Goal: Task Accomplishment & Management: Use online tool/utility

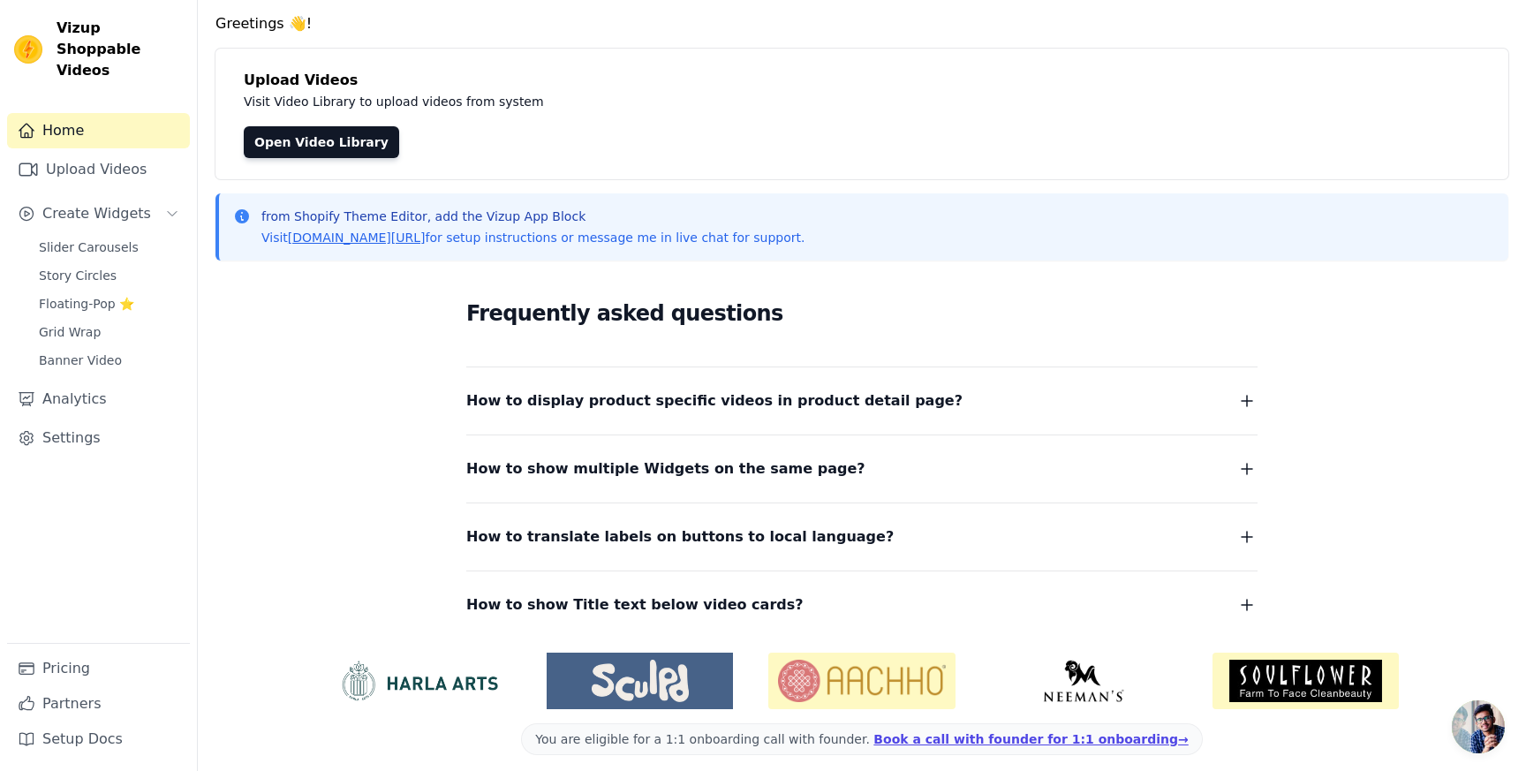
scroll to position [70, 0]
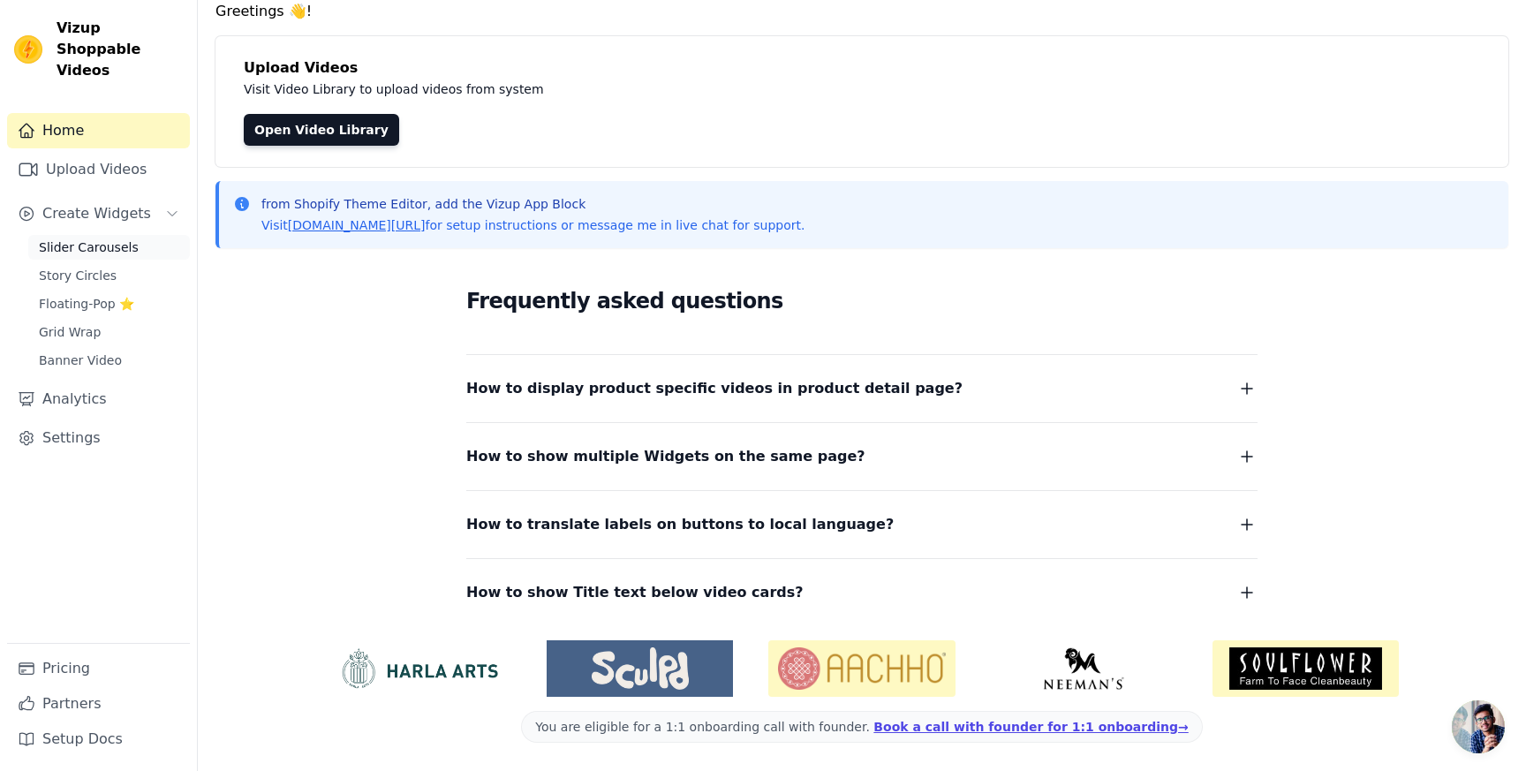
click at [103, 238] on span "Slider Carousels" at bounding box center [89, 247] width 100 height 18
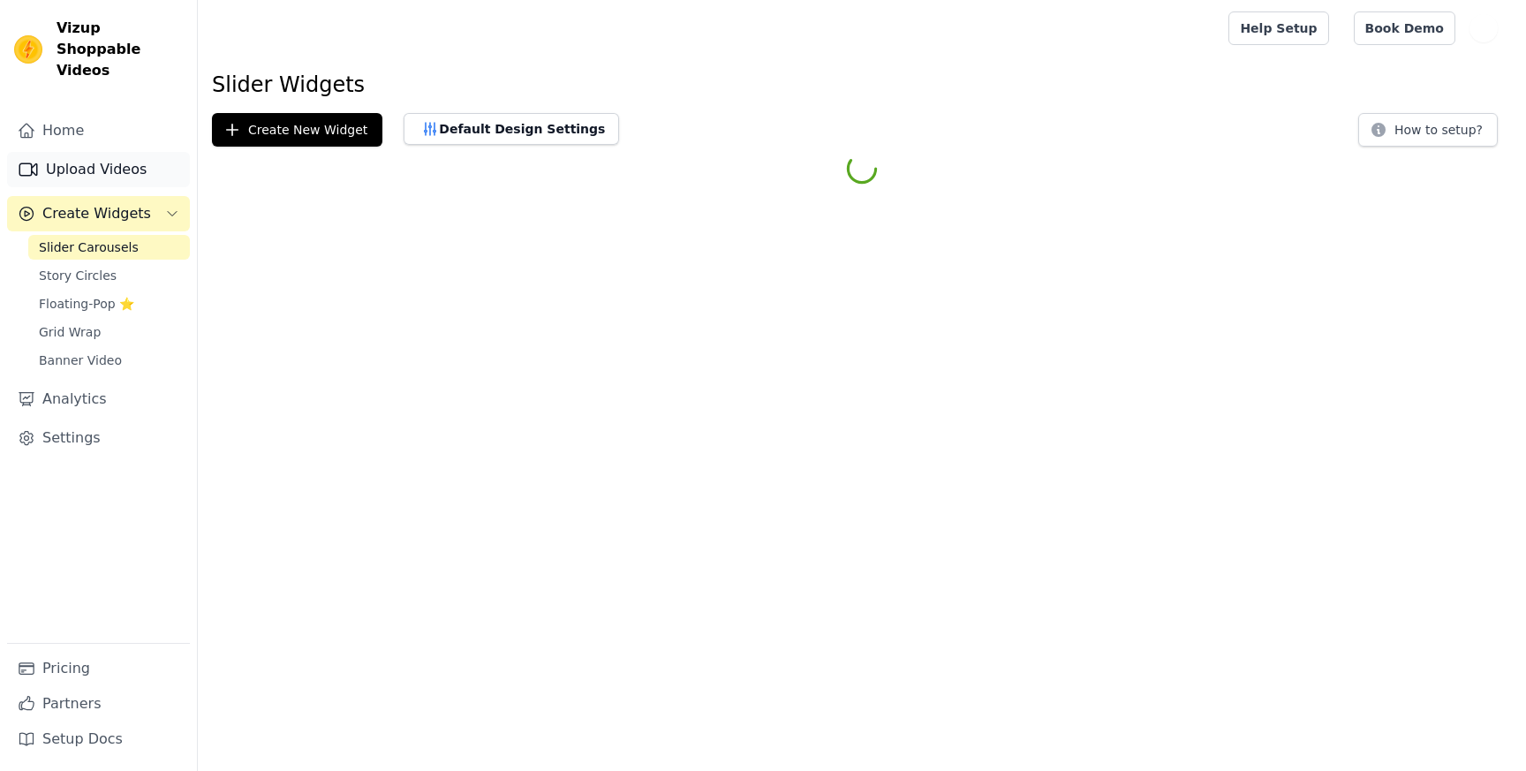
click at [95, 162] on link "Upload Videos" at bounding box center [98, 169] width 183 height 35
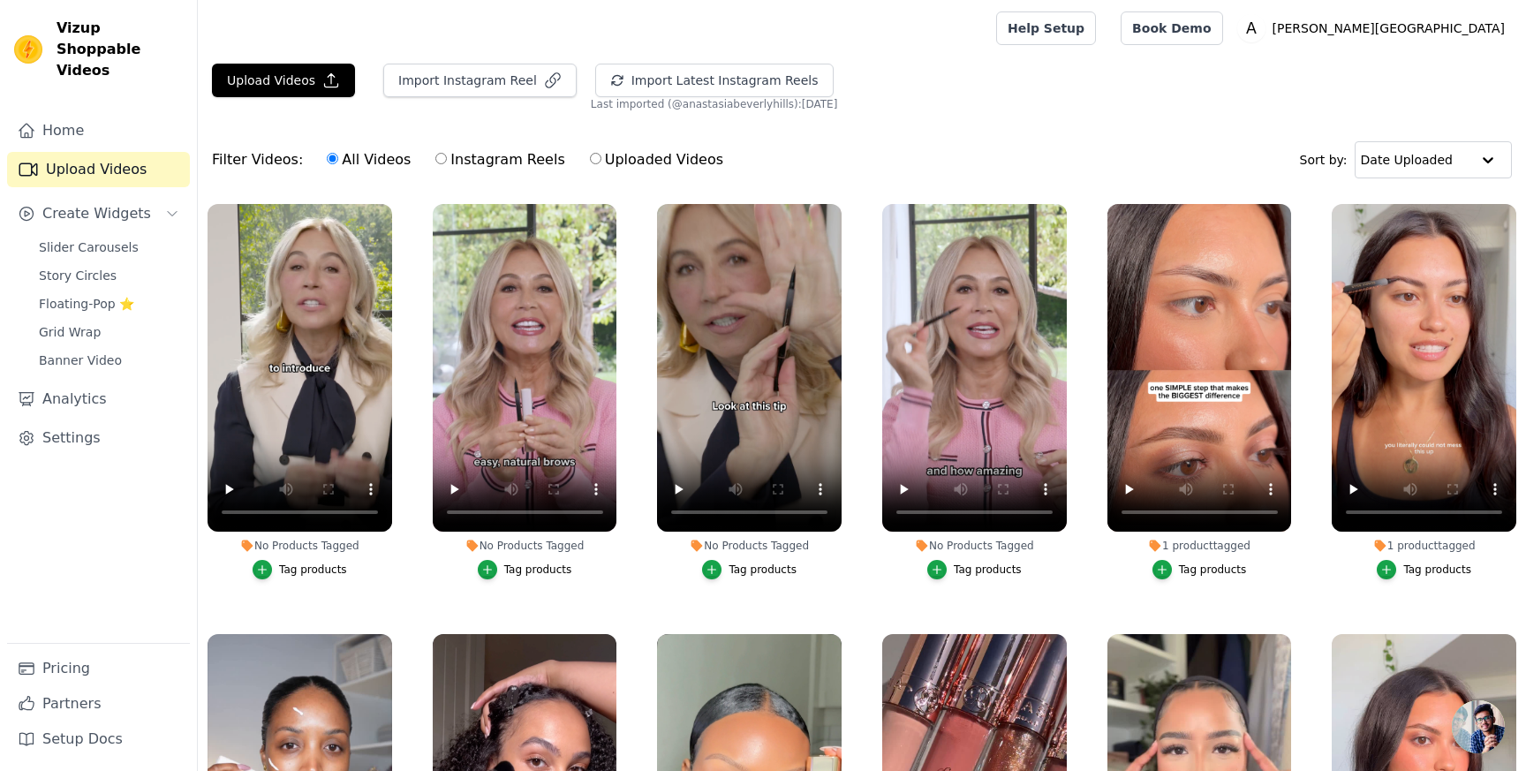
click at [326, 571] on div "Tag products" at bounding box center [313, 570] width 68 height 14
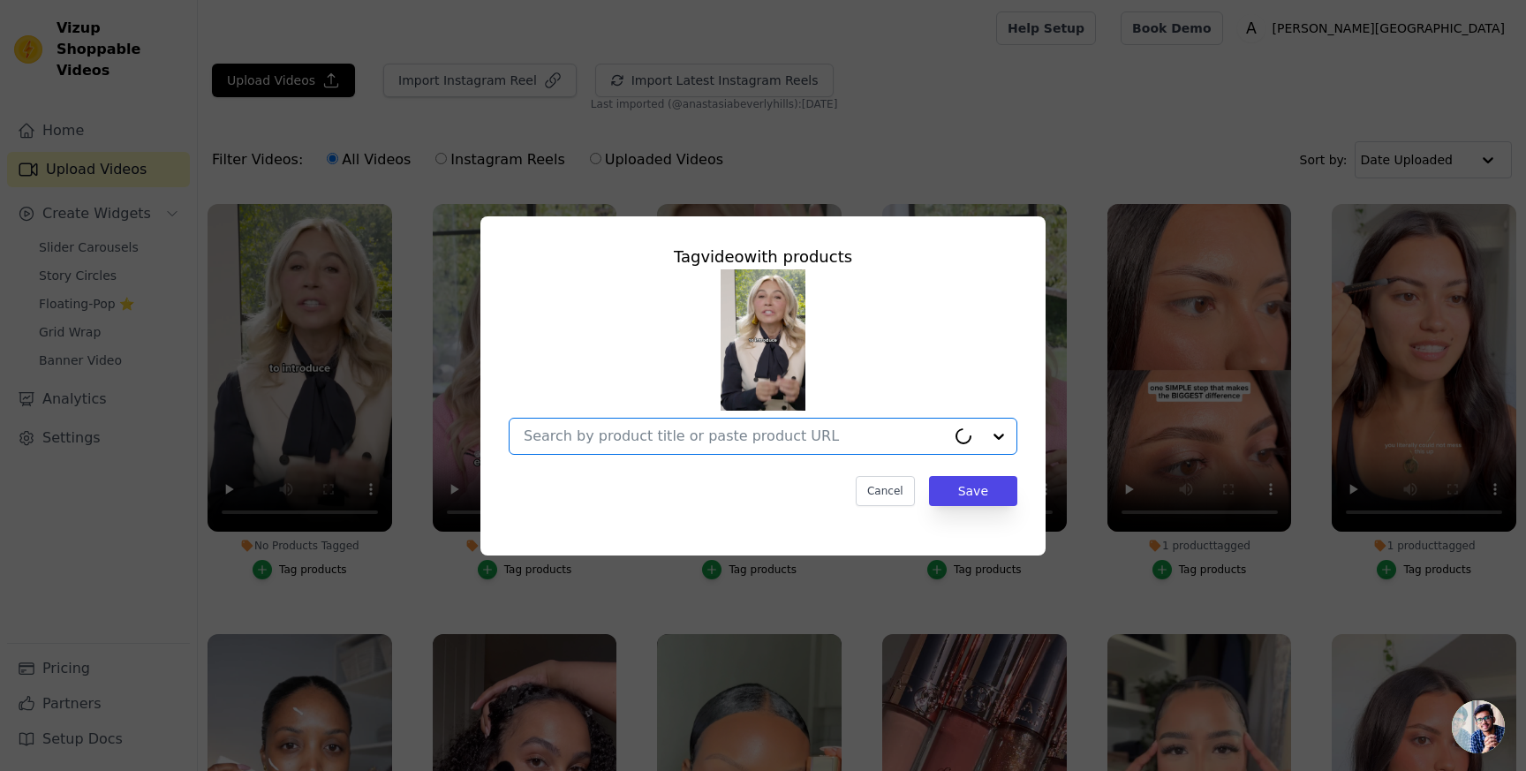
click at [579, 438] on input "No Products Tagged Tag video with products Option undefined, selected. Cancel S…" at bounding box center [735, 435] width 422 height 17
type input "m"
type input "micro"
click at [952, 449] on div at bounding box center [752, 436] width 457 height 35
click at [918, 441] on input "No Products Tagged Tag video with products No options Option undefined, selecte…" at bounding box center [752, 435] width 457 height 17
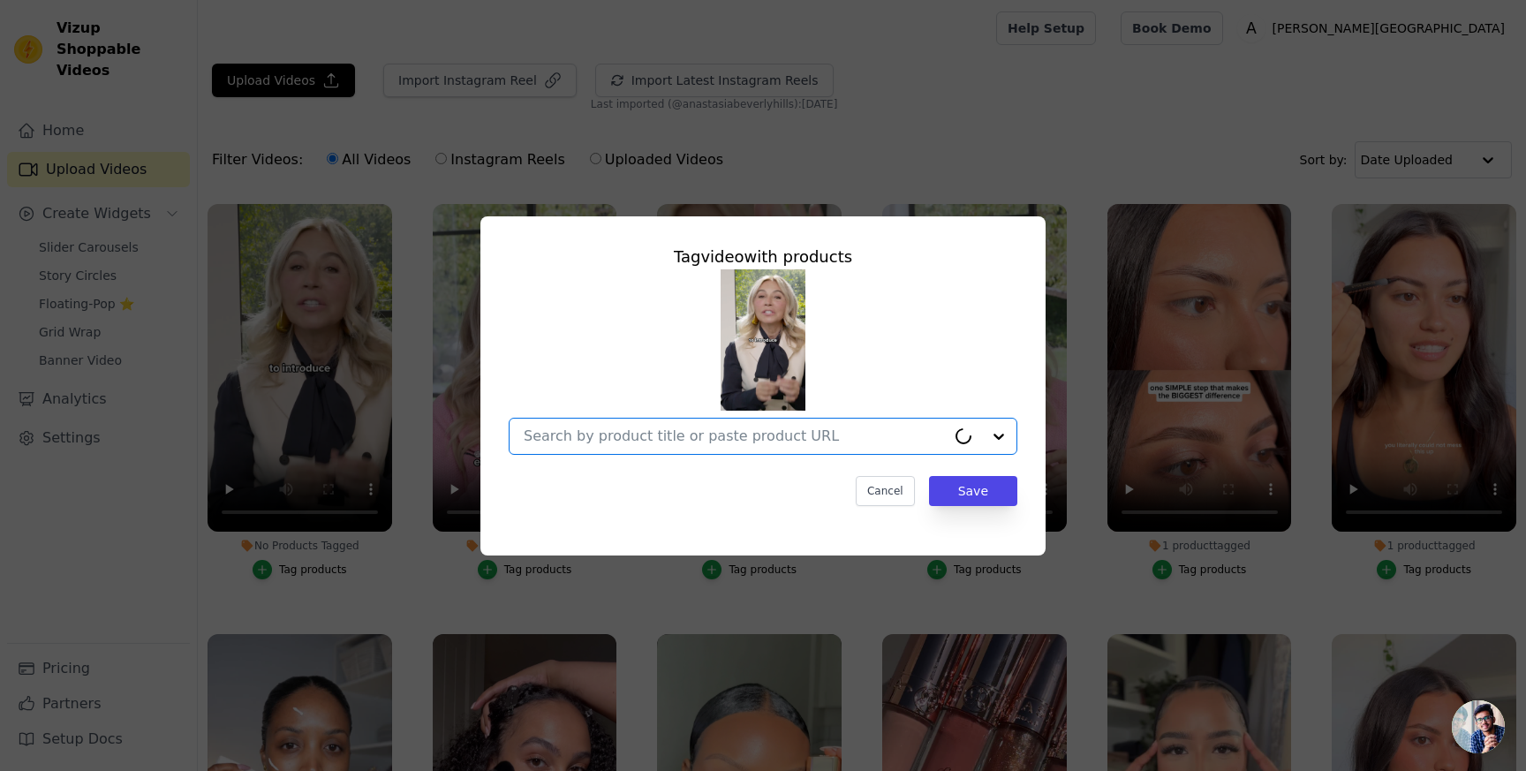
click at [918, 441] on input "No Products Tagged Tag video with products Option undefined, selected. Cancel S…" at bounding box center [735, 435] width 422 height 17
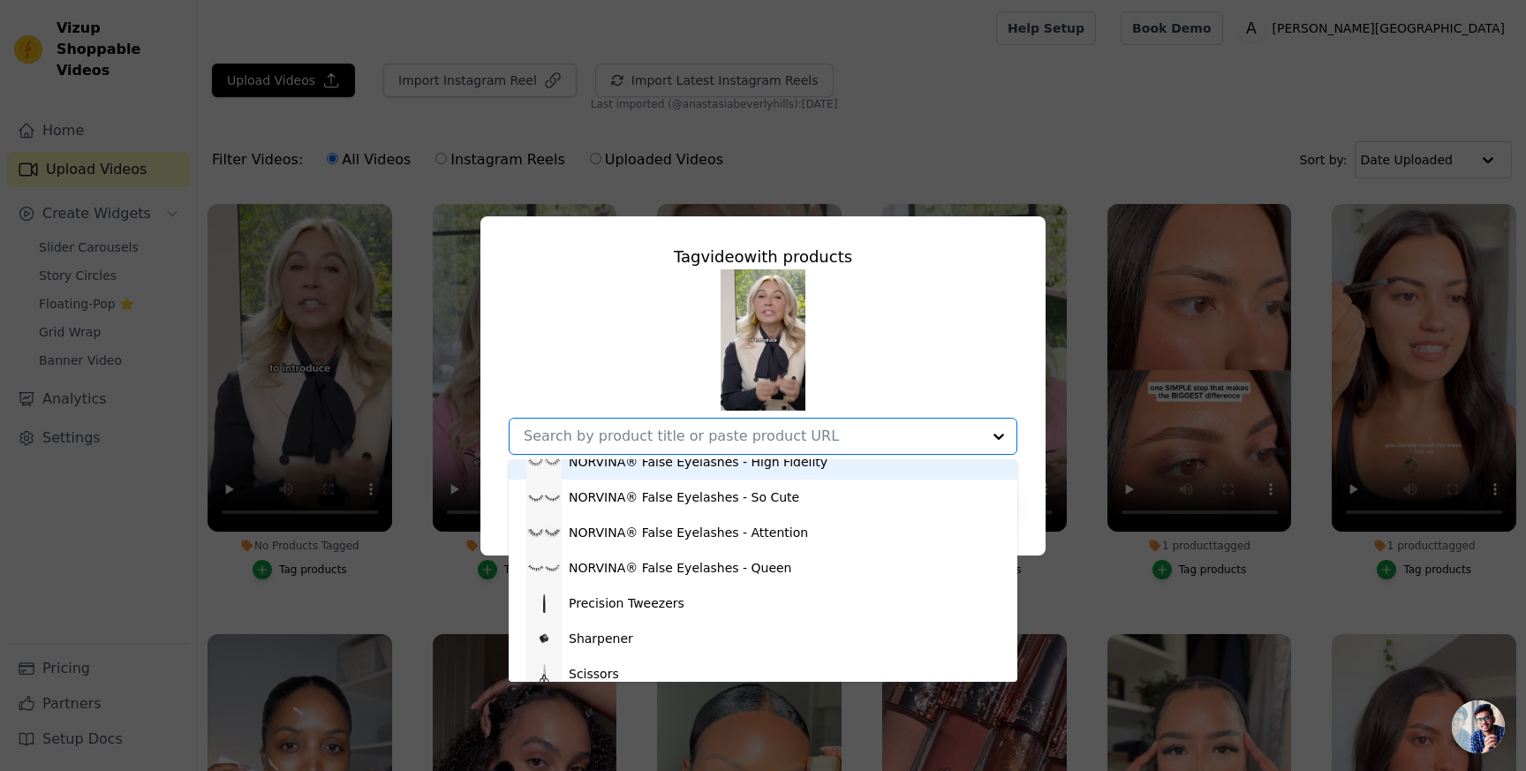
scroll to position [742, 0]
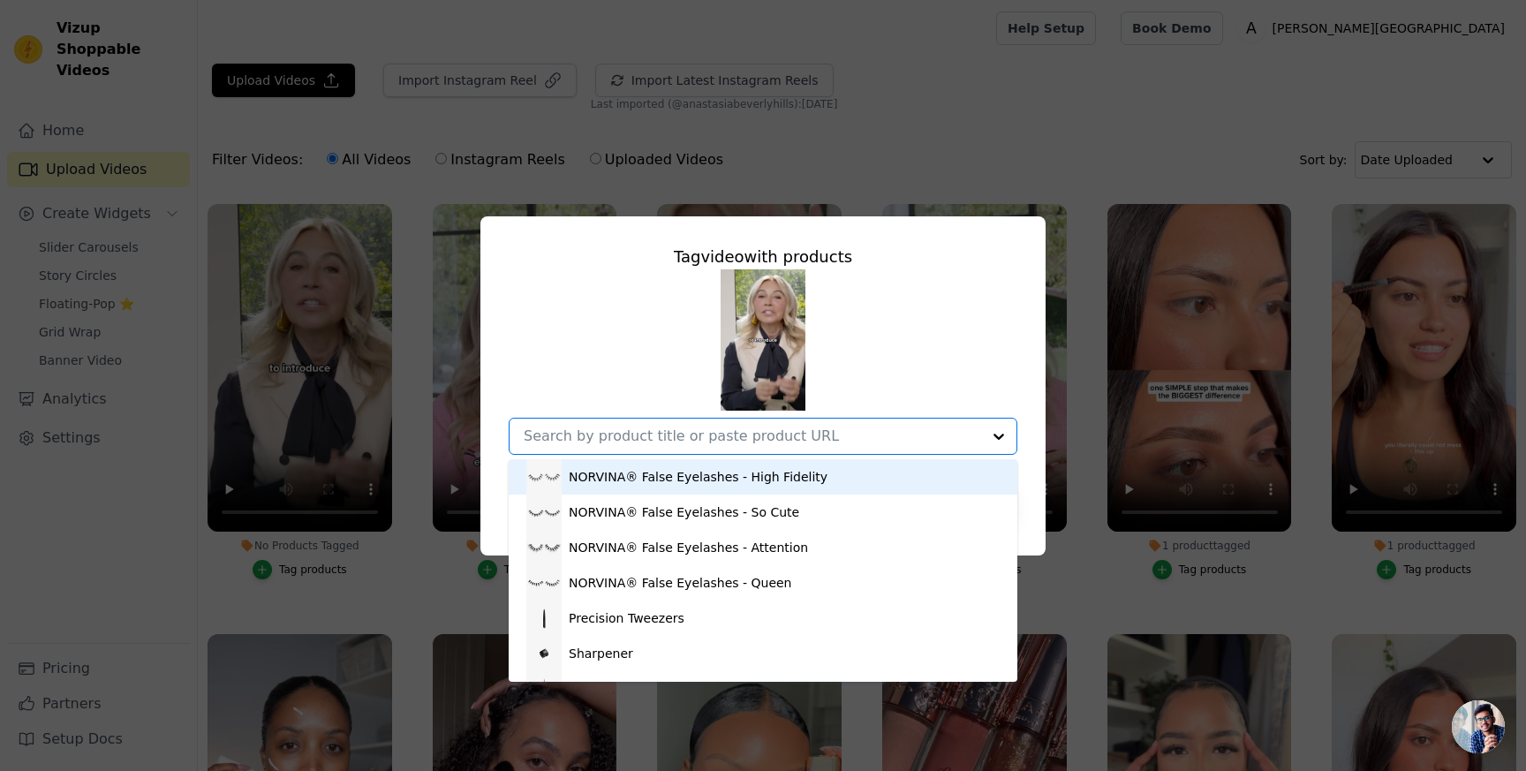
click at [721, 436] on input "No Products Tagged Tag video with products Deluxe Sample Clear Brow Gel Brow Wi…" at bounding box center [752, 435] width 457 height 17
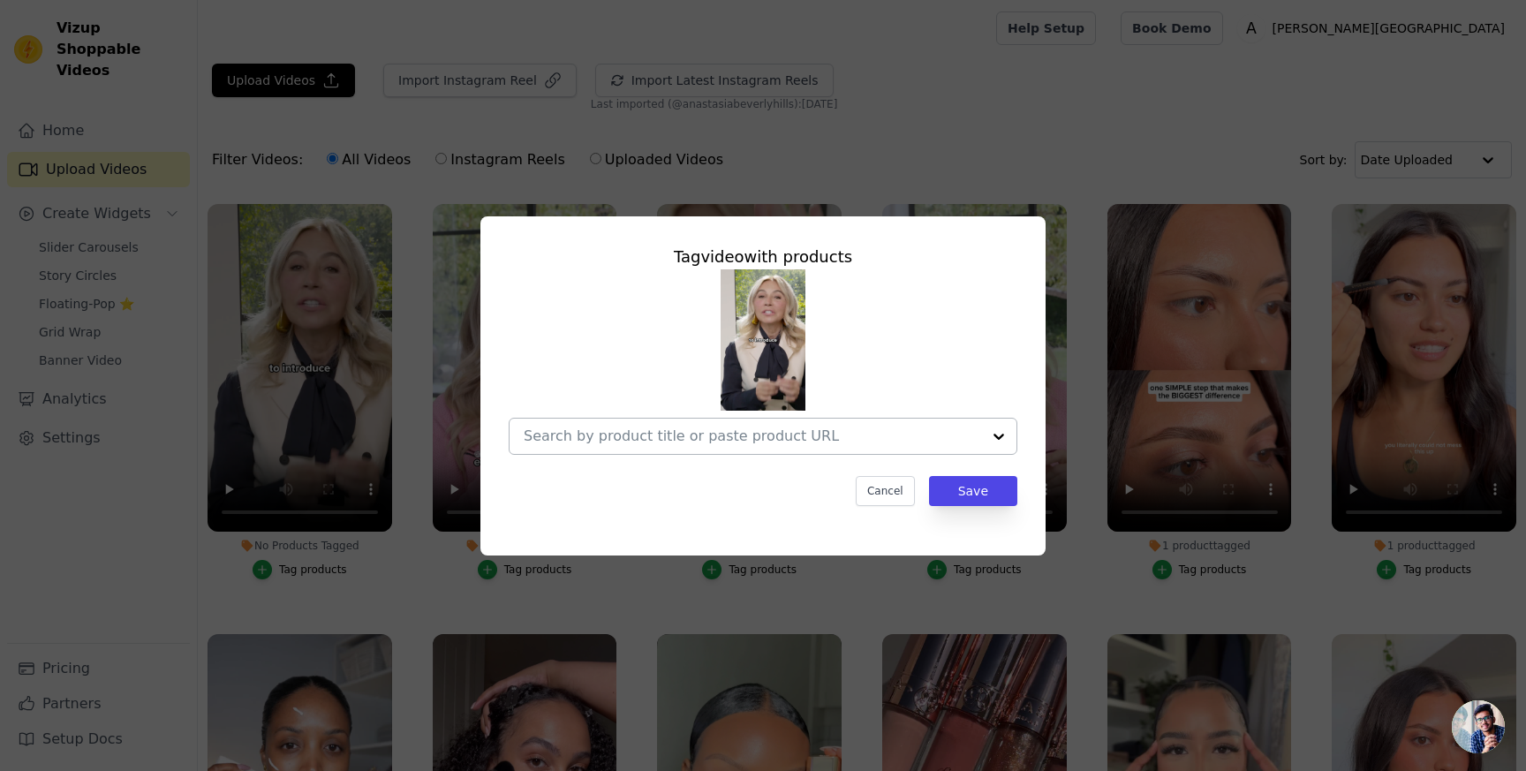
click at [820, 446] on div at bounding box center [752, 436] width 457 height 35
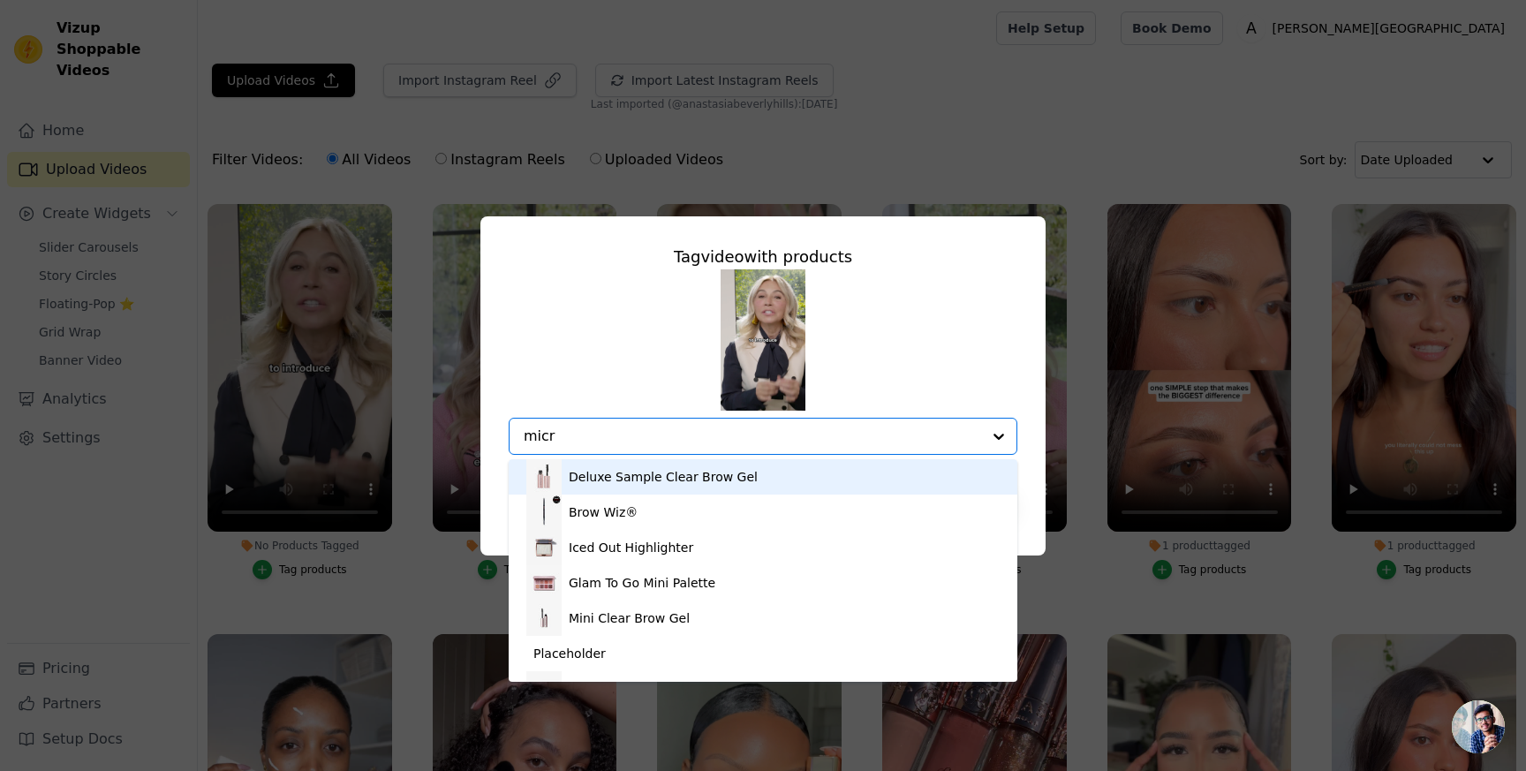
type input "micro"
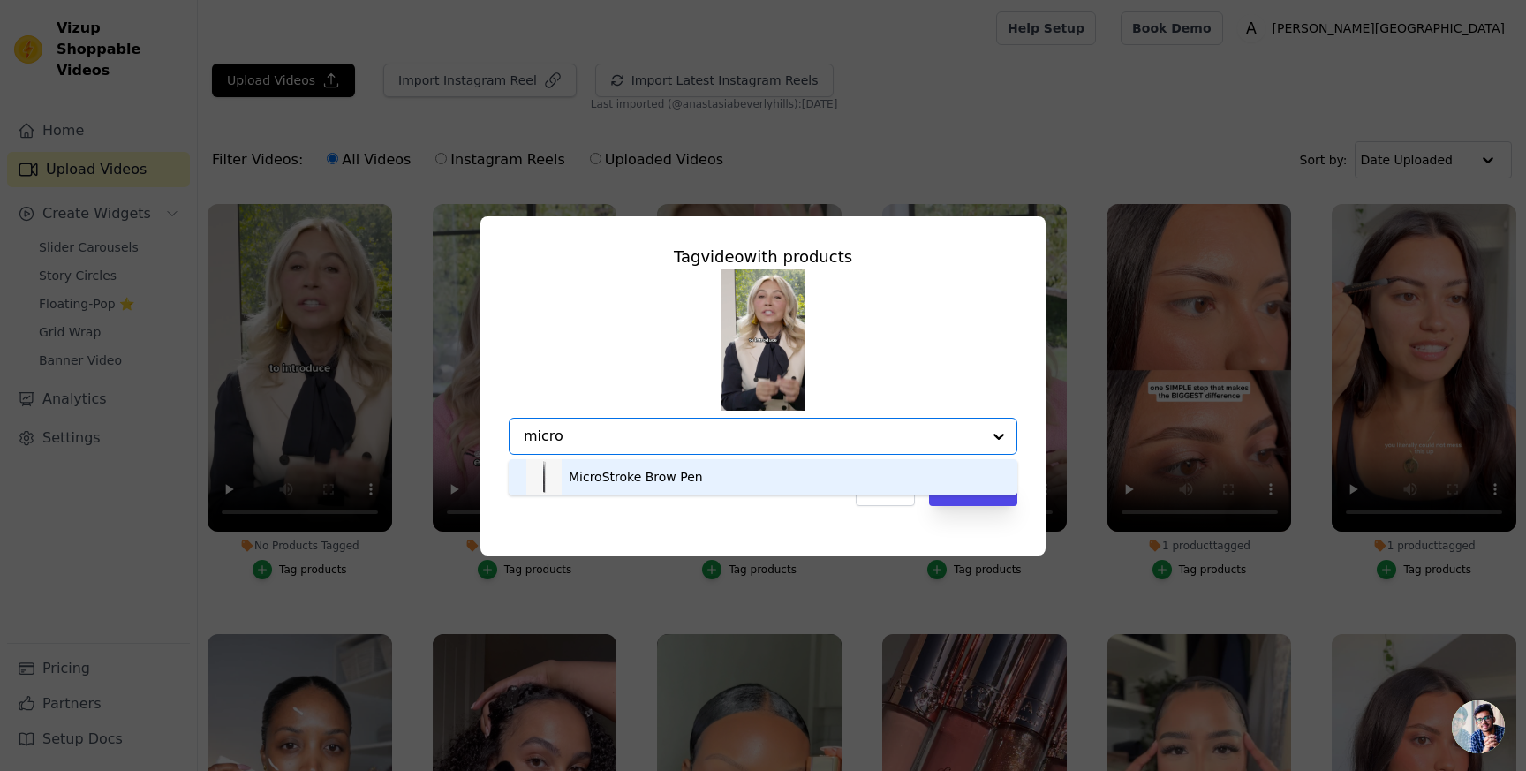
click at [699, 470] on div "MicroStroke Brow Pen" at bounding box center [762, 476] width 473 height 35
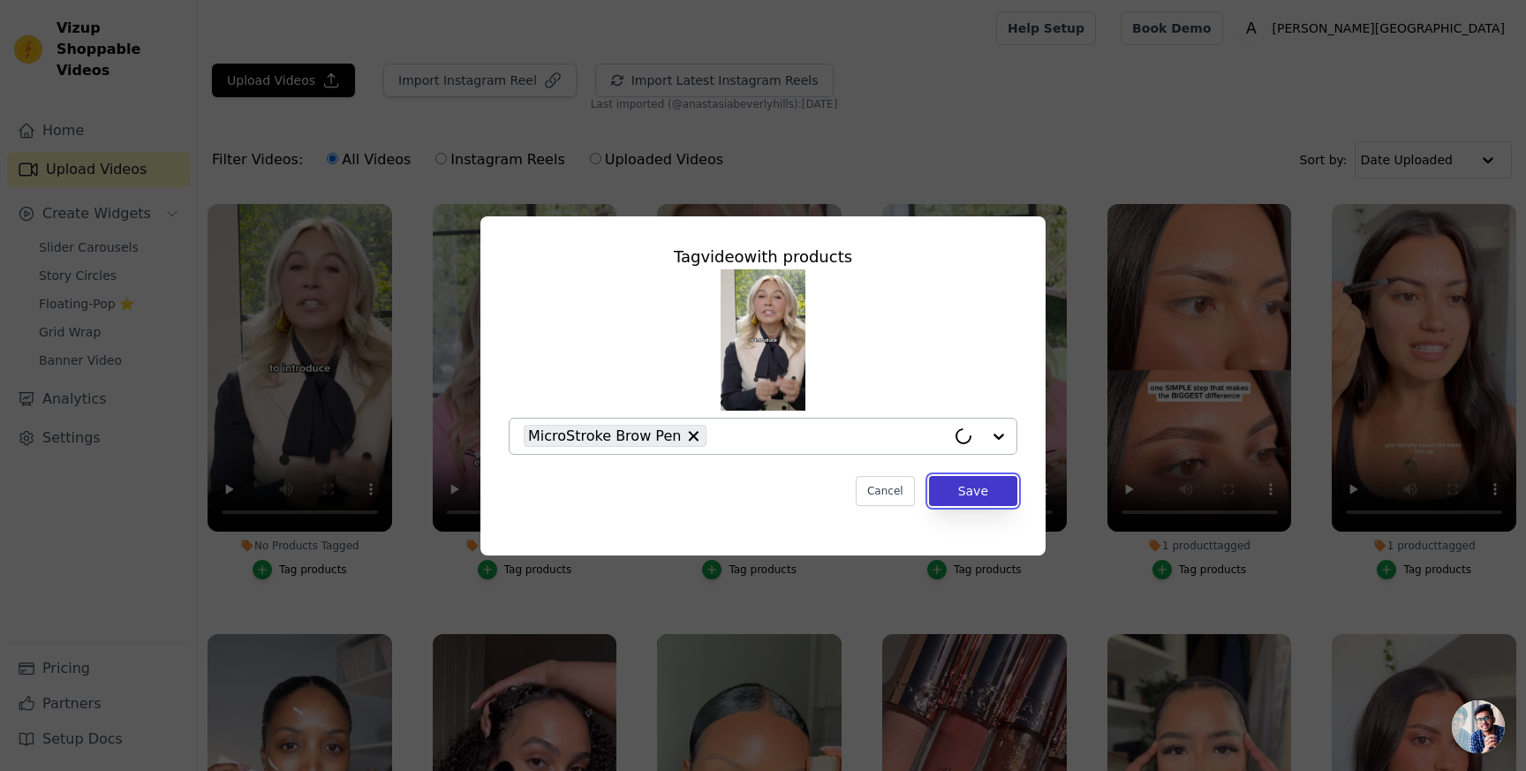
click at [977, 499] on button "Save" at bounding box center [973, 491] width 88 height 30
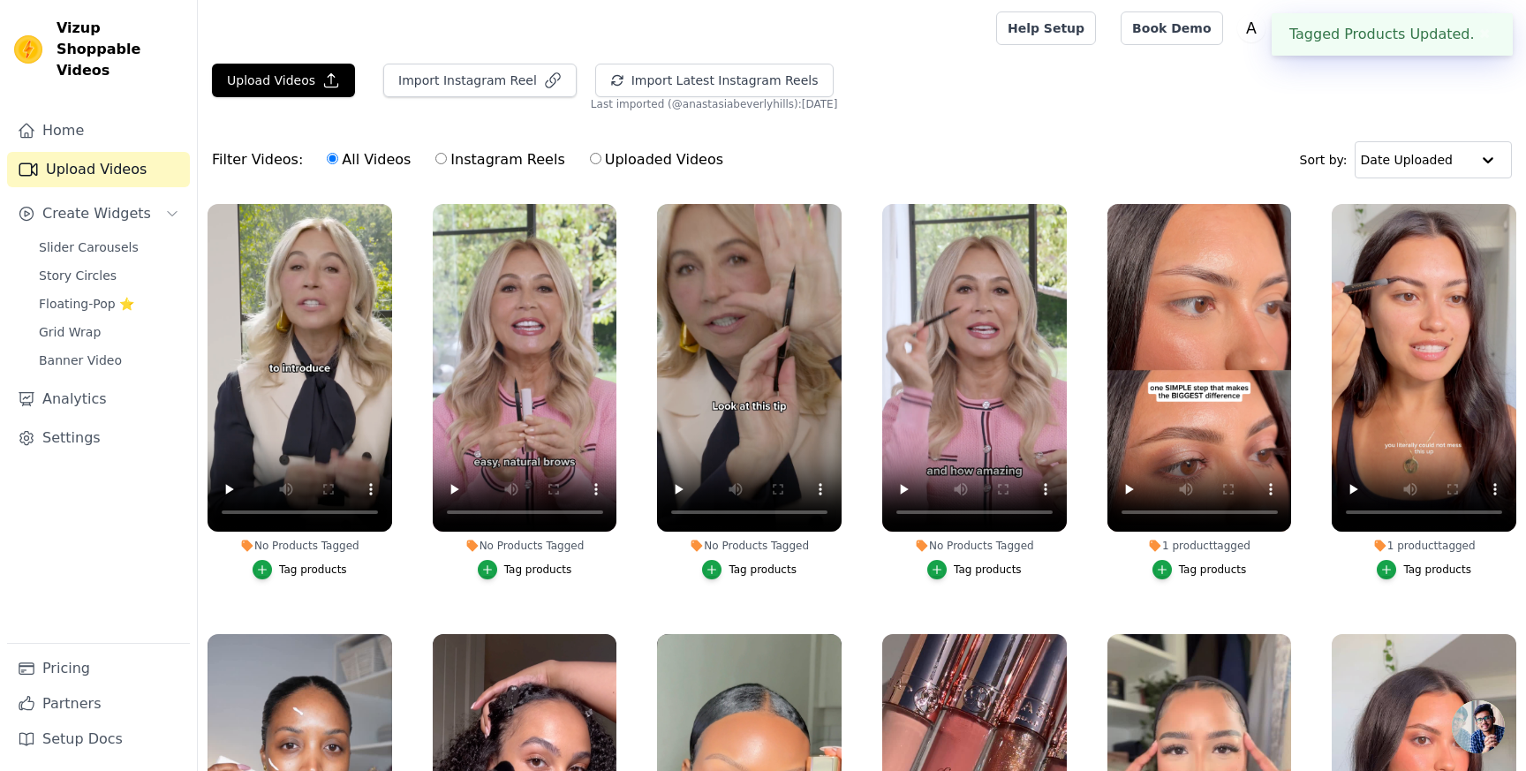
click at [545, 571] on div "Tag products" at bounding box center [538, 570] width 68 height 14
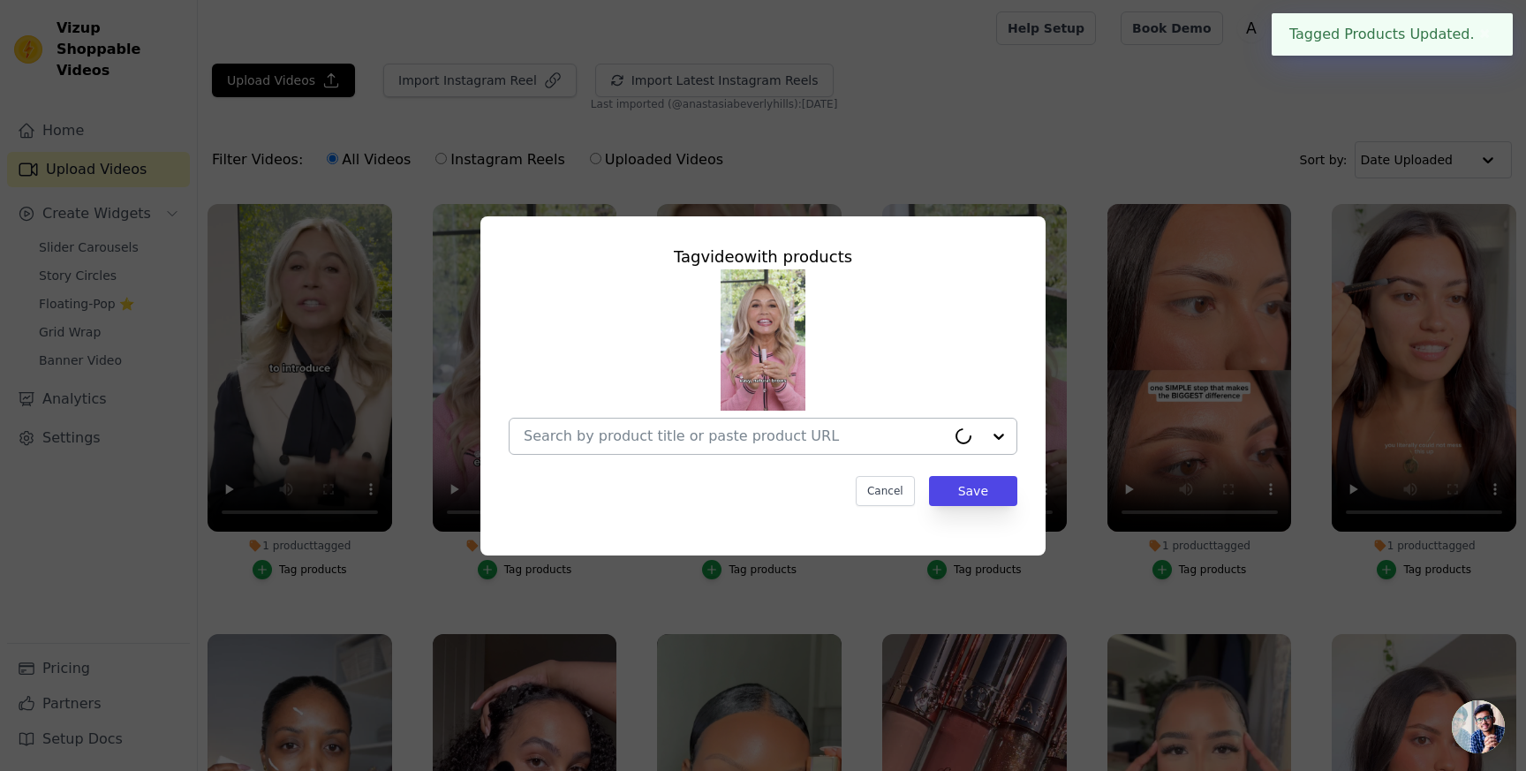
click at [722, 423] on div at bounding box center [735, 436] width 422 height 35
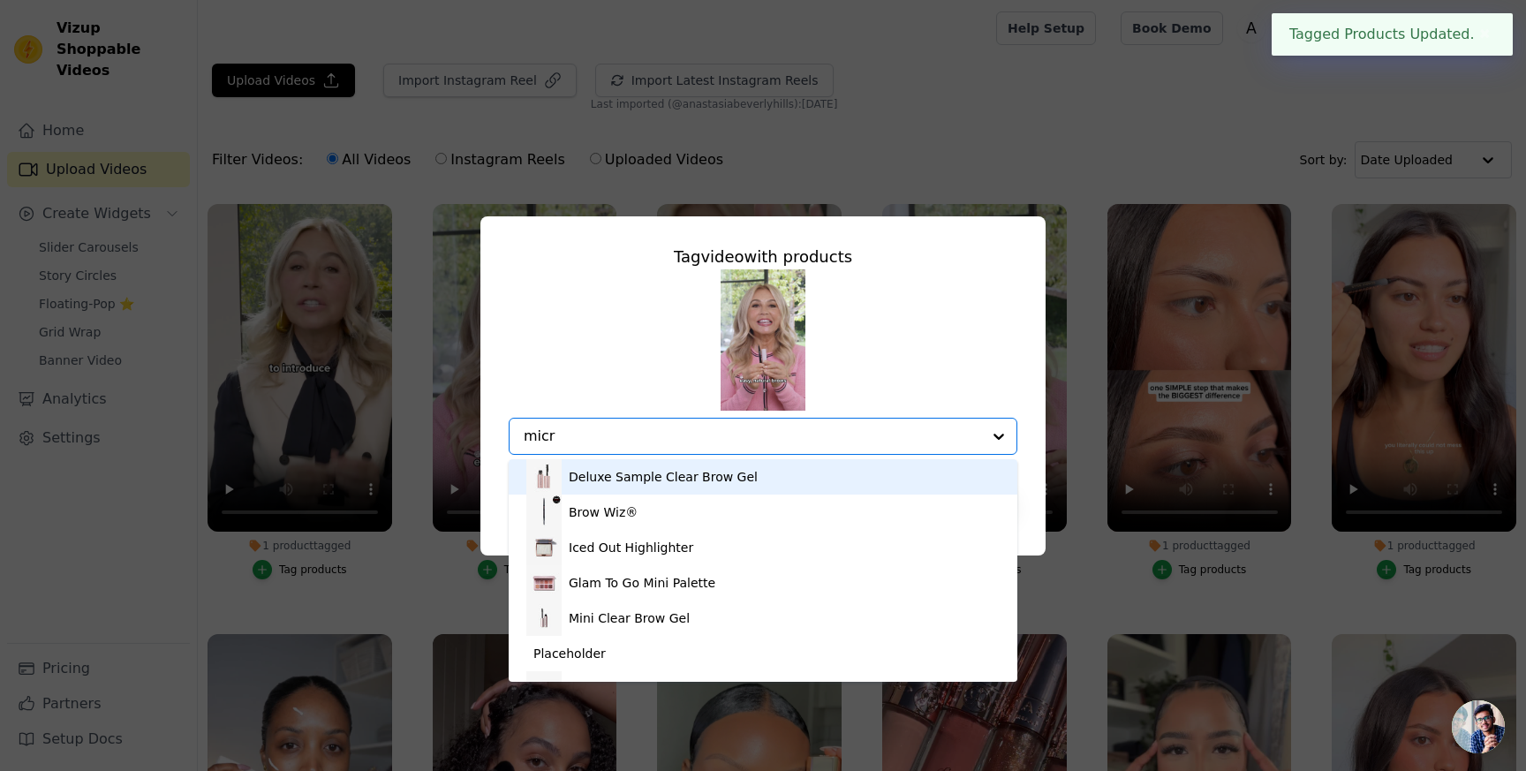
type input "micro"
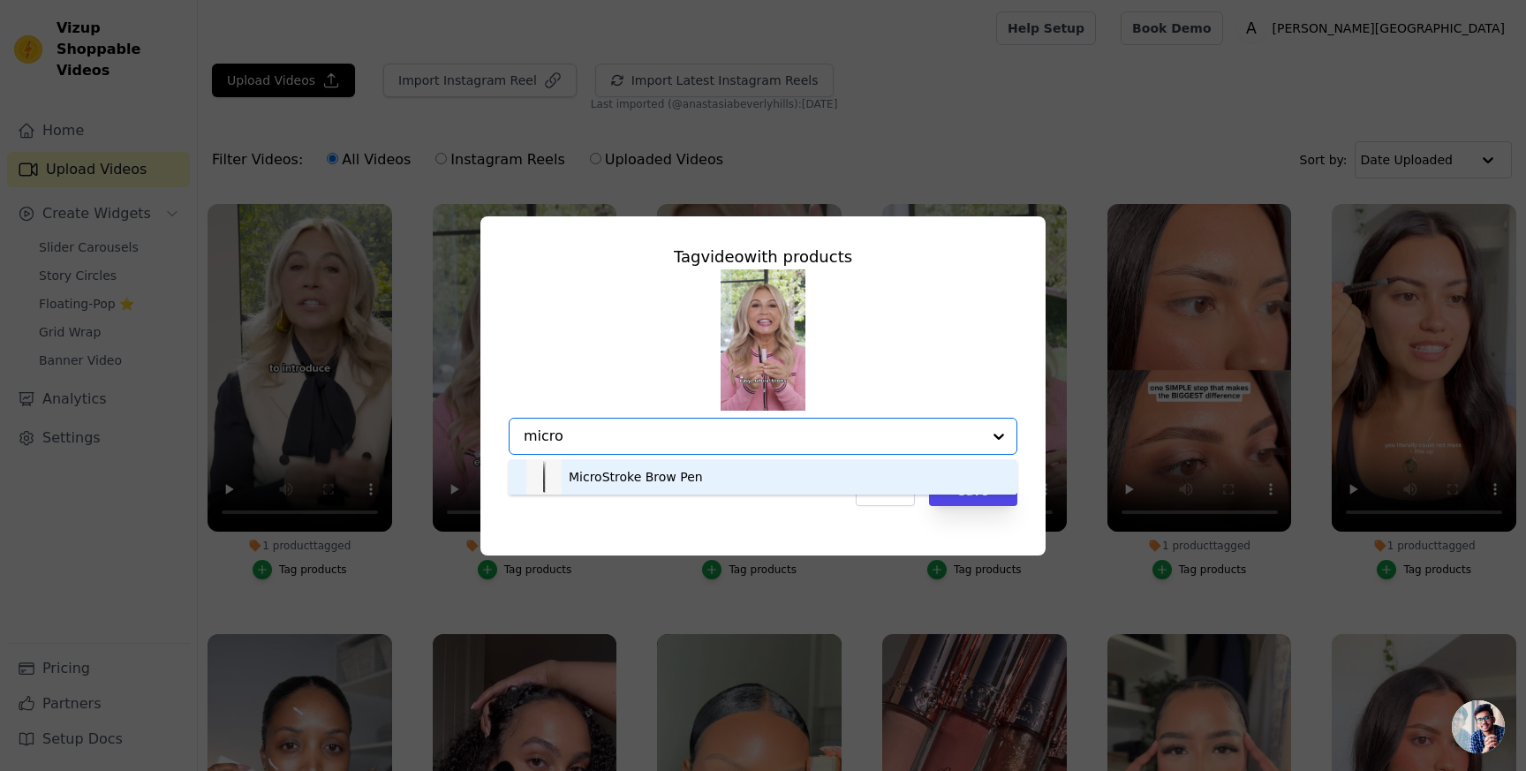
click at [703, 479] on div "MicroStroke Brow Pen" at bounding box center [762, 476] width 473 height 35
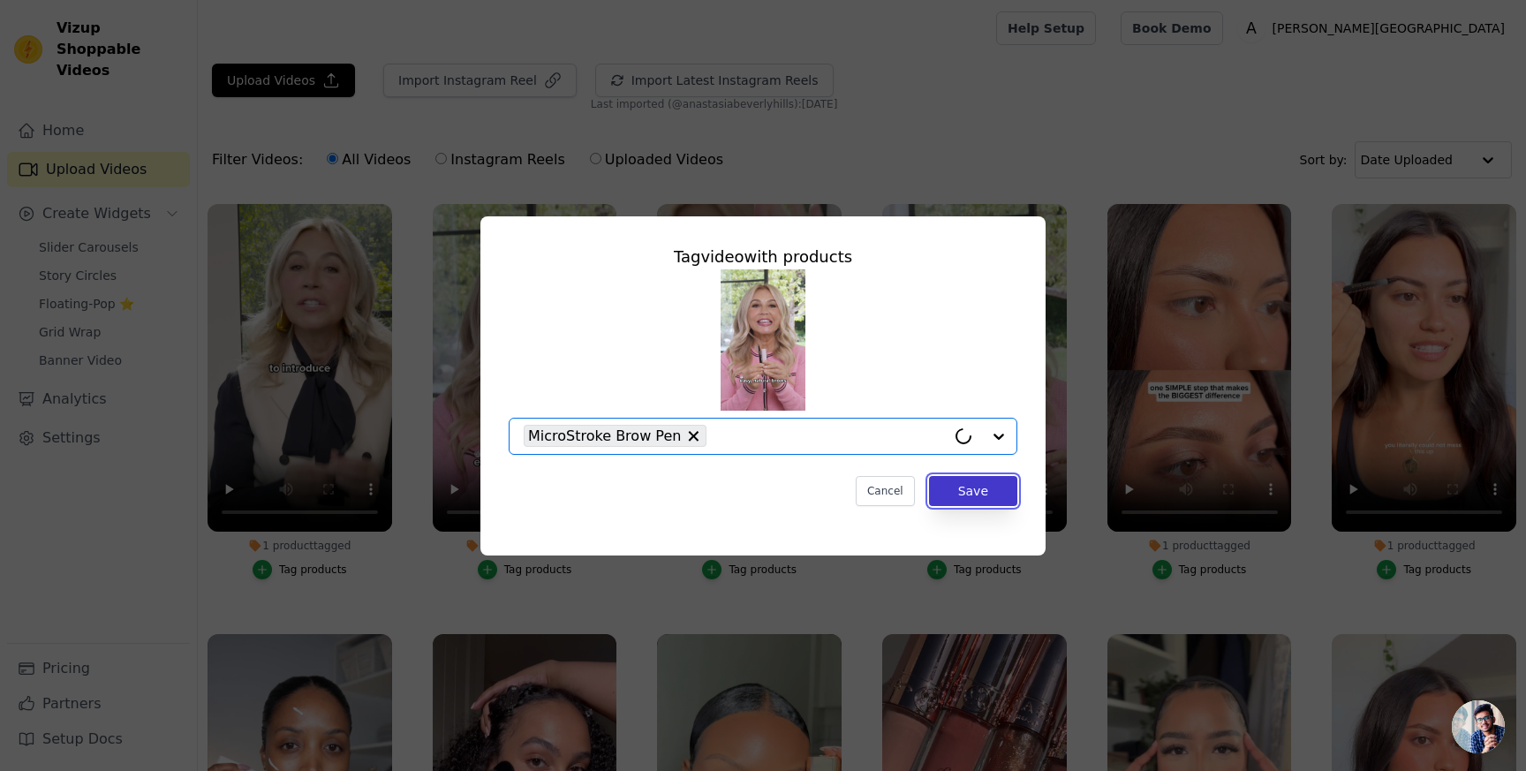
click at [987, 500] on button "Save" at bounding box center [973, 491] width 88 height 30
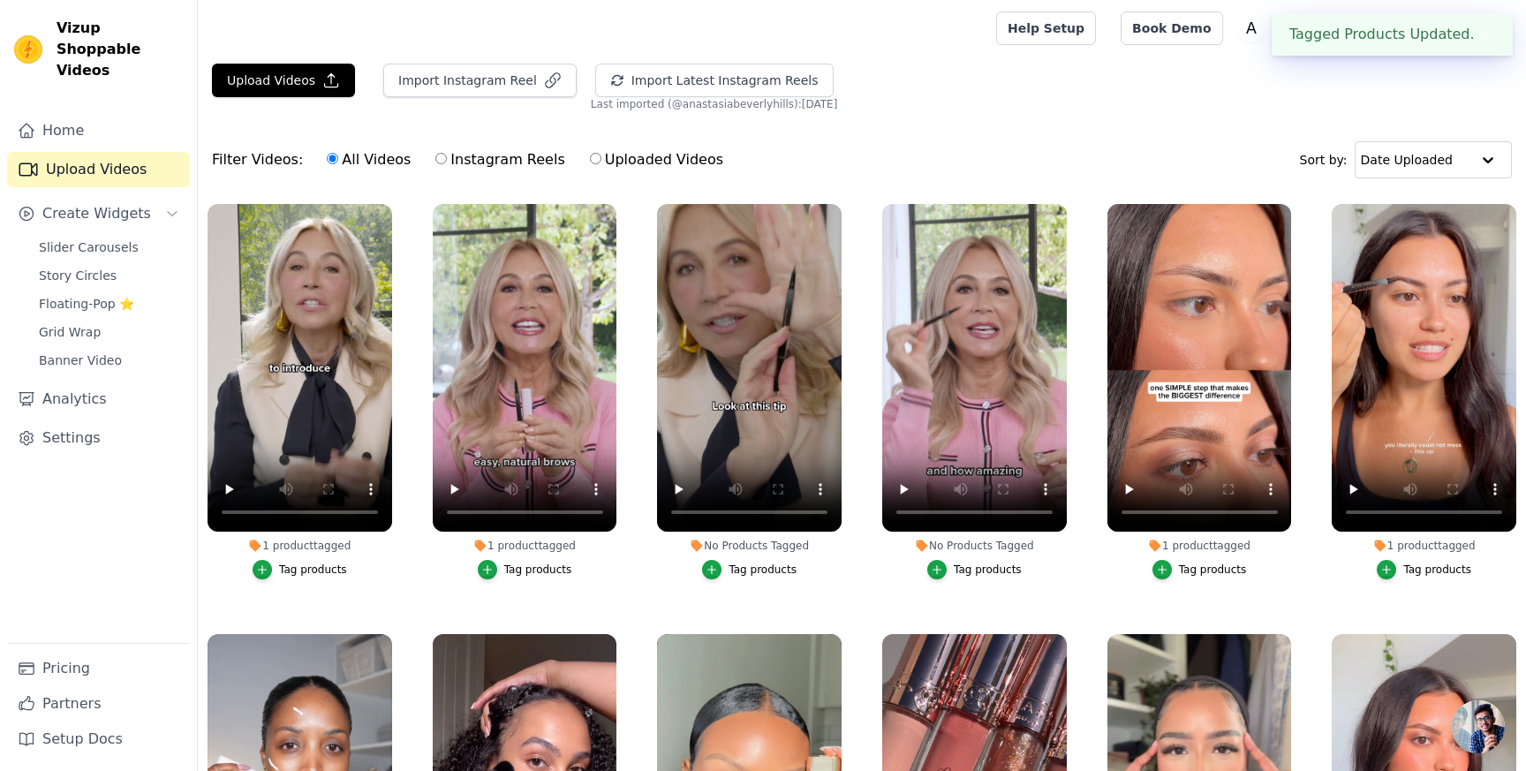
click at [767, 571] on div "Tag products" at bounding box center [763, 570] width 68 height 14
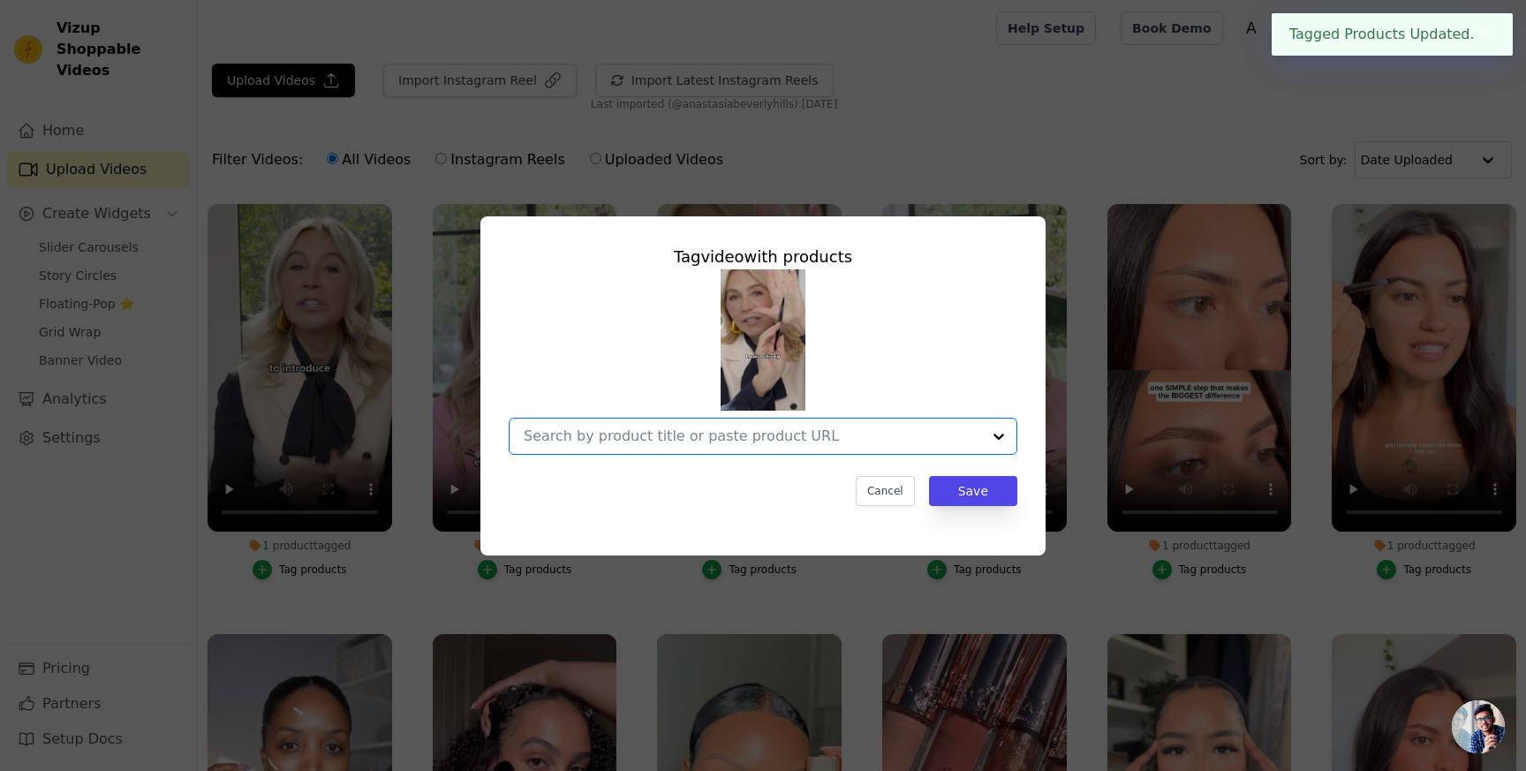
click at [738, 428] on input "No Products Tagged Tag video with products Option undefined, selected. Select i…" at bounding box center [752, 435] width 457 height 17
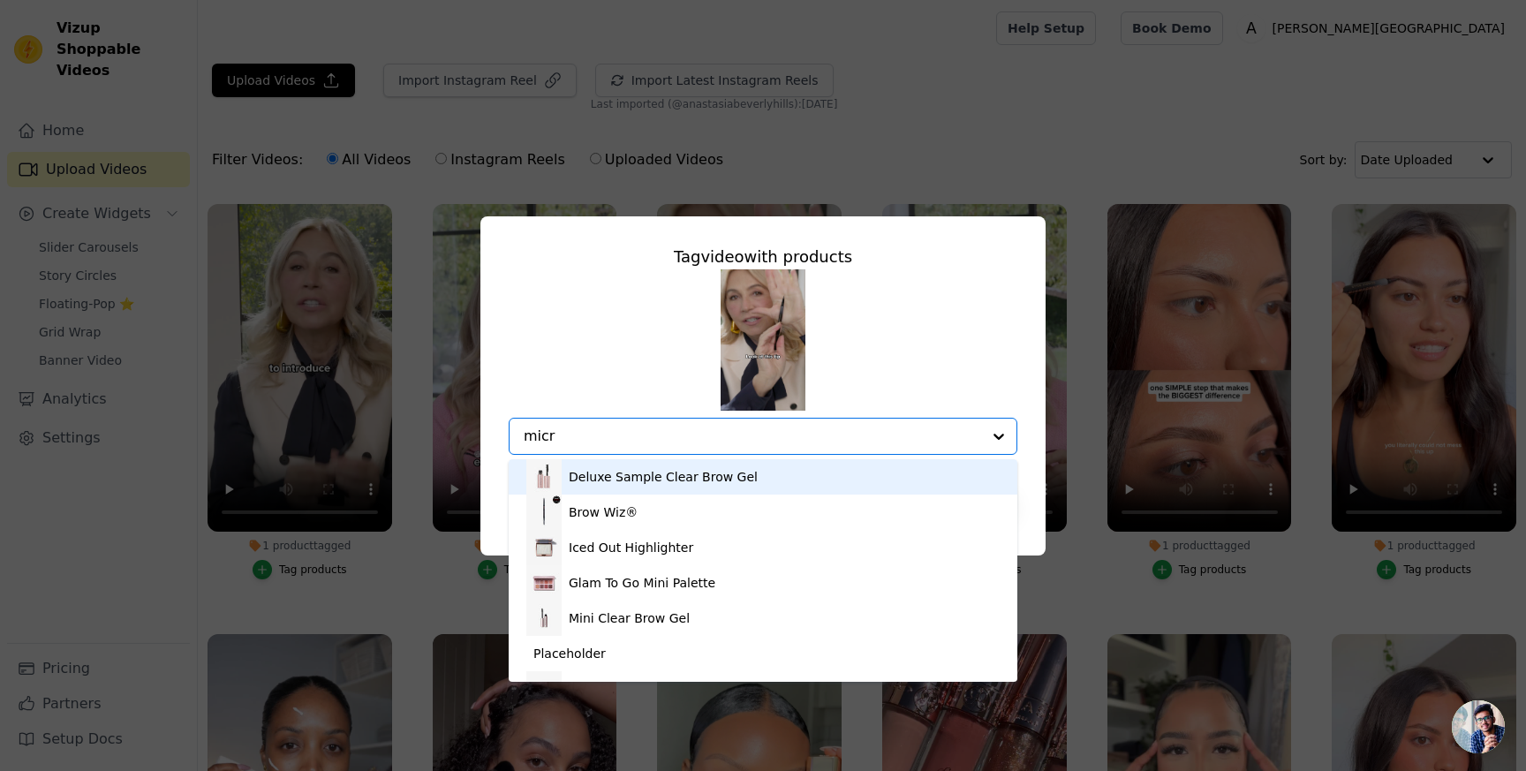
type input "micro"
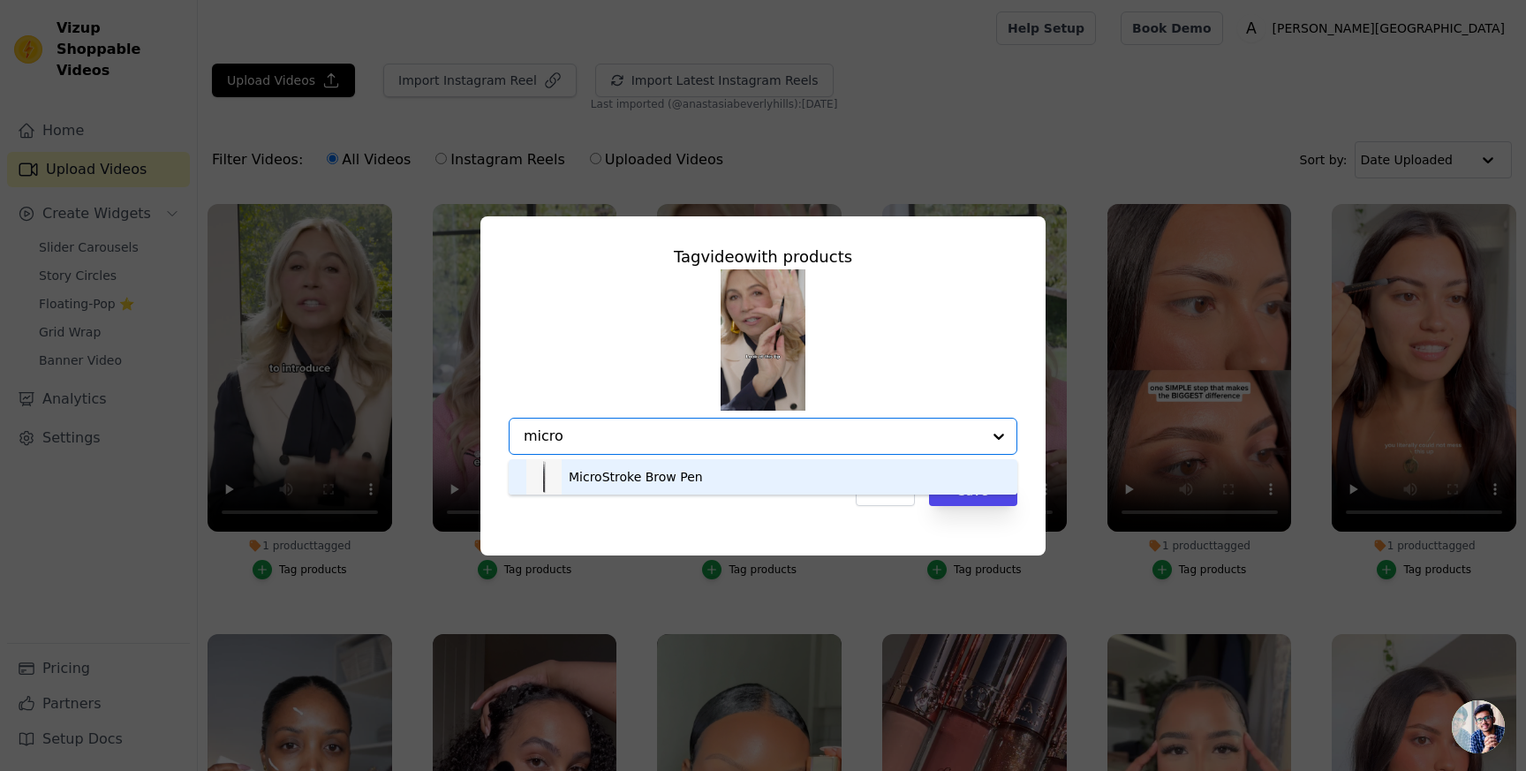
click at [701, 465] on div "MicroStroke Brow Pen" at bounding box center [762, 476] width 473 height 35
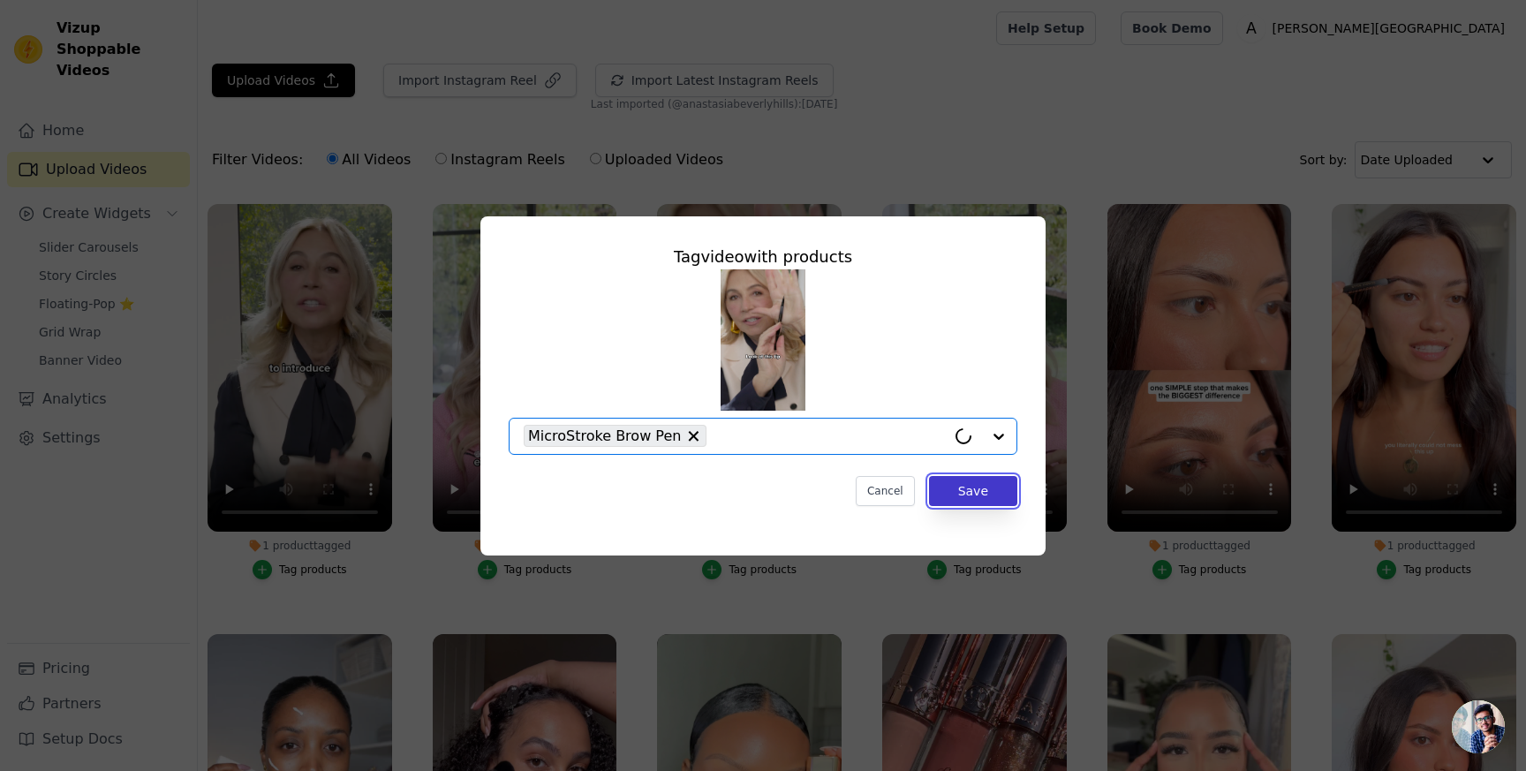
click at [946, 489] on button "Save" at bounding box center [973, 491] width 88 height 30
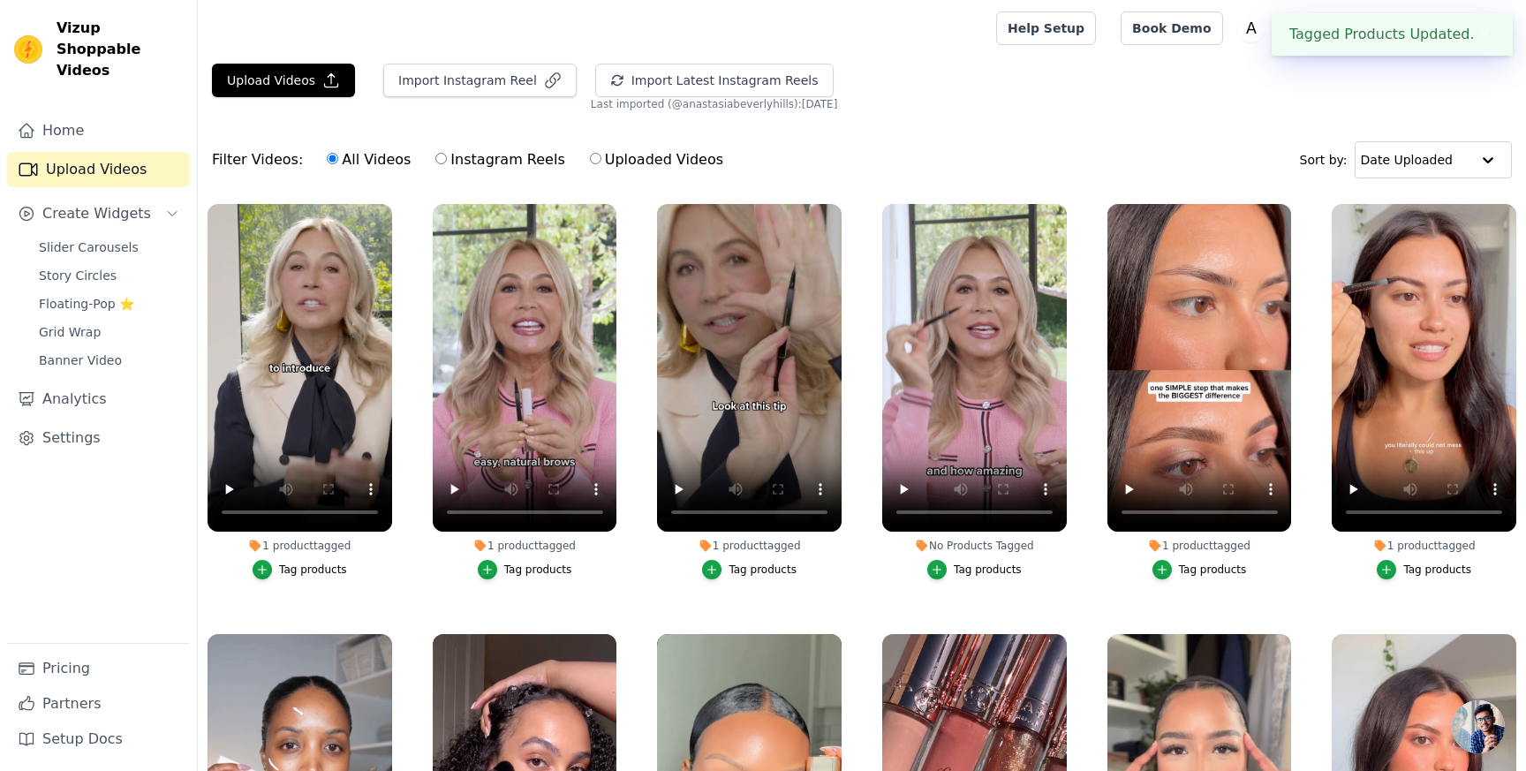
click at [968, 542] on div "No Products Tagged" at bounding box center [974, 546] width 185 height 14
click at [965, 563] on div "Tag products" at bounding box center [988, 570] width 68 height 14
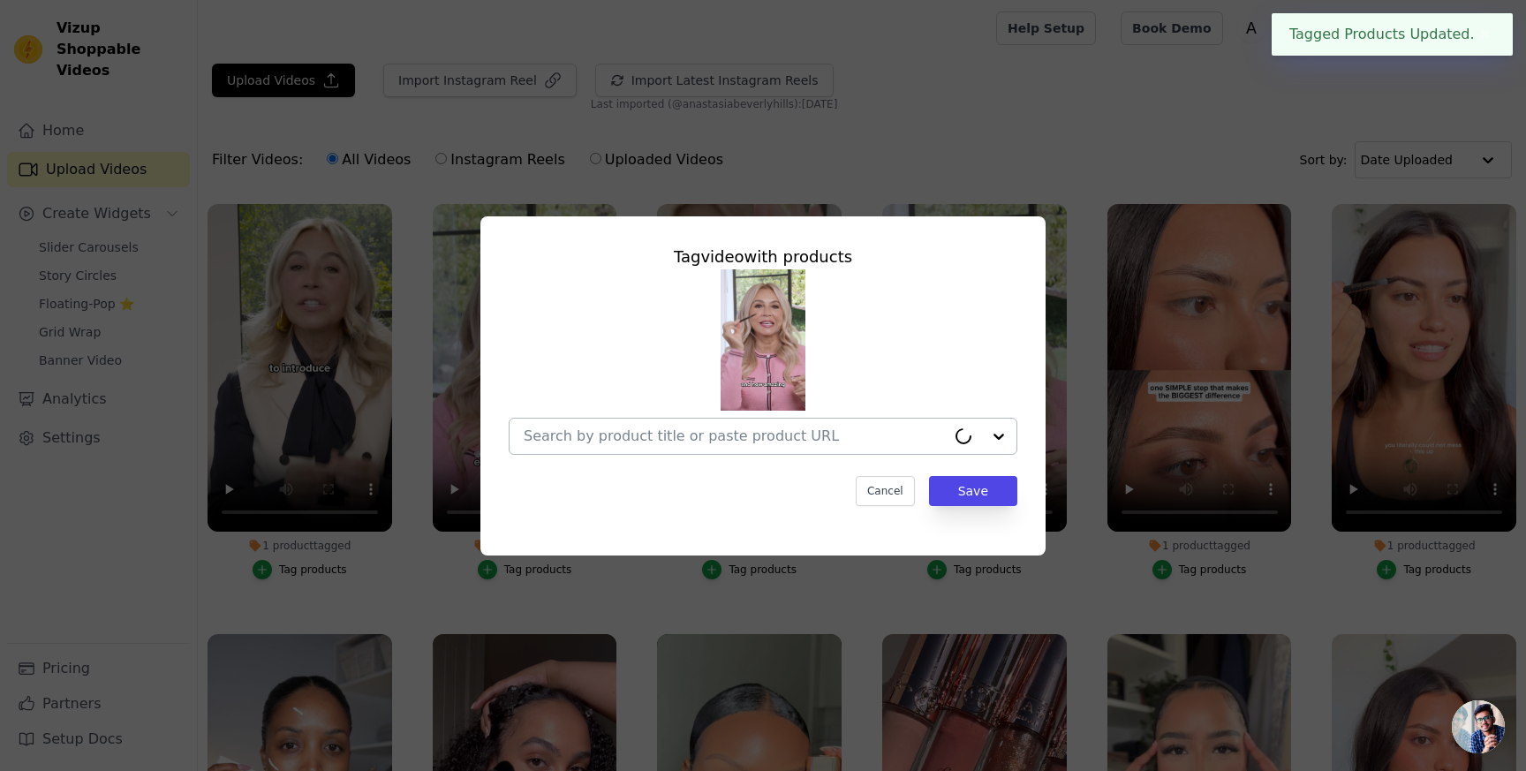
click at [773, 445] on div at bounding box center [735, 436] width 422 height 35
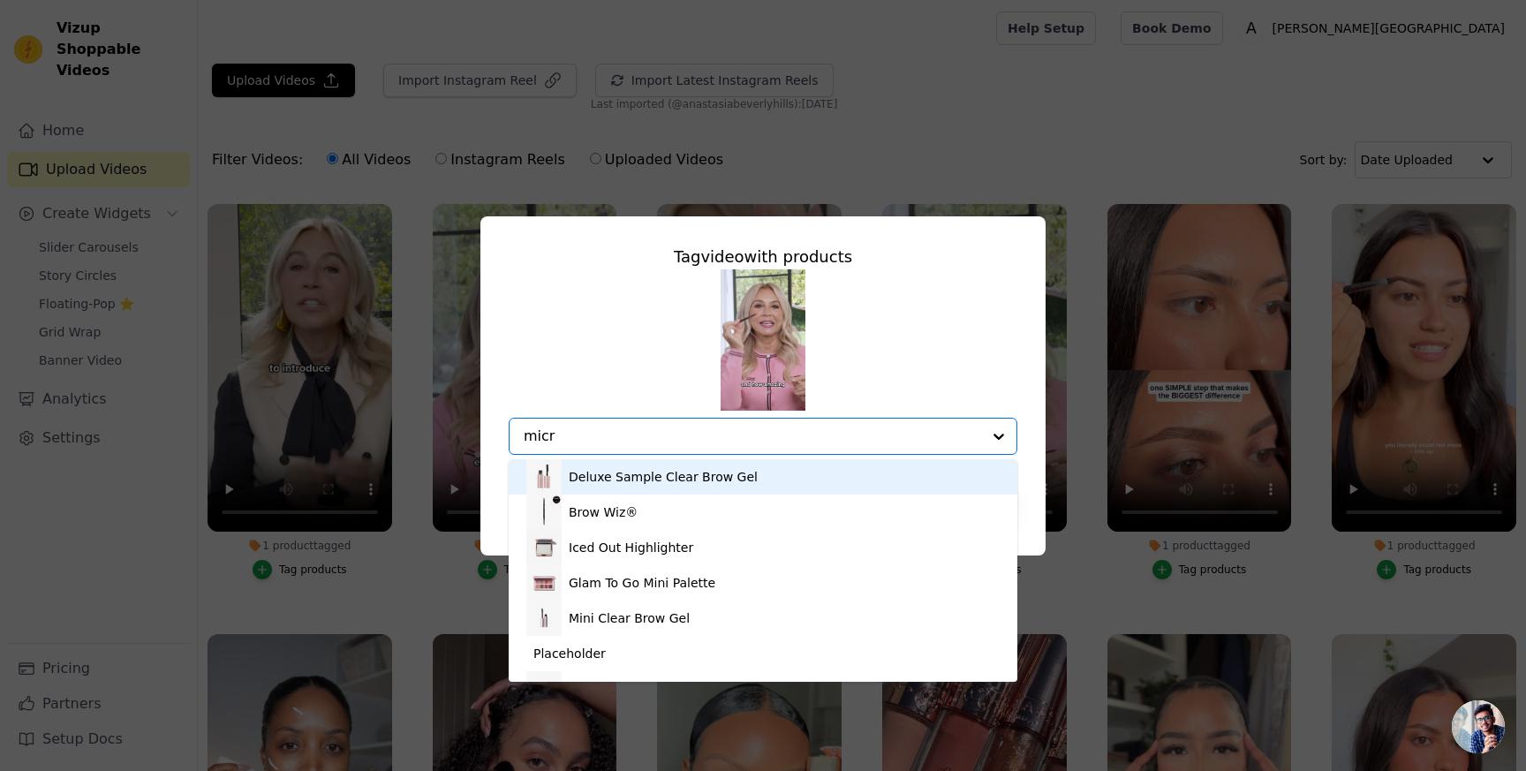
type input "micro"
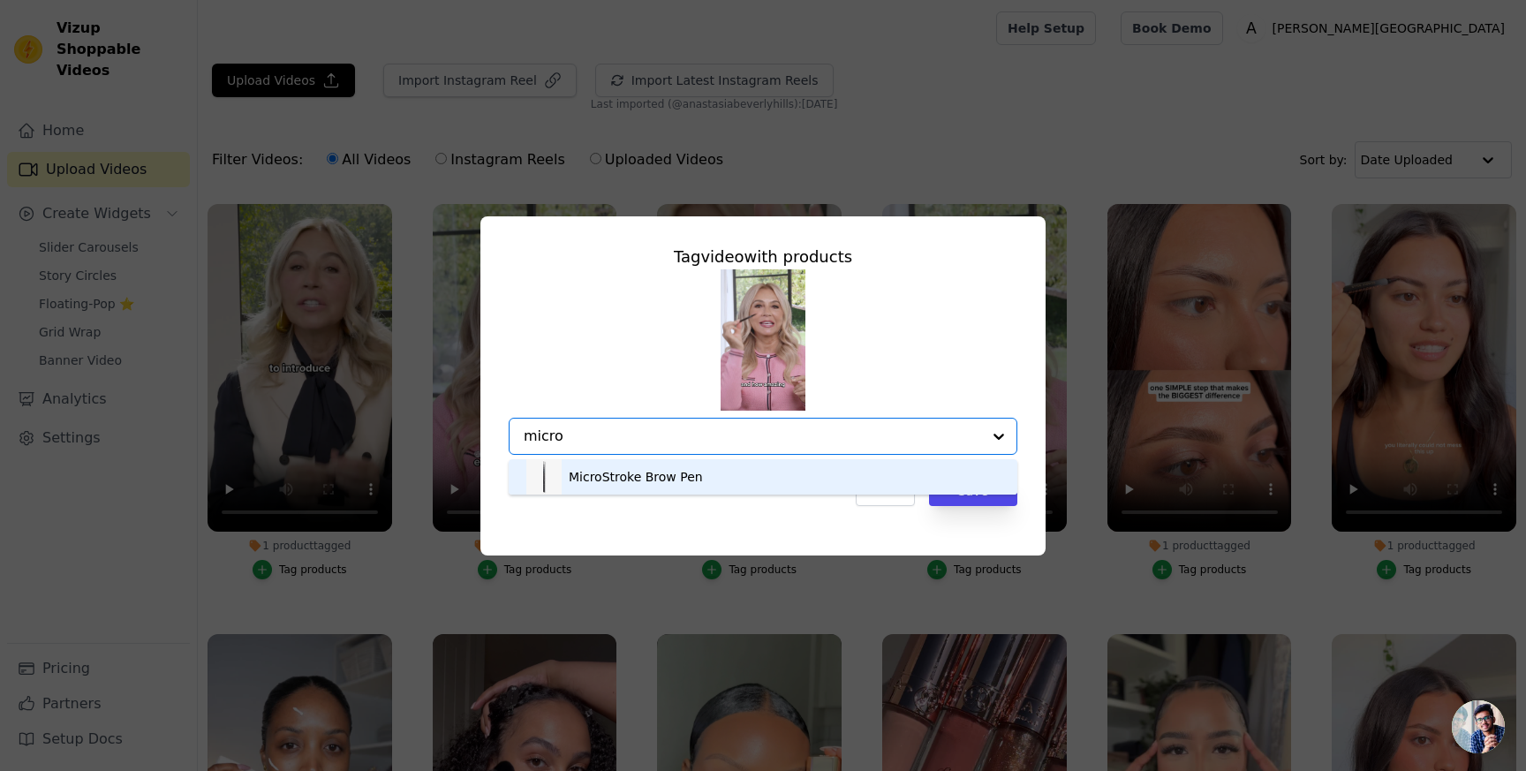
click at [751, 474] on div "MicroStroke Brow Pen" at bounding box center [762, 476] width 473 height 35
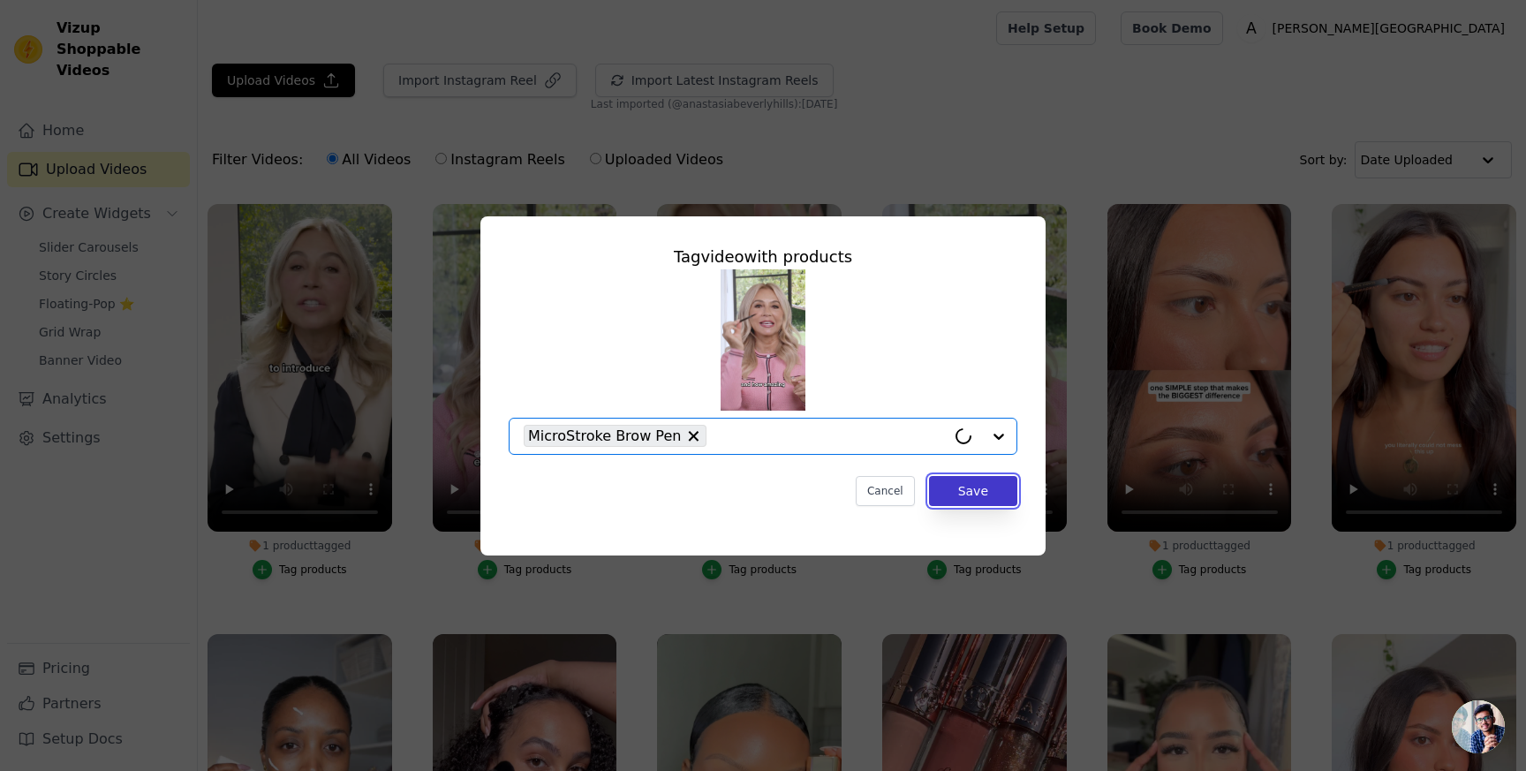
click at [954, 495] on button "Save" at bounding box center [973, 491] width 88 height 30
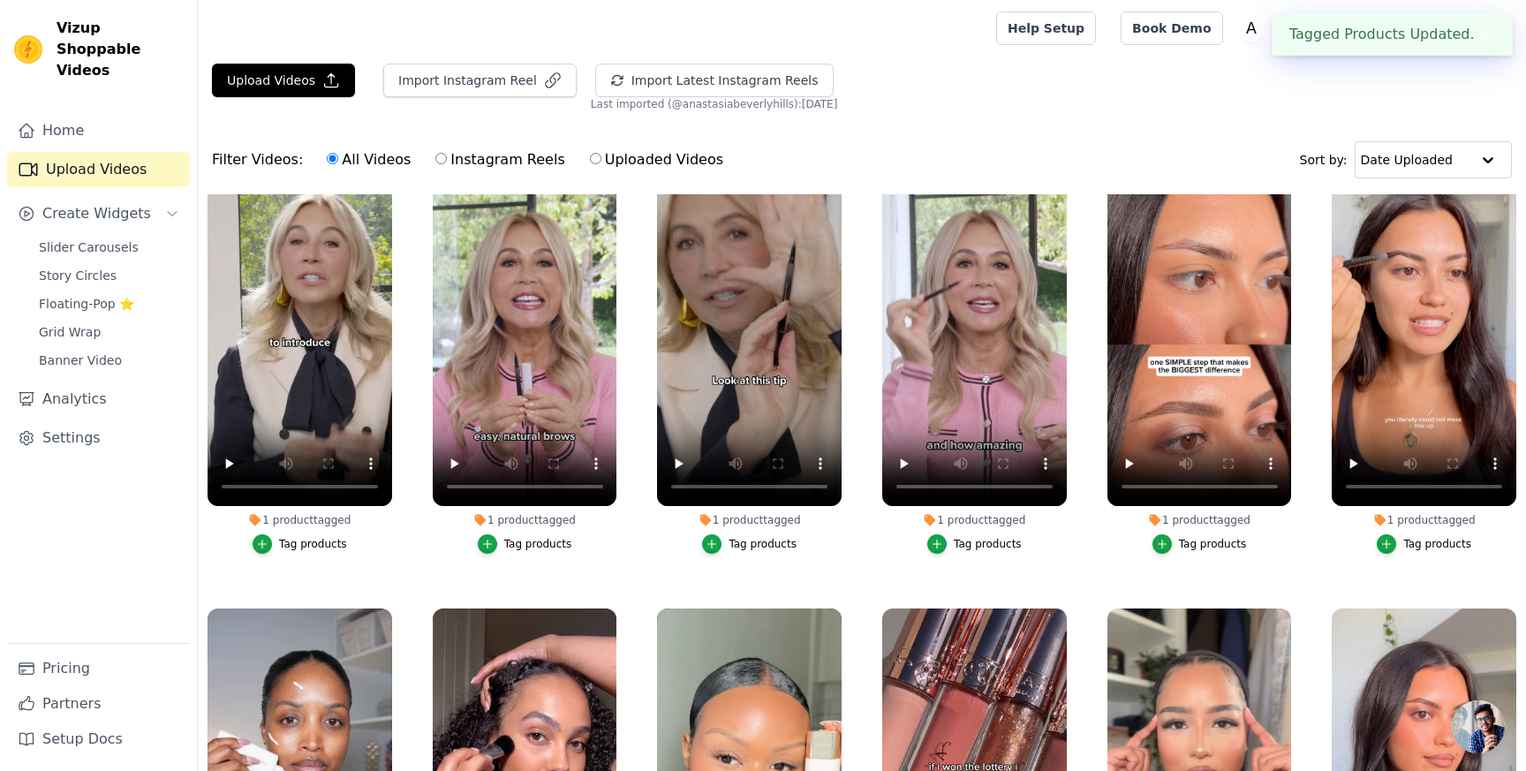
scroll to position [0, 0]
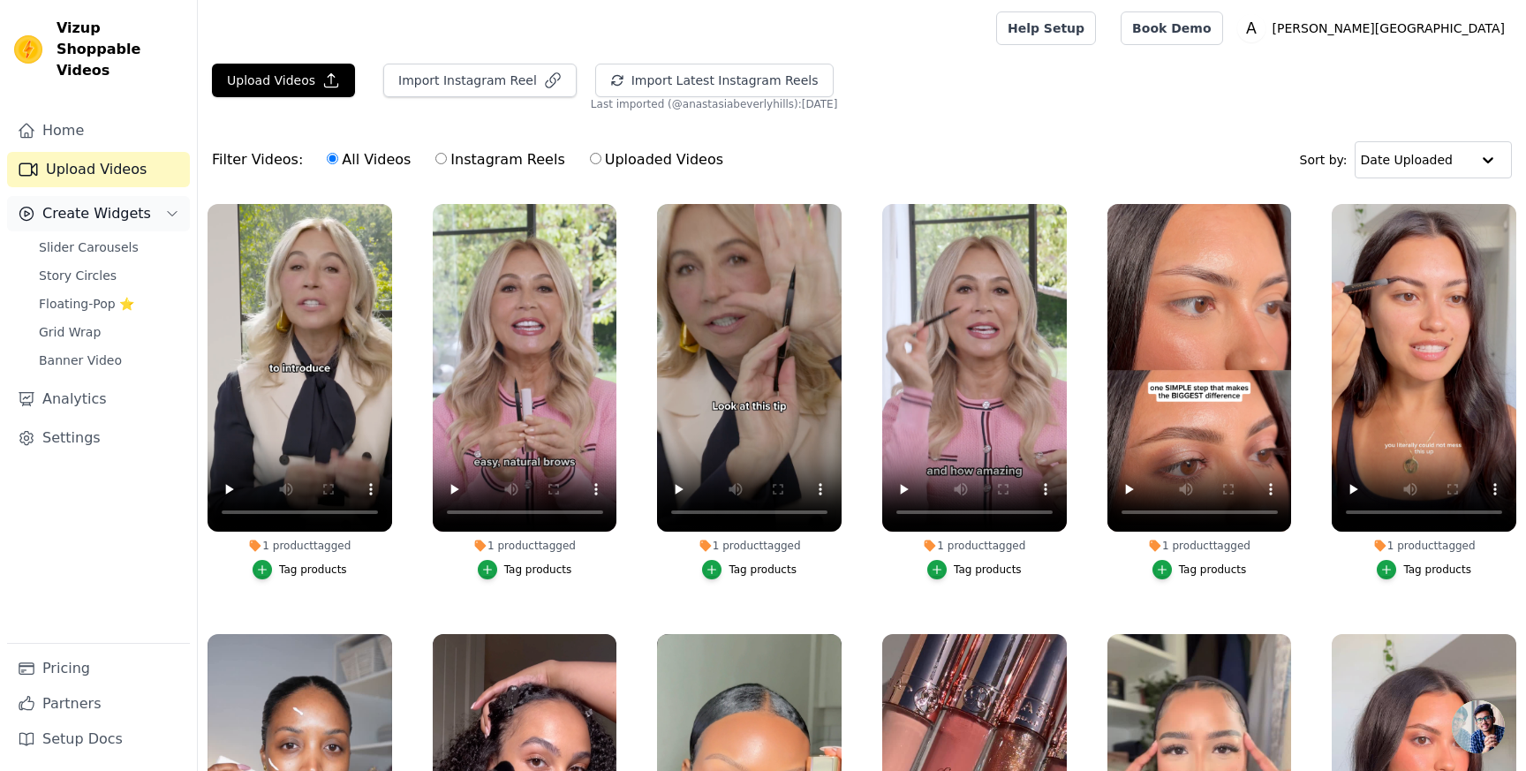
click at [101, 203] on span "Create Widgets" at bounding box center [96, 213] width 109 height 21
click at [102, 203] on span "Create Widgets" at bounding box center [96, 213] width 109 height 21
click at [99, 238] on span "Slider Carousels" at bounding box center [89, 247] width 100 height 18
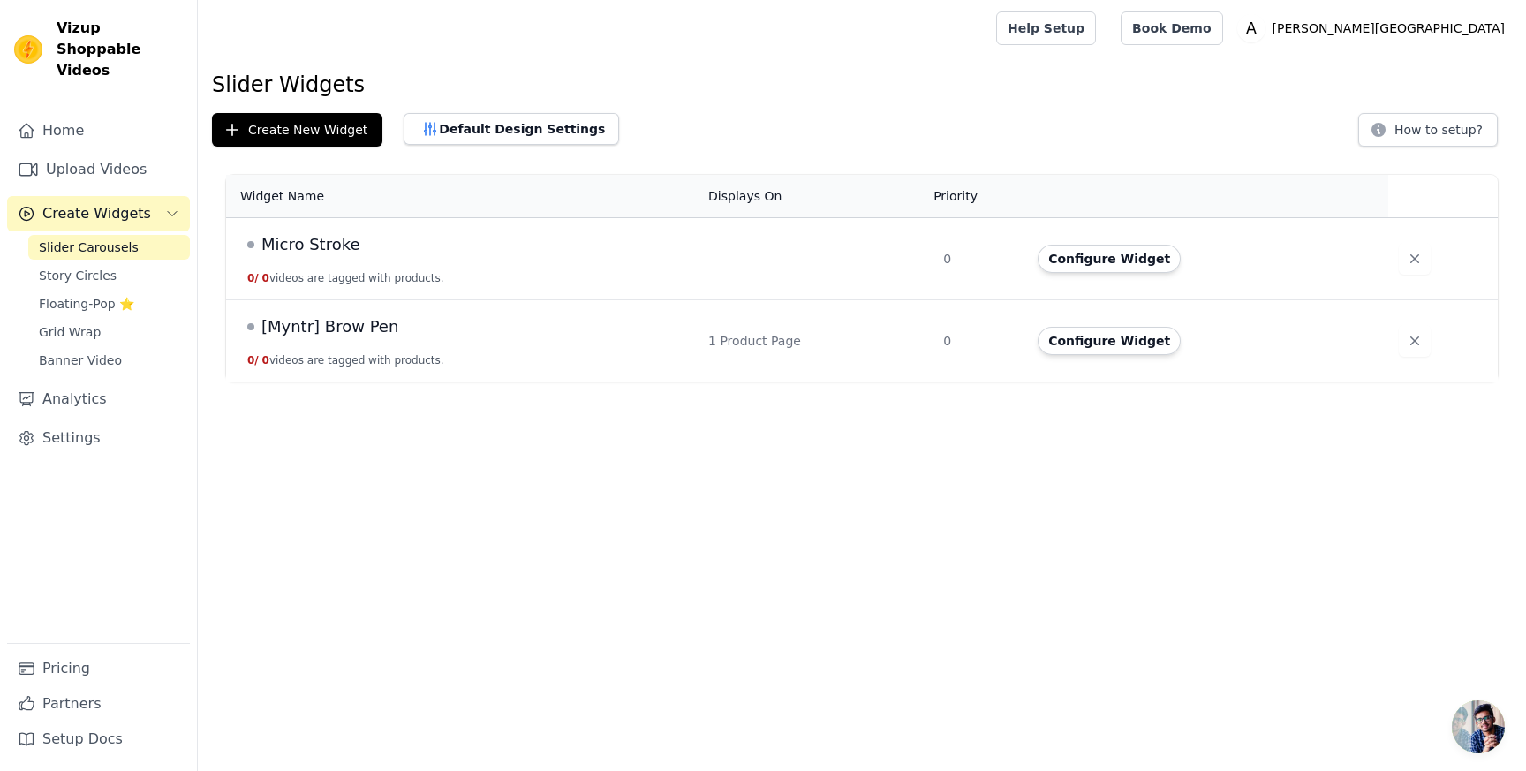
click at [347, 243] on span "Micro Stroke" at bounding box center [310, 244] width 99 height 25
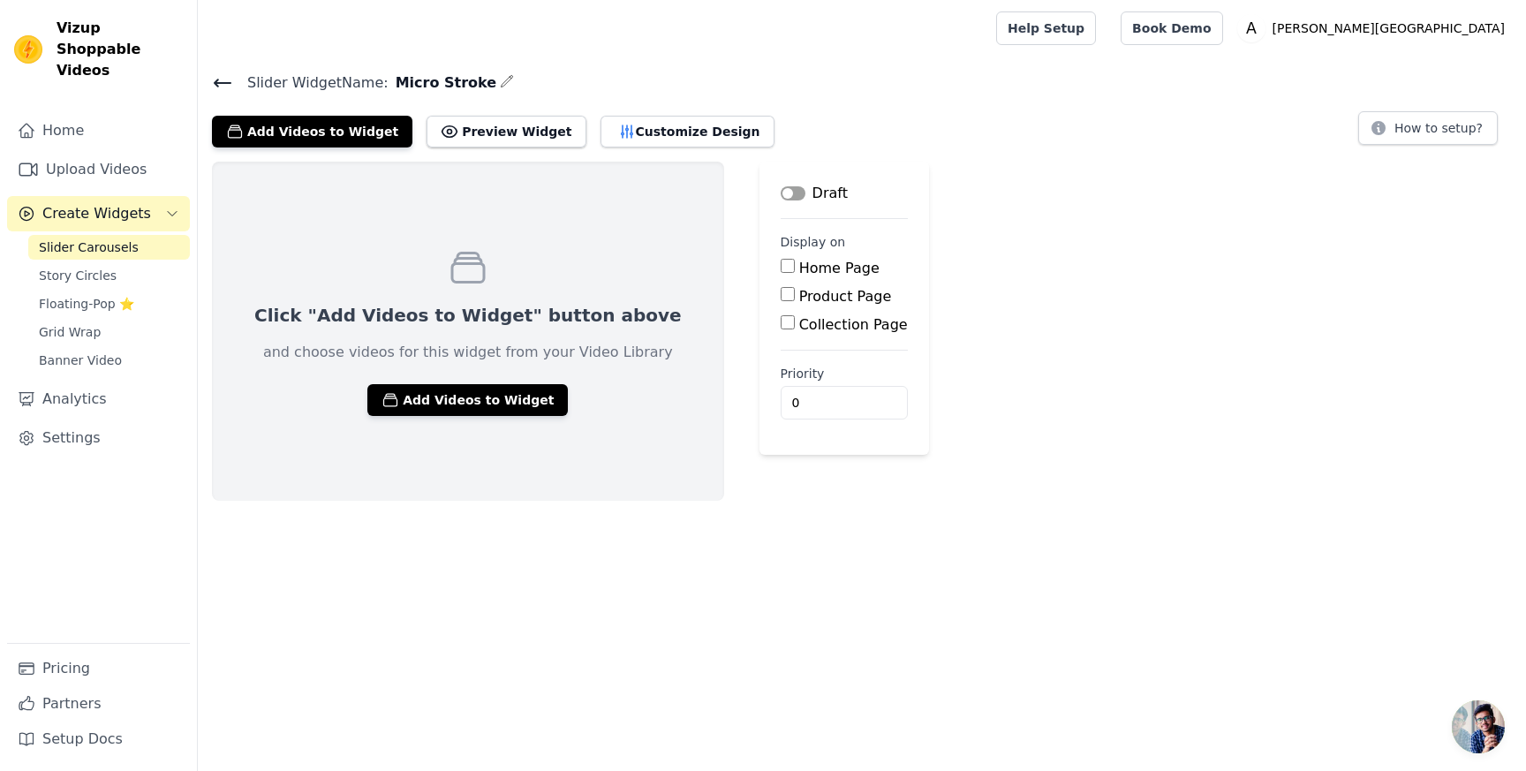
click at [781, 294] on input "Product Page" at bounding box center [788, 294] width 14 height 14
checkbox input "true"
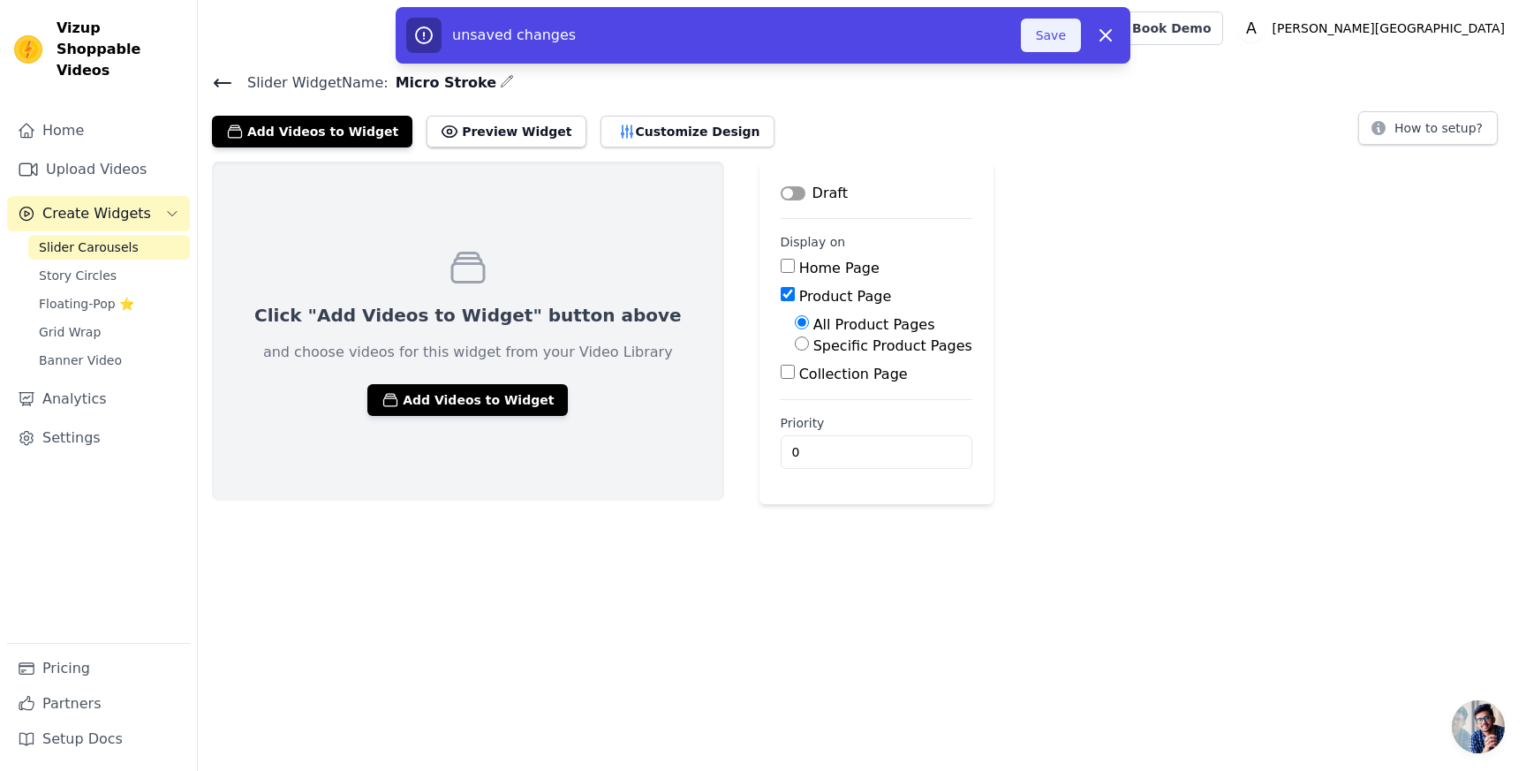
click at [1055, 28] on button "Save" at bounding box center [1051, 36] width 60 height 34
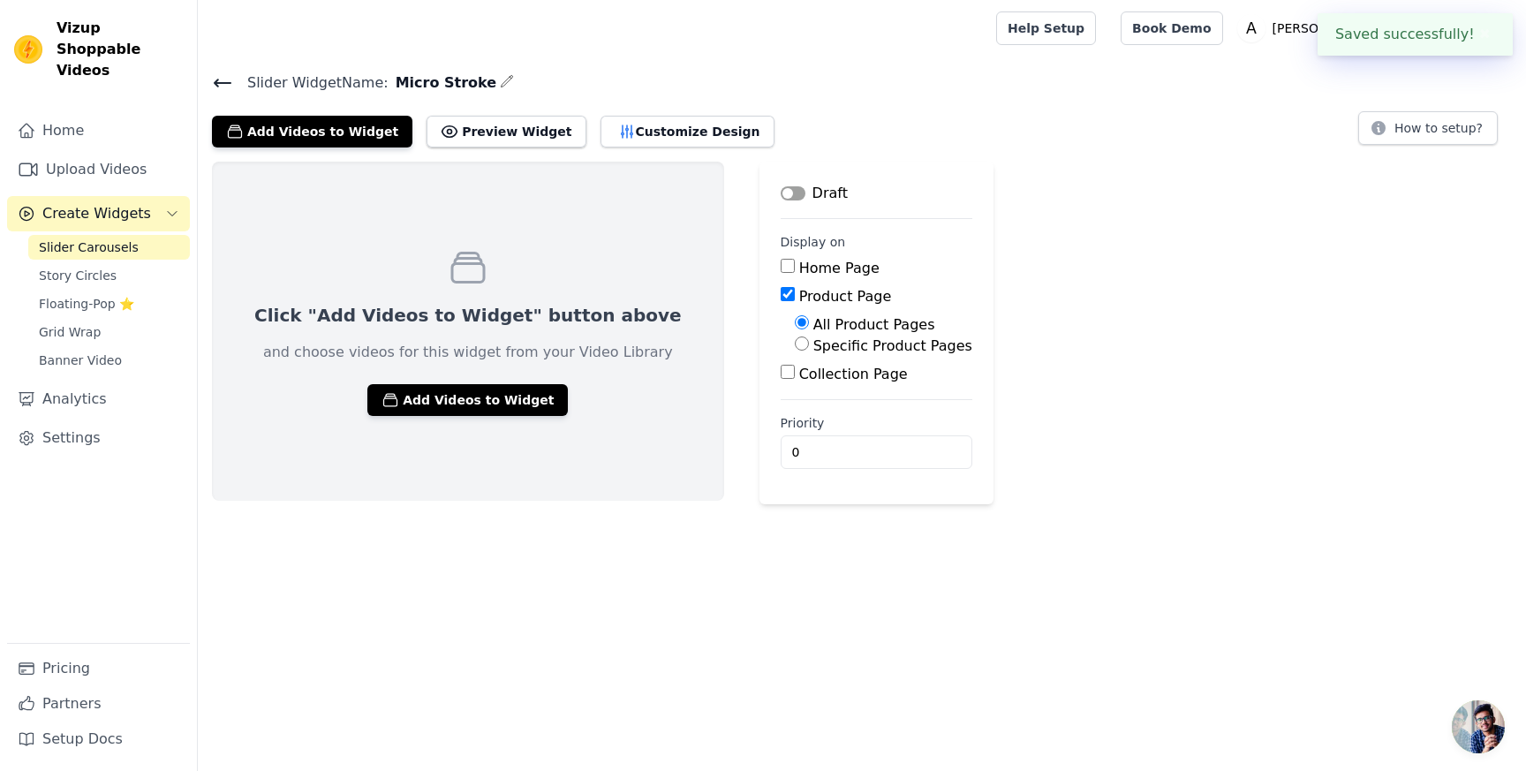
click at [781, 199] on button "Label" at bounding box center [793, 193] width 25 height 14
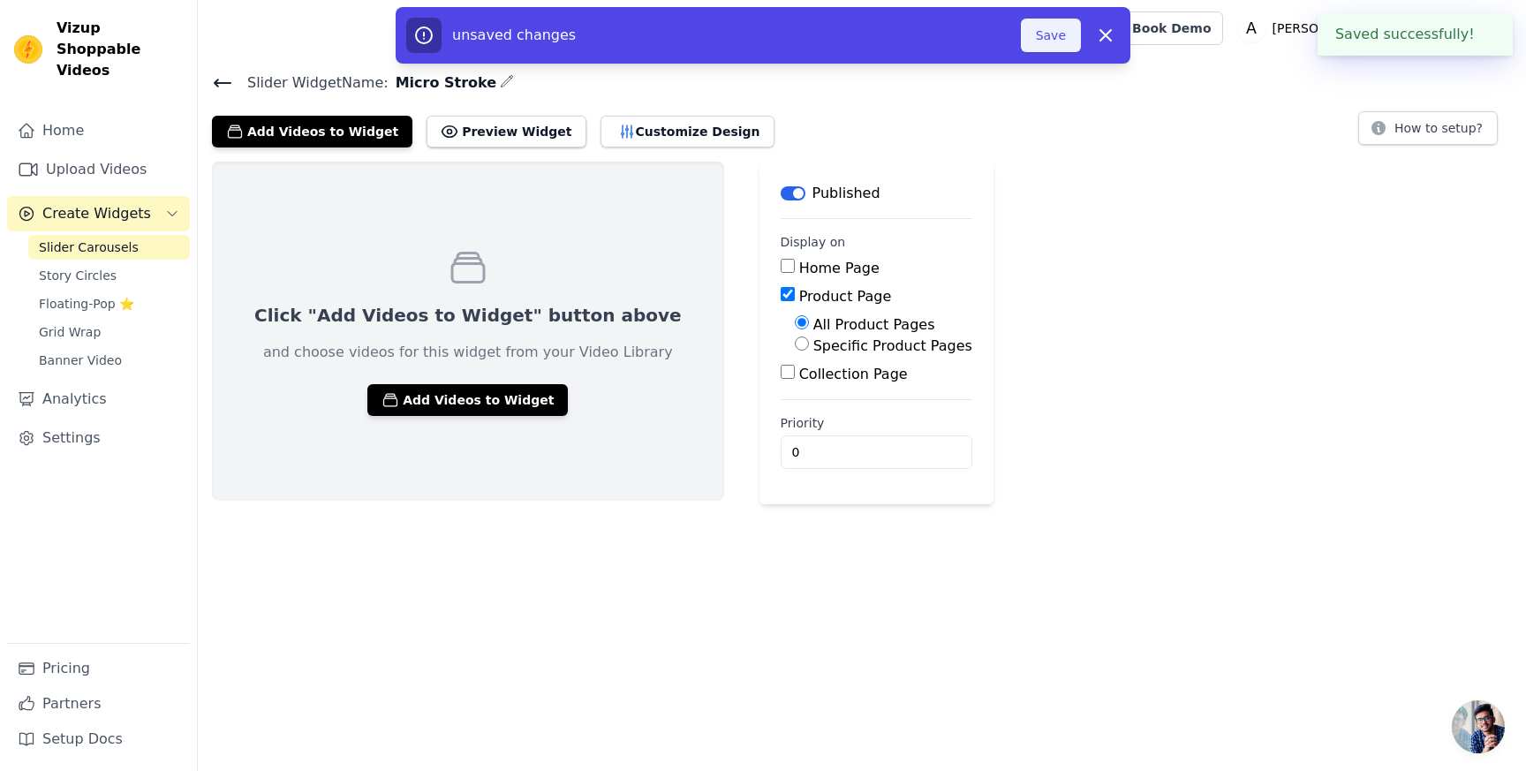
click at [1049, 50] on button "Save" at bounding box center [1051, 36] width 60 height 34
click at [485, 132] on button "Preview Widget" at bounding box center [506, 132] width 159 height 32
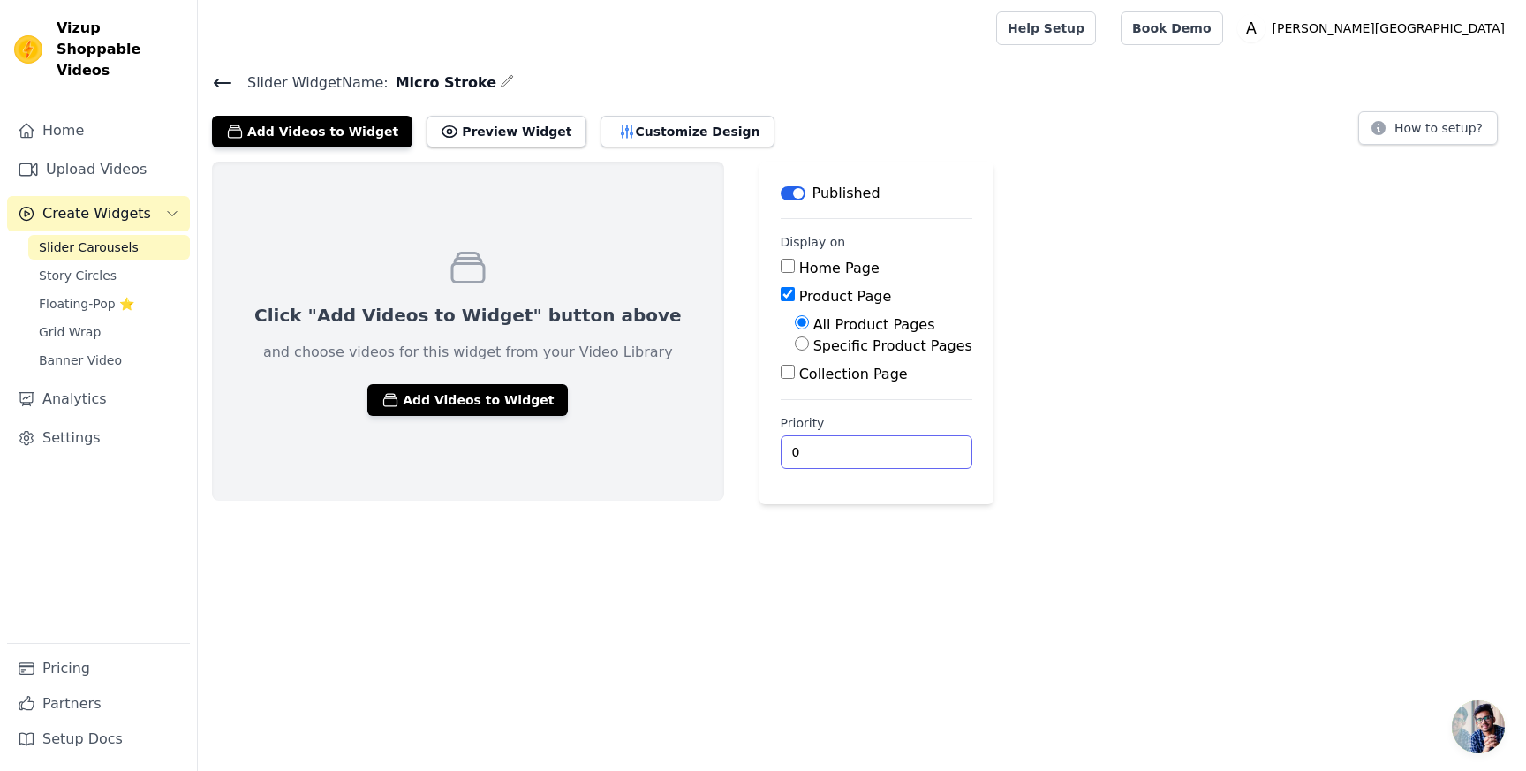
click at [781, 462] on input "0" at bounding box center [877, 452] width 192 height 34
click at [456, 144] on button "Preview Widget" at bounding box center [506, 132] width 159 height 32
click at [222, 76] on icon at bounding box center [222, 82] width 21 height 21
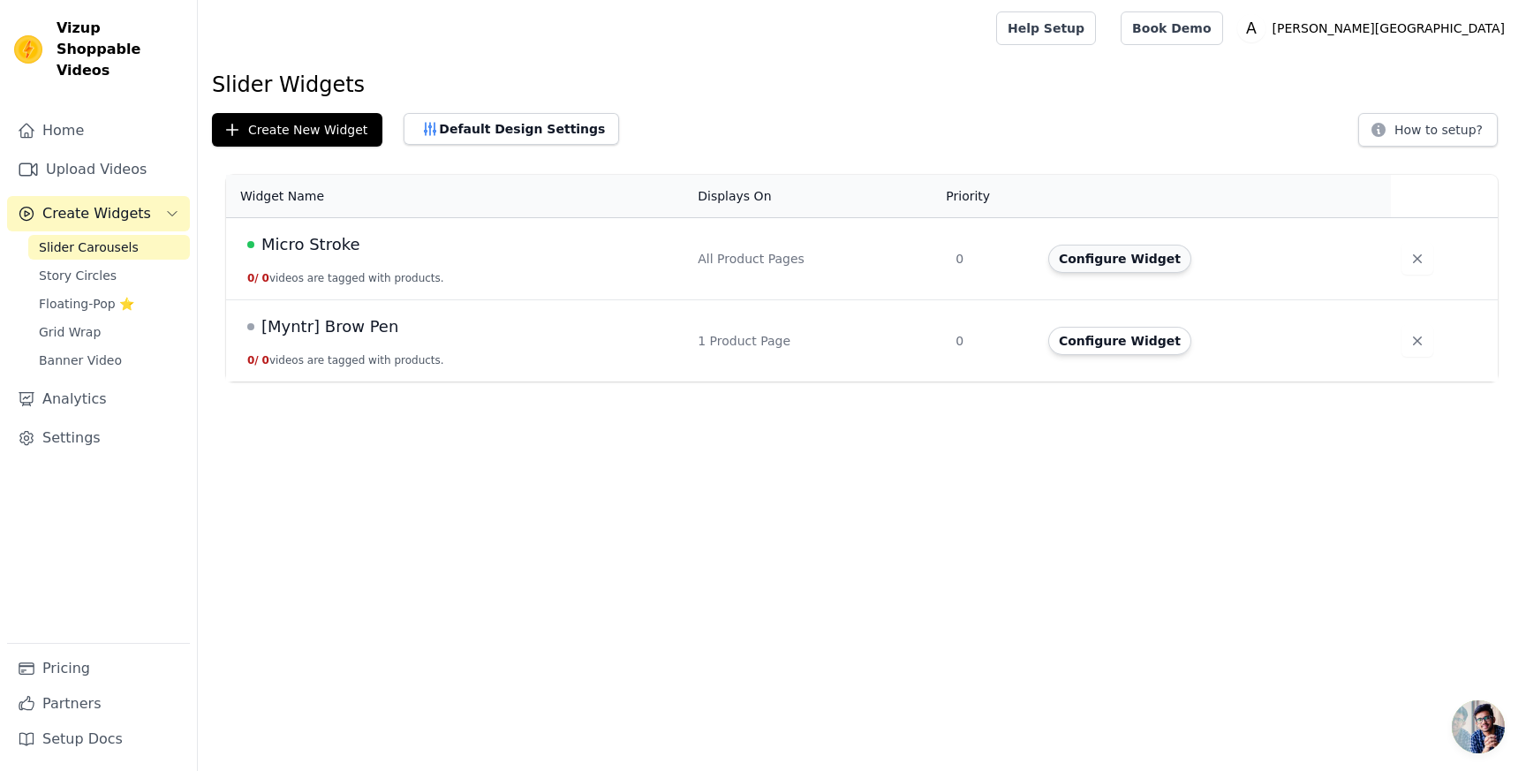
click at [1165, 265] on button "Configure Widget" at bounding box center [1119, 259] width 143 height 28
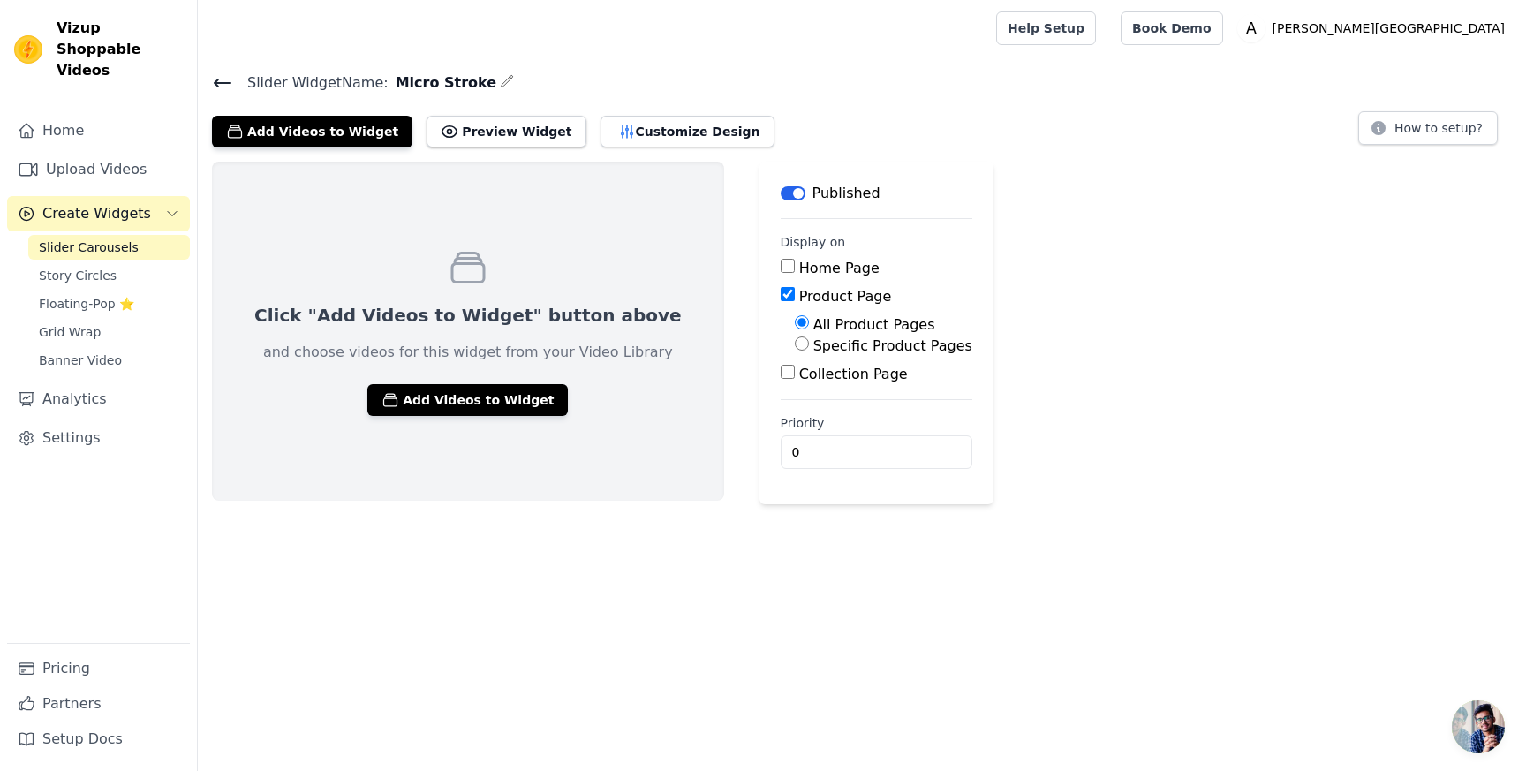
click at [455, 84] on span "Micro Stroke" at bounding box center [443, 82] width 108 height 21
click at [491, 85] on h4 "Slider Widget Name: Micro Stroke" at bounding box center [862, 83] width 1300 height 24
click at [500, 83] on icon "button" at bounding box center [507, 81] width 14 height 14
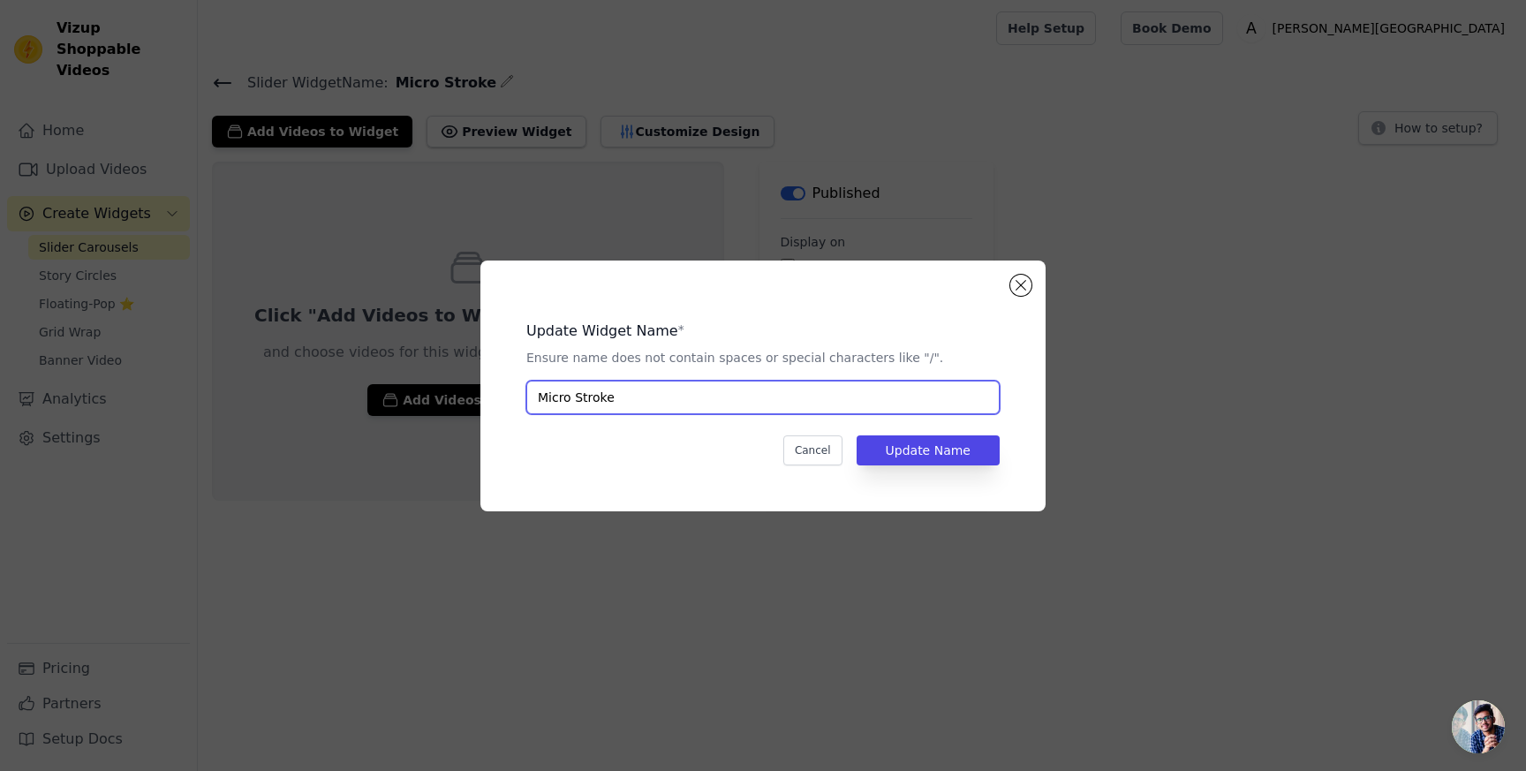
click at [577, 389] on input "Micro Stroke" at bounding box center [762, 398] width 473 height 34
type input "MicroStroke Brow Pen"
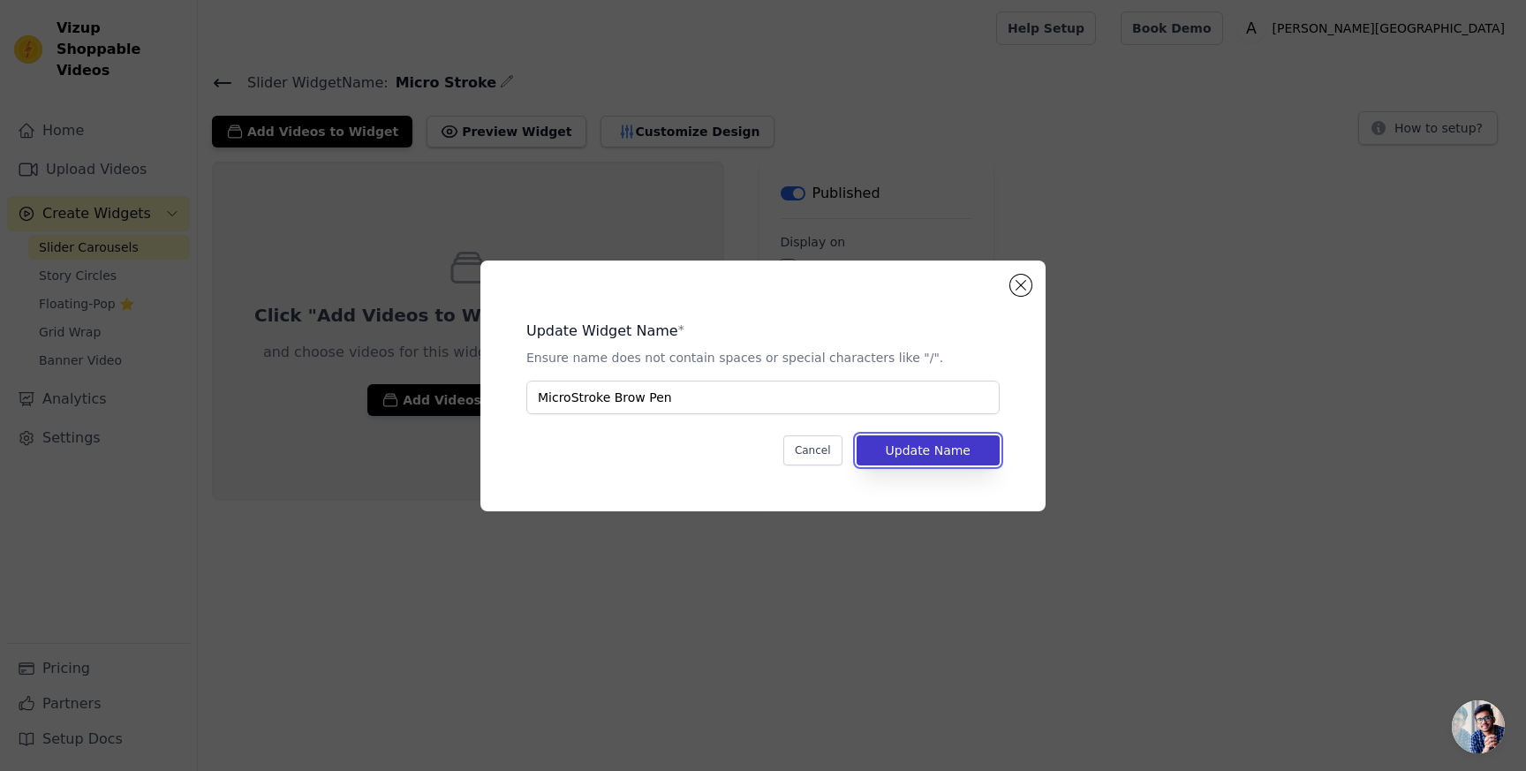
click at [889, 435] on button "Update Name" at bounding box center [928, 450] width 143 height 30
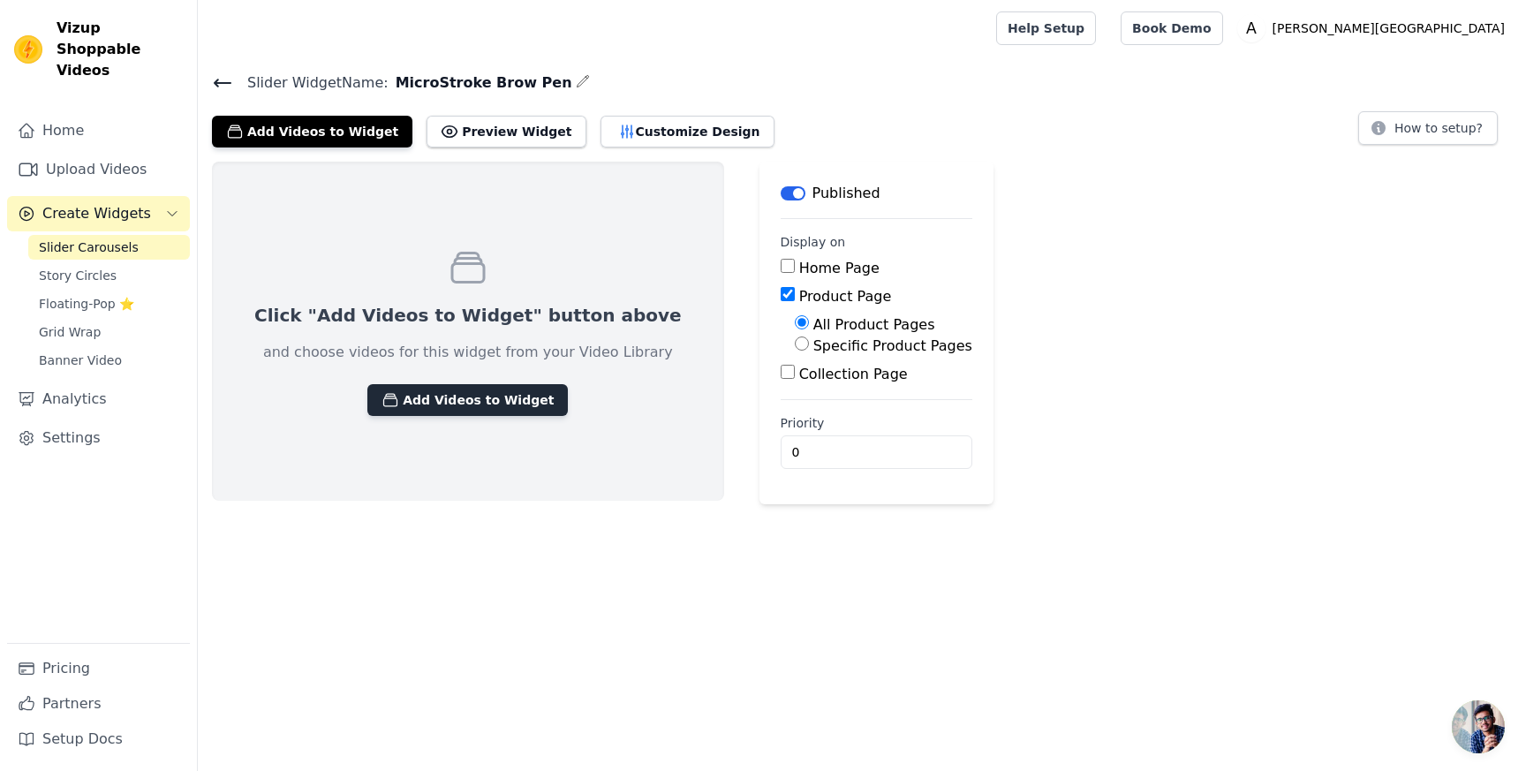
click at [475, 386] on button "Add Videos to Widget" at bounding box center [467, 400] width 200 height 32
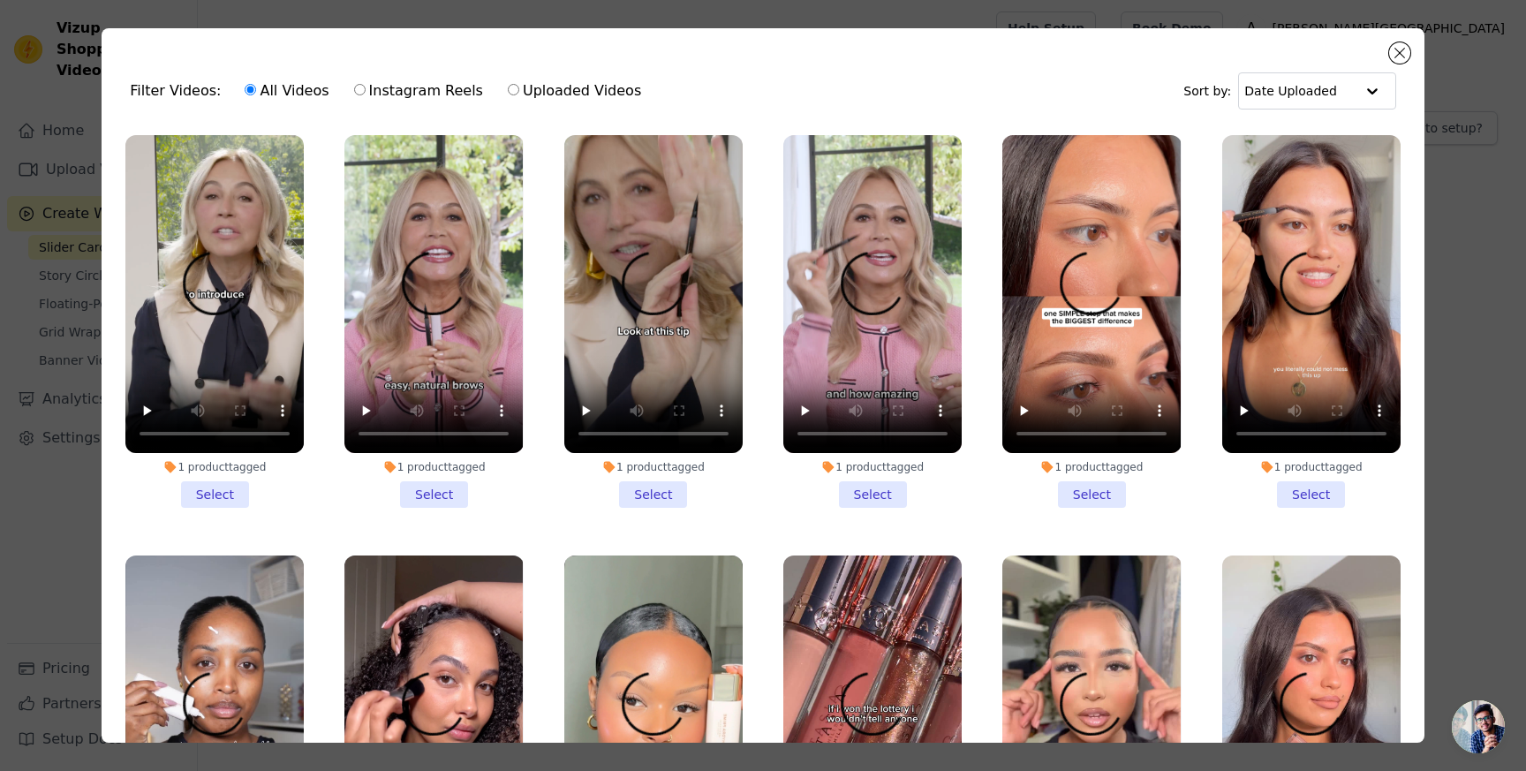
drag, startPoint x: 235, startPoint y: 495, endPoint x: 259, endPoint y: 495, distance: 23.9
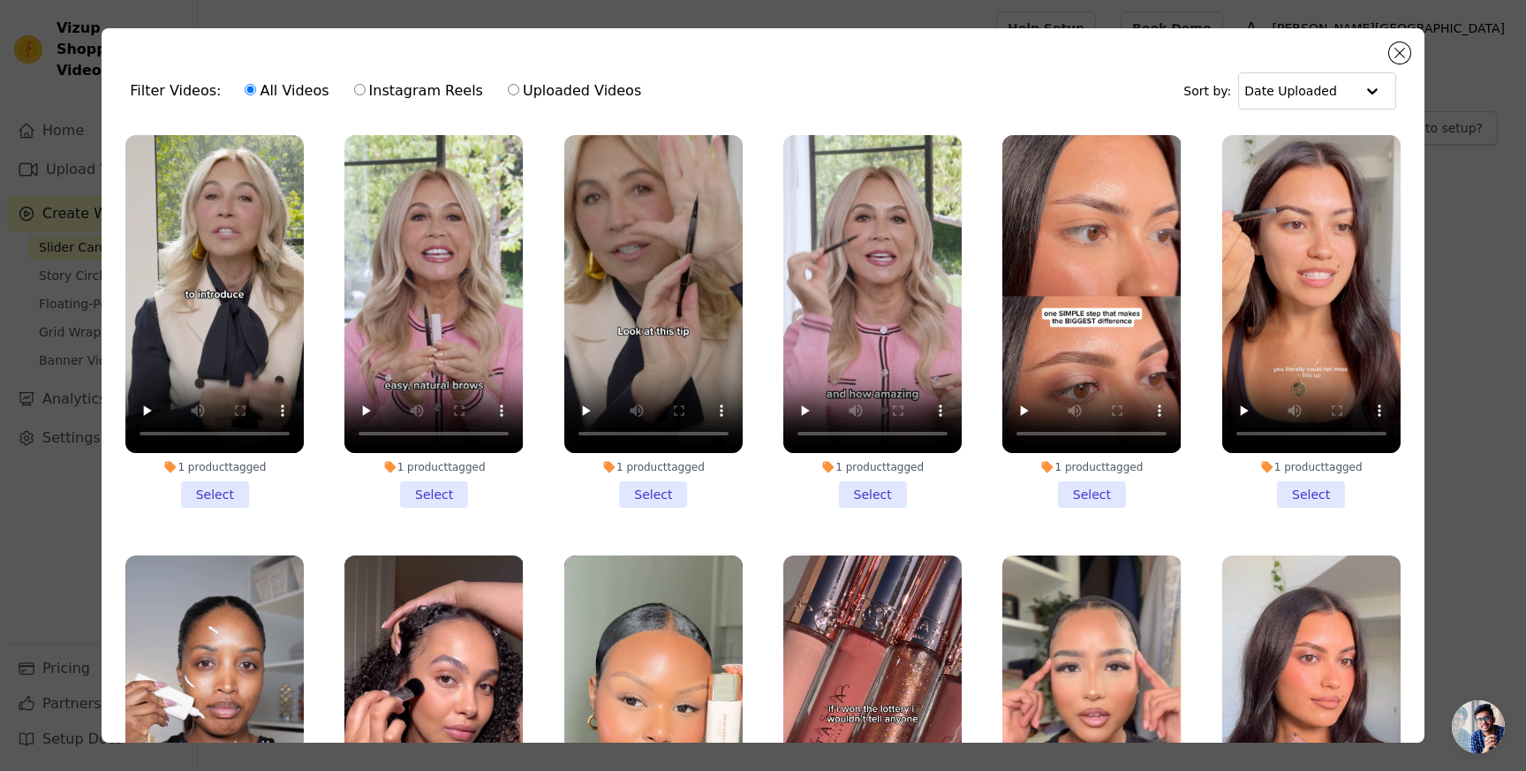
click at [235, 495] on li "1 product tagged Select" at bounding box center [214, 321] width 178 height 373
click at [0, 0] on input "1 product tagged Select" at bounding box center [0, 0] width 0 height 0
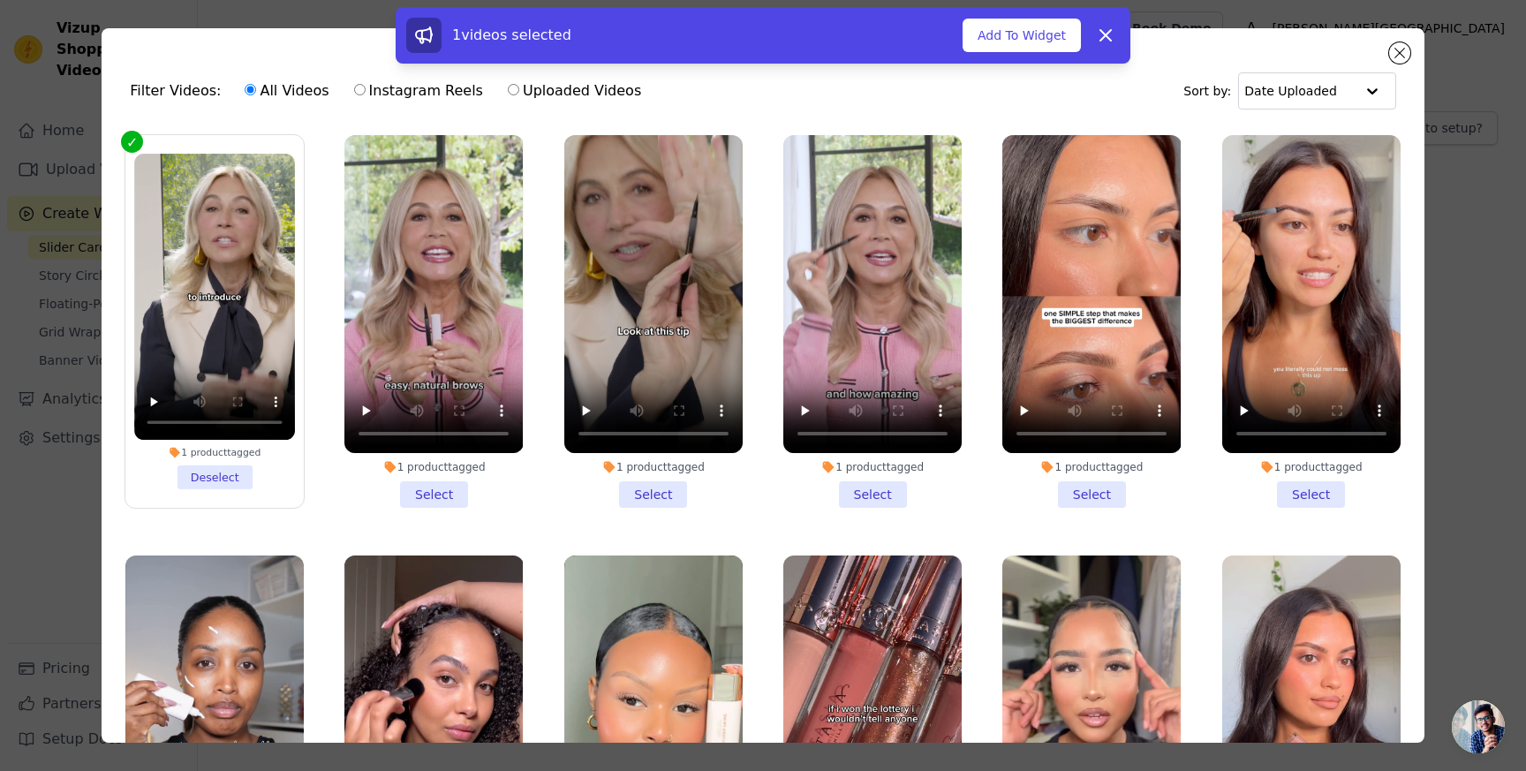
click at [424, 493] on li "1 product tagged Select" at bounding box center [433, 321] width 178 height 373
click at [0, 0] on input "1 product tagged Select" at bounding box center [0, 0] width 0 height 0
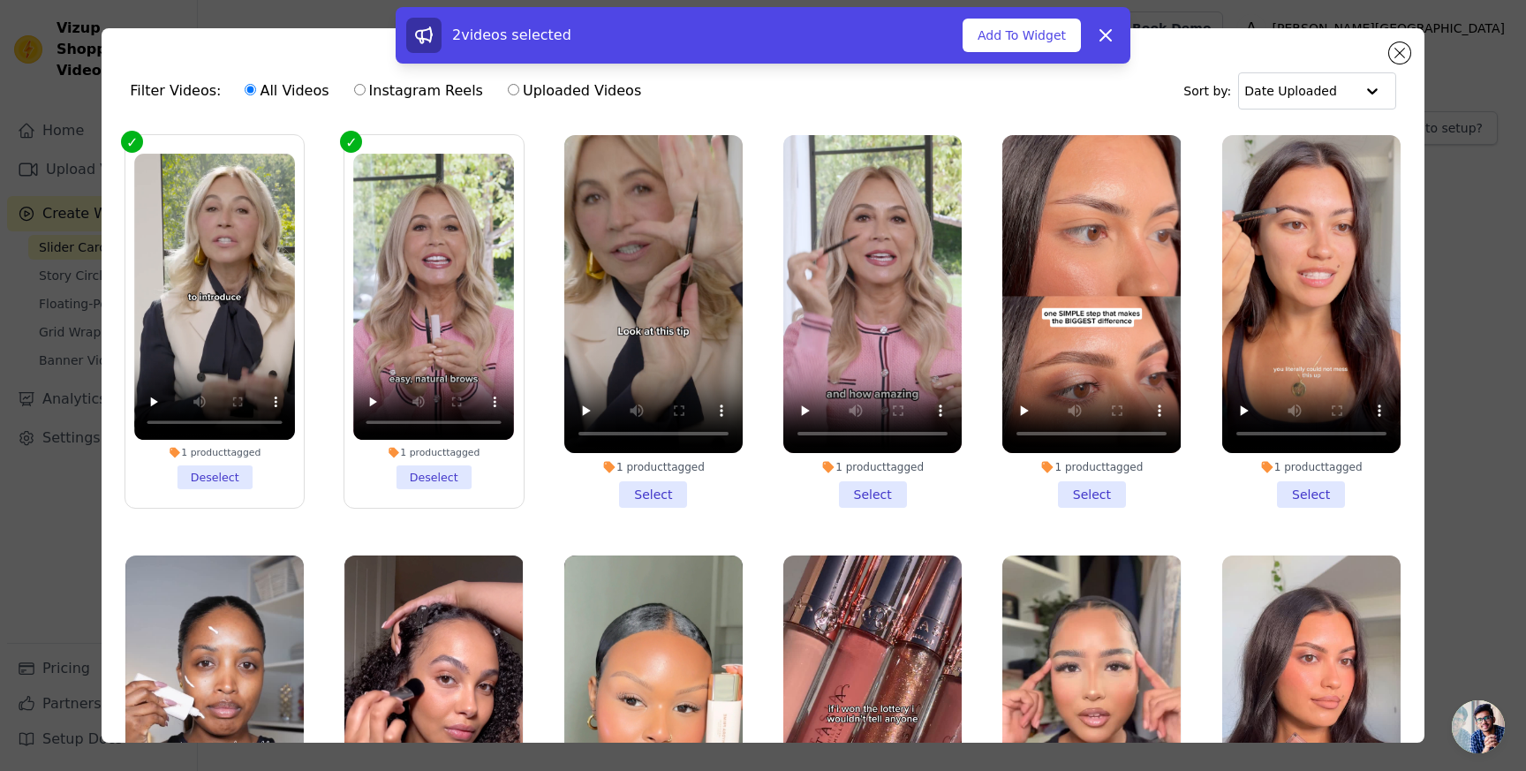
drag, startPoint x: 661, startPoint y: 487, endPoint x: 776, endPoint y: 496, distance: 115.2
click at [661, 487] on li "1 product tagged Select" at bounding box center [653, 321] width 178 height 373
click at [0, 0] on input "1 product tagged Select" at bounding box center [0, 0] width 0 height 0
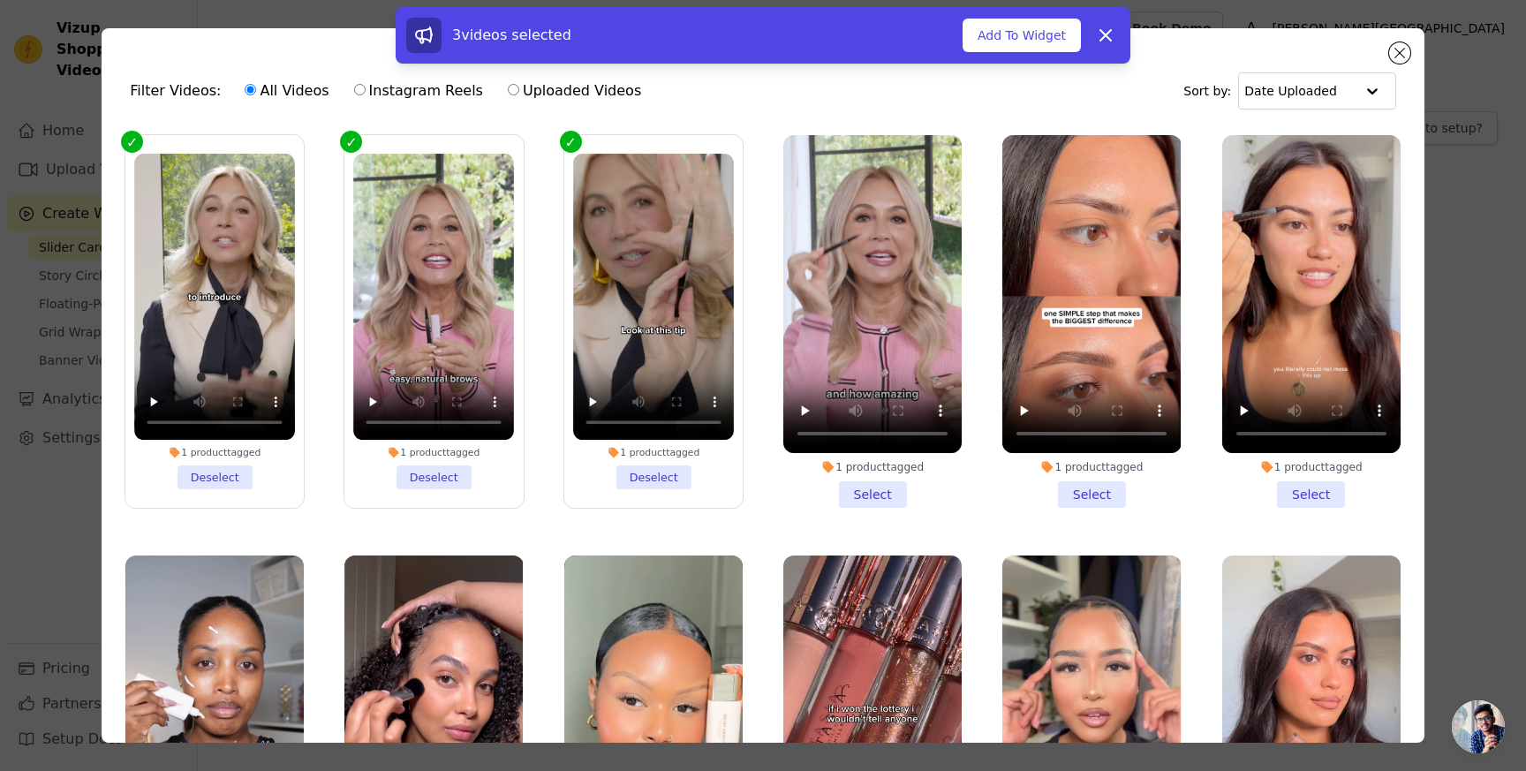
click at [906, 496] on li "1 product tagged Select" at bounding box center [872, 321] width 178 height 373
click at [0, 0] on input "1 product tagged Select" at bounding box center [0, 0] width 0 height 0
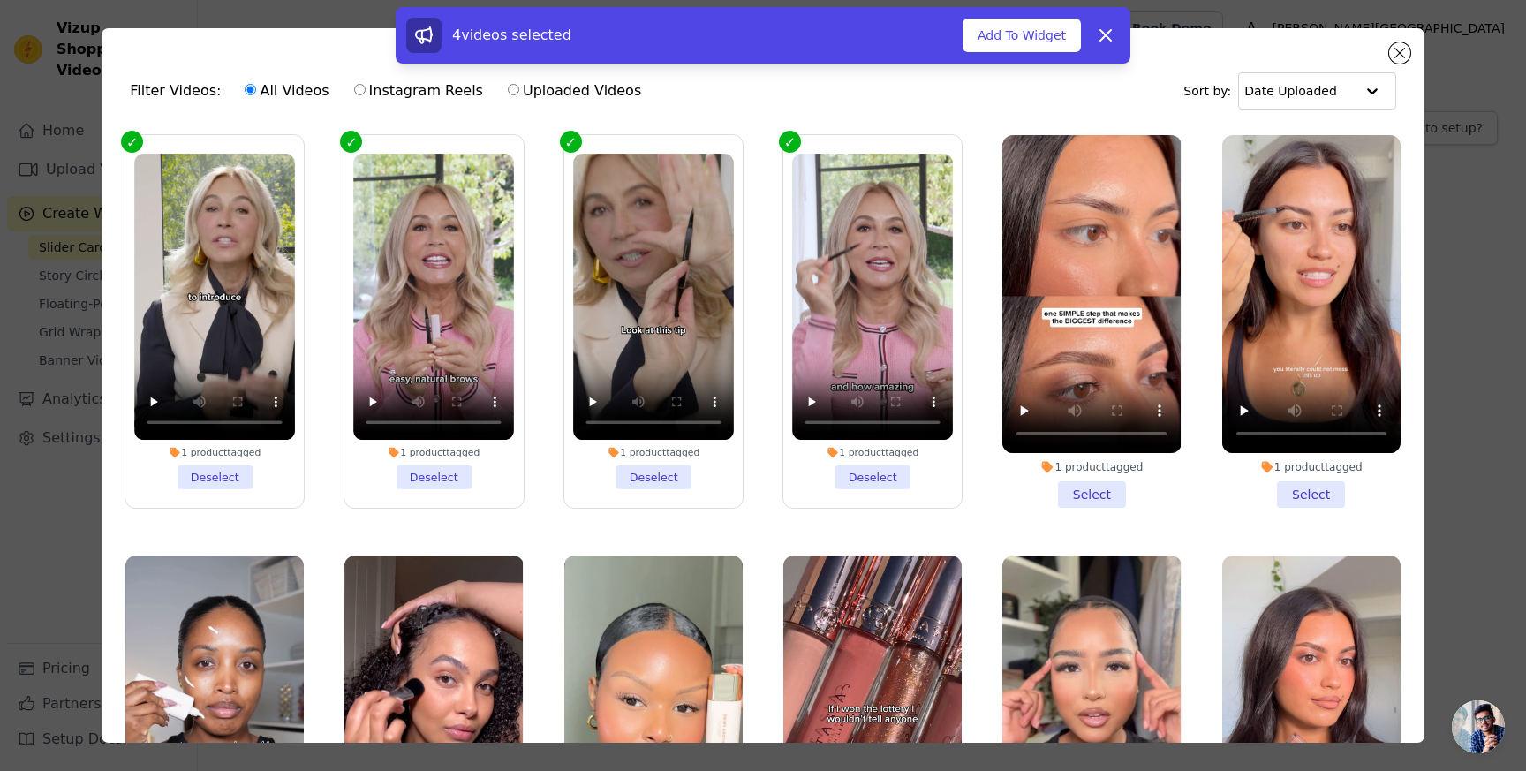
drag, startPoint x: 1045, startPoint y: 495, endPoint x: 1184, endPoint y: 485, distance: 139.9
click at [1046, 494] on li "1 product tagged Select" at bounding box center [1091, 321] width 178 height 373
click at [0, 0] on input "1 product tagged Select" at bounding box center [0, 0] width 0 height 0
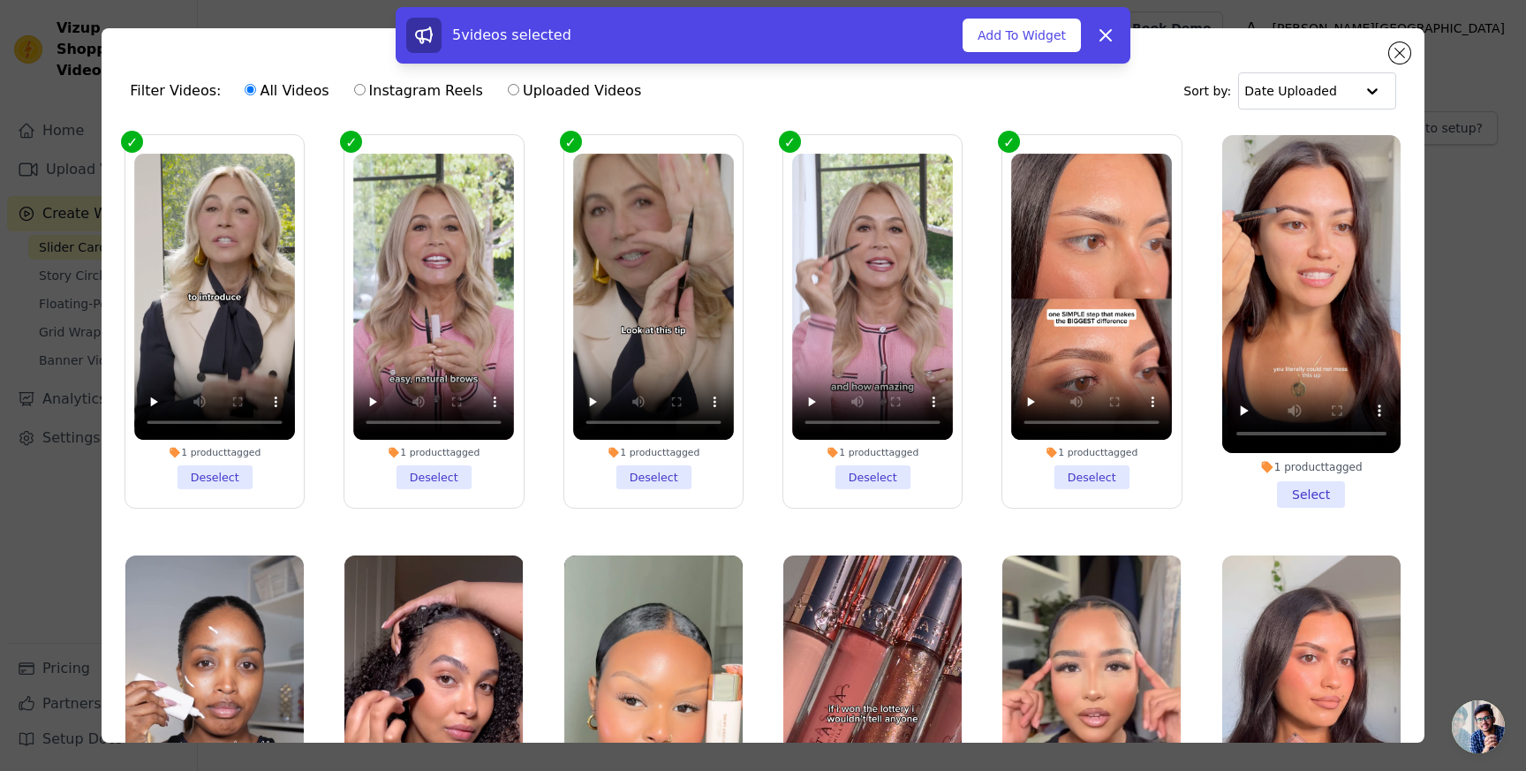
click at [1301, 494] on li "1 product tagged Select" at bounding box center [1311, 321] width 178 height 373
click at [0, 0] on input "1 product tagged Select" at bounding box center [0, 0] width 0 height 0
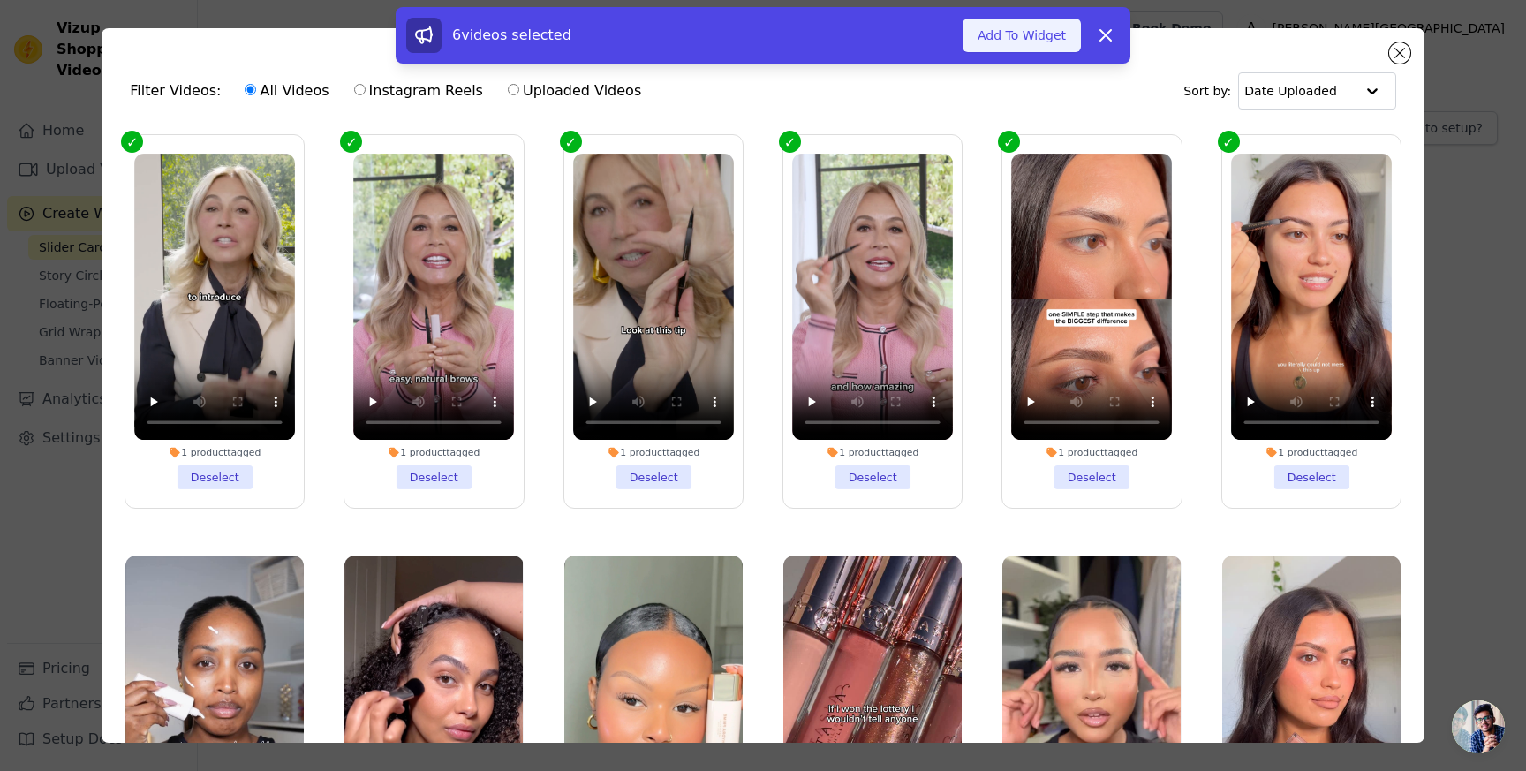
click at [1044, 29] on button "Add To Widget" at bounding box center [1022, 36] width 118 height 34
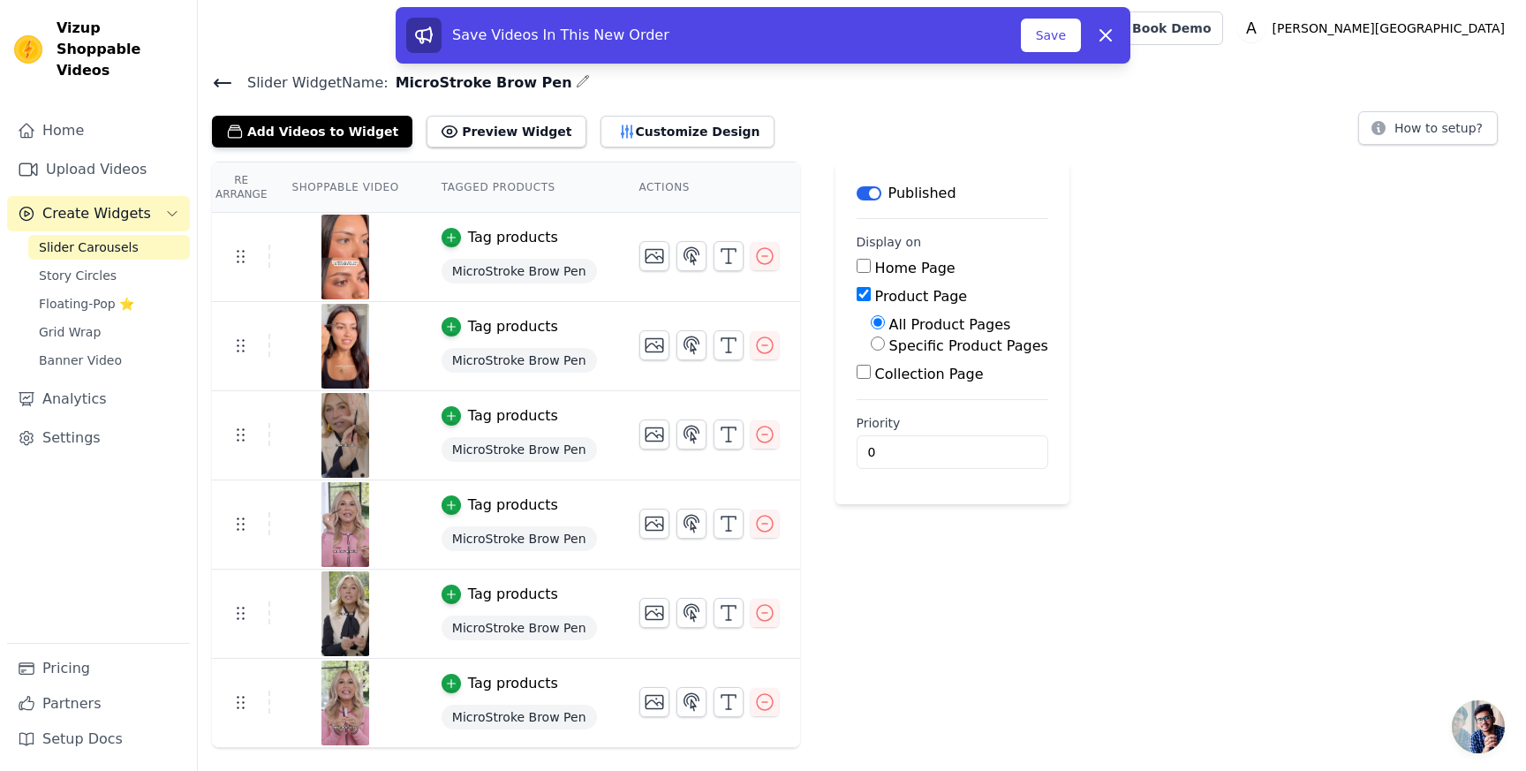
drag, startPoint x: 242, startPoint y: 700, endPoint x: 550, endPoint y: 5, distance: 760.3
click at [978, 344] on label "Specific Product Pages" at bounding box center [968, 345] width 159 height 17
click at [885, 344] on input "Specific Product Pages" at bounding box center [878, 343] width 14 height 14
radio input "true"
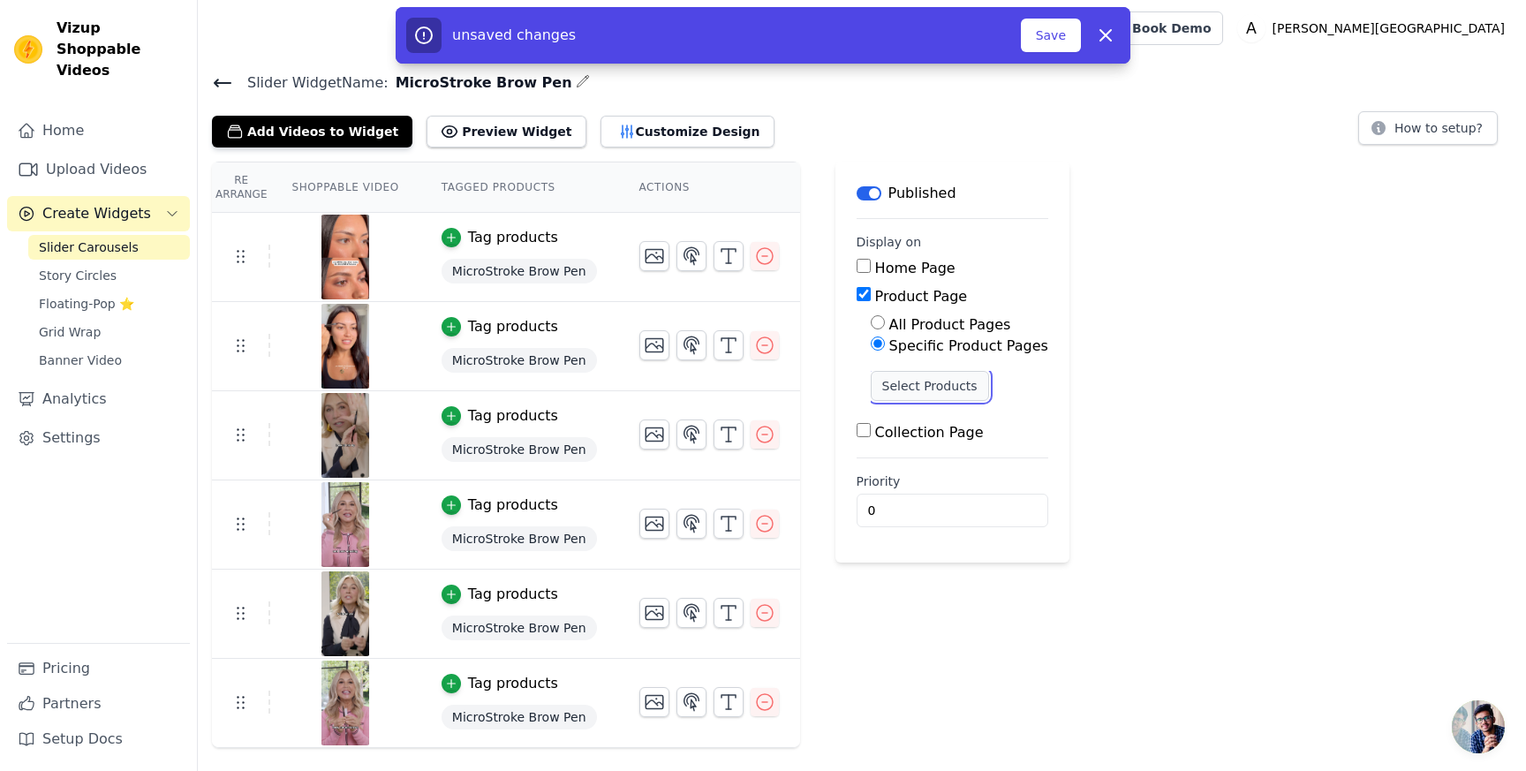
click at [932, 372] on button "Select Products" at bounding box center [930, 386] width 118 height 30
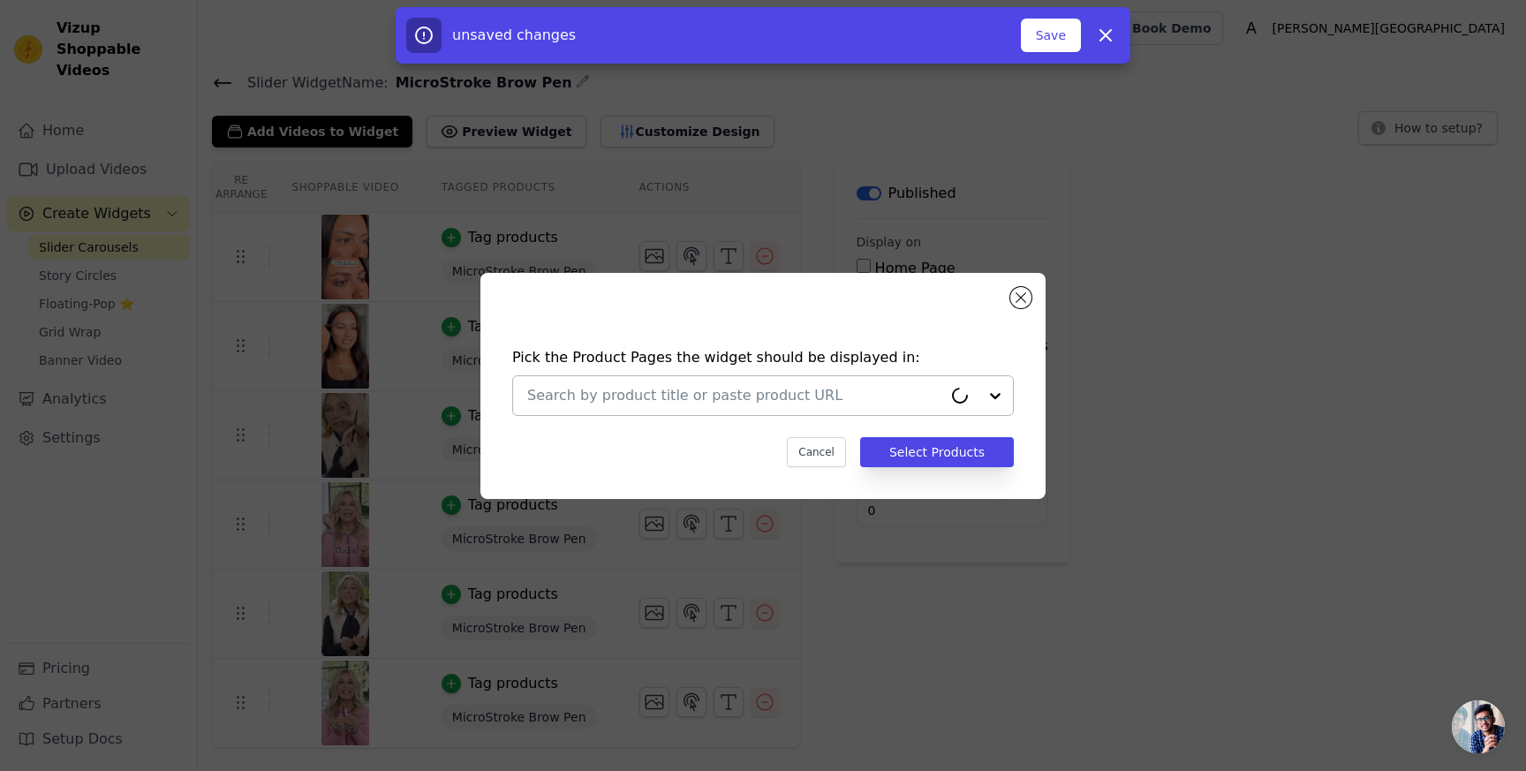
click at [799, 397] on input "text" at bounding box center [734, 395] width 415 height 21
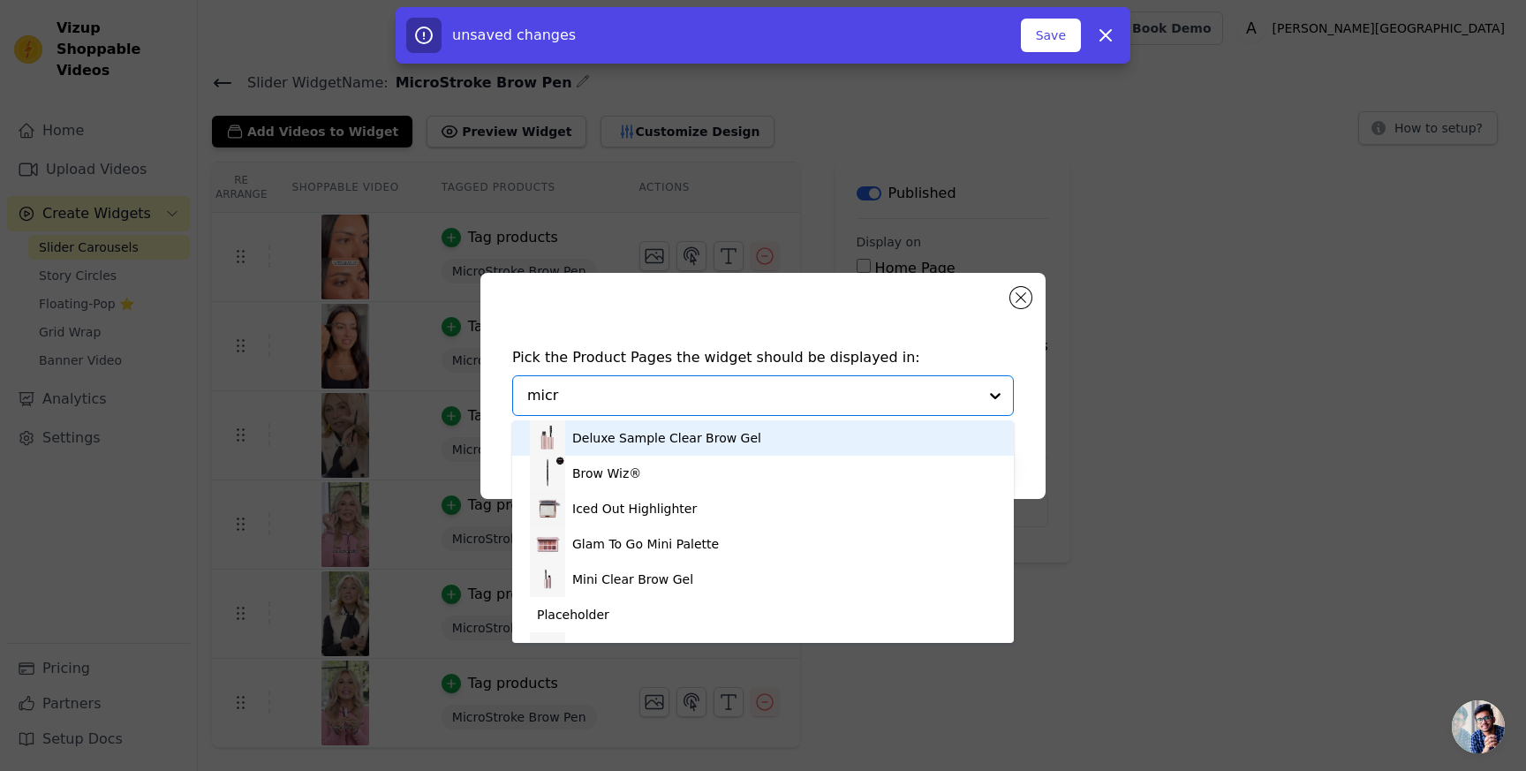
type input "micro"
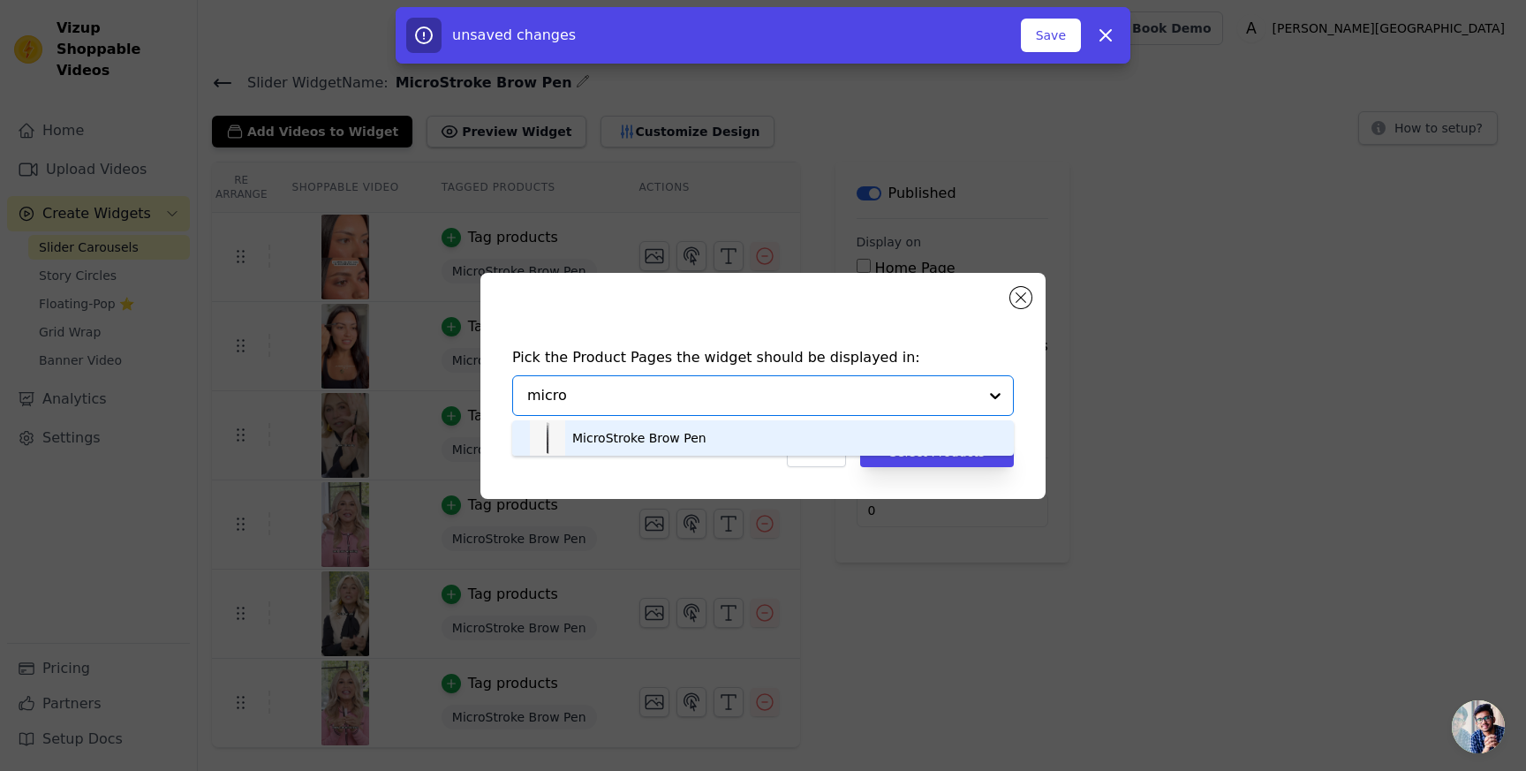
click at [700, 435] on div "MicroStroke Brow Pen" at bounding box center [763, 437] width 466 height 35
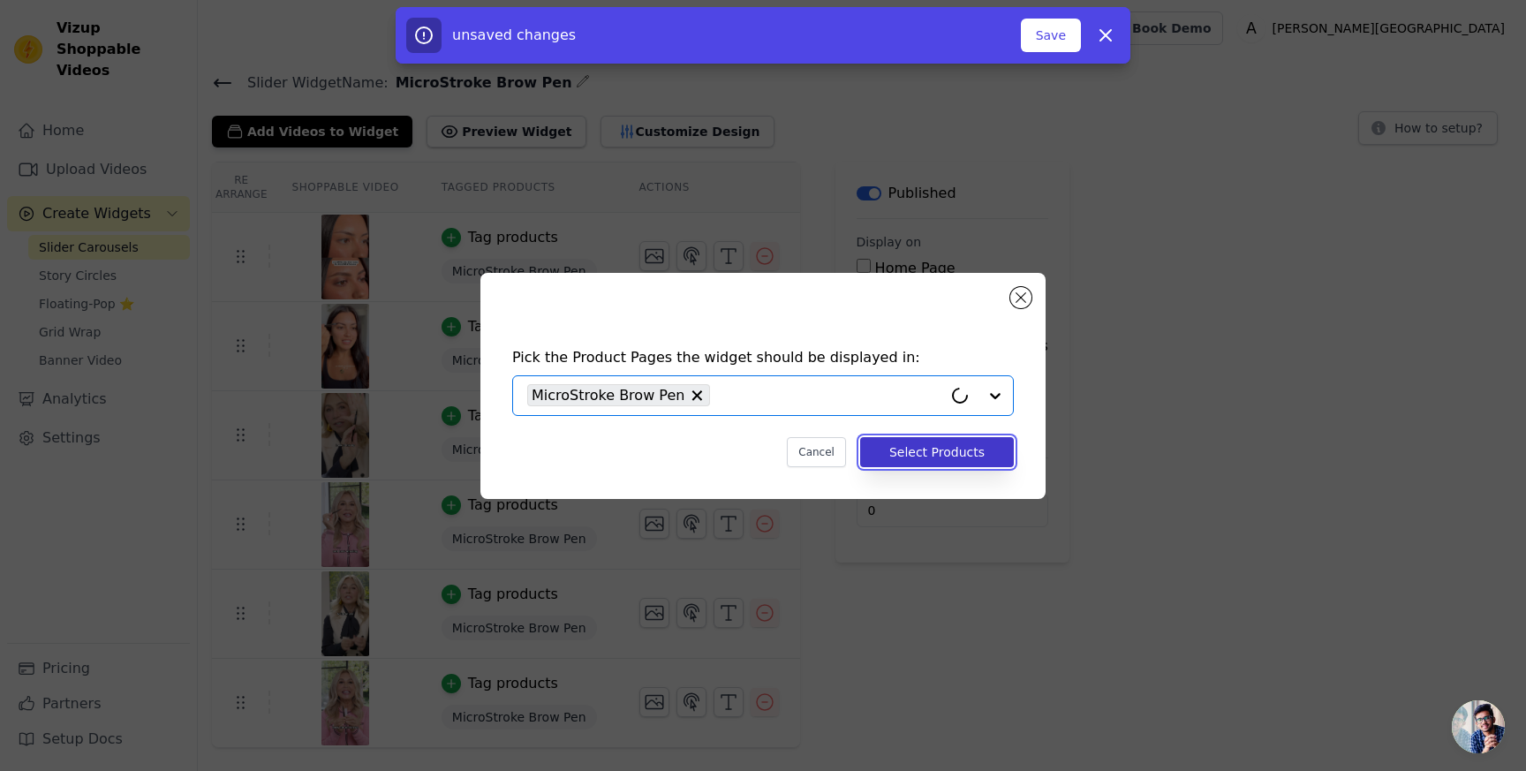
click at [917, 449] on button "Select Products" at bounding box center [937, 452] width 154 height 30
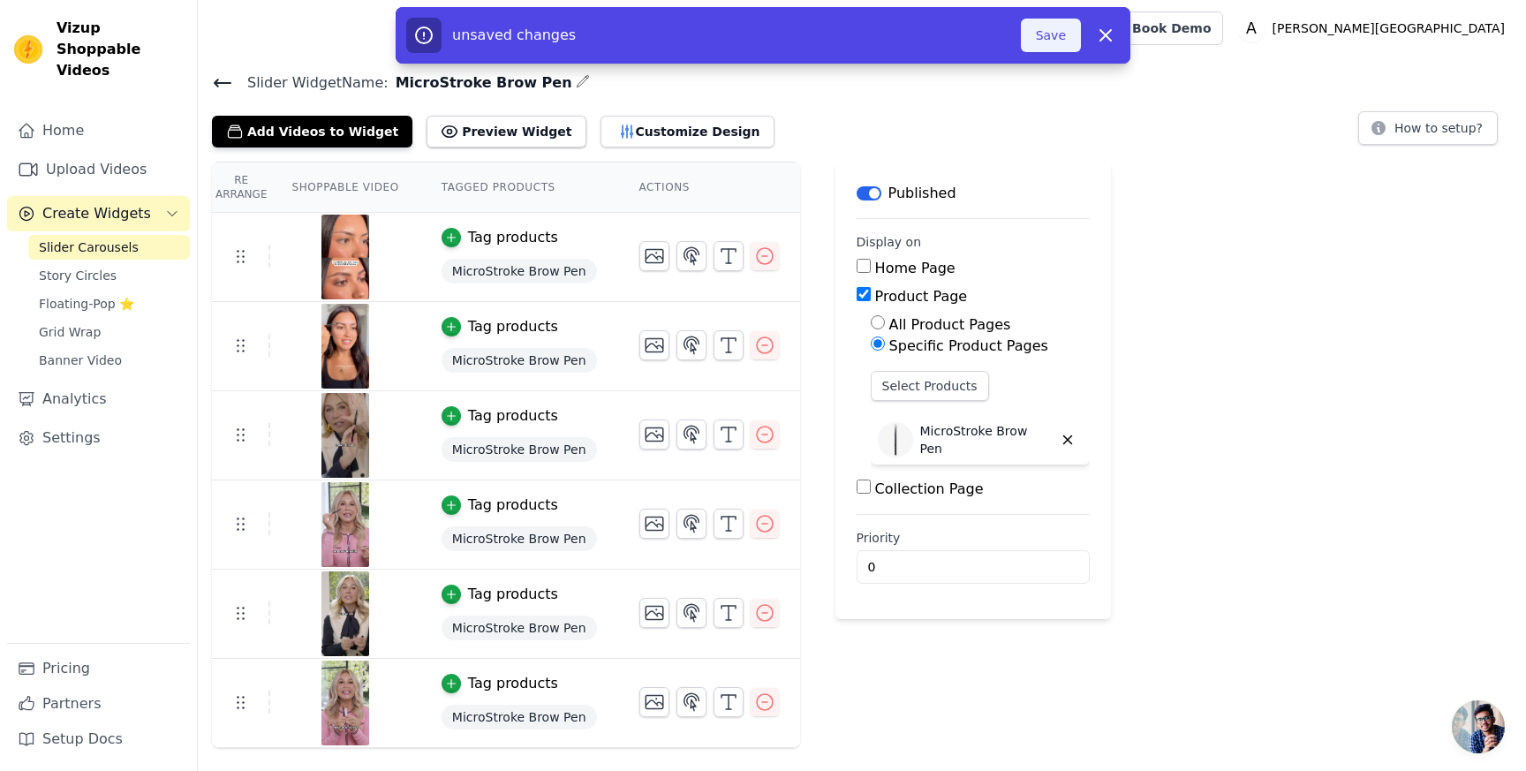
click at [1034, 49] on button "Save" at bounding box center [1051, 36] width 60 height 34
click at [1062, 45] on button "Save" at bounding box center [1051, 36] width 60 height 34
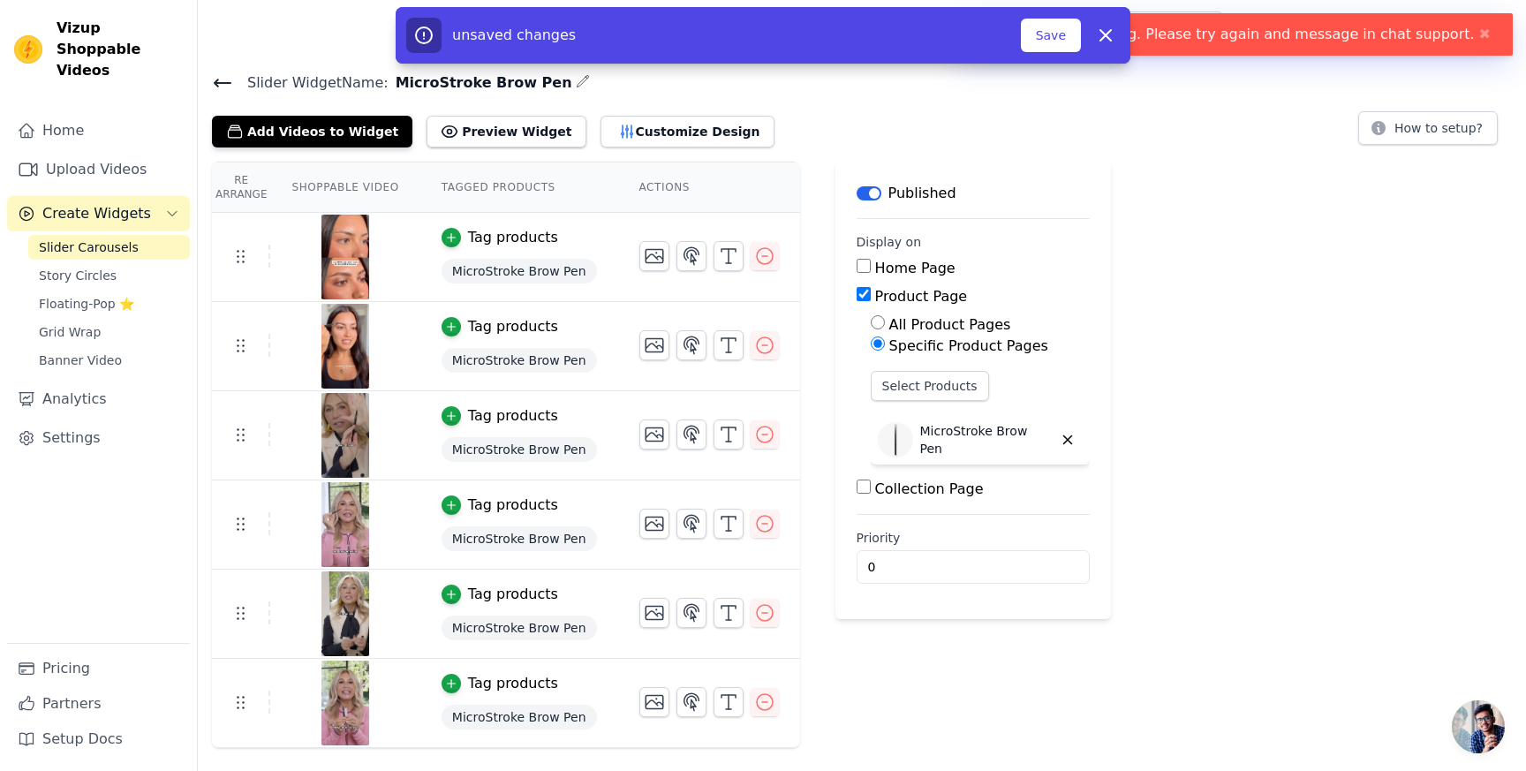
drag, startPoint x: 1243, startPoint y: 149, endPoint x: 1197, endPoint y: 100, distance: 67.5
click at [1243, 148] on div "Slider Widget Name: MicroStroke Brow Pen Add Videos to Widget Preview Widget Cu…" at bounding box center [862, 409] width 1328 height 677
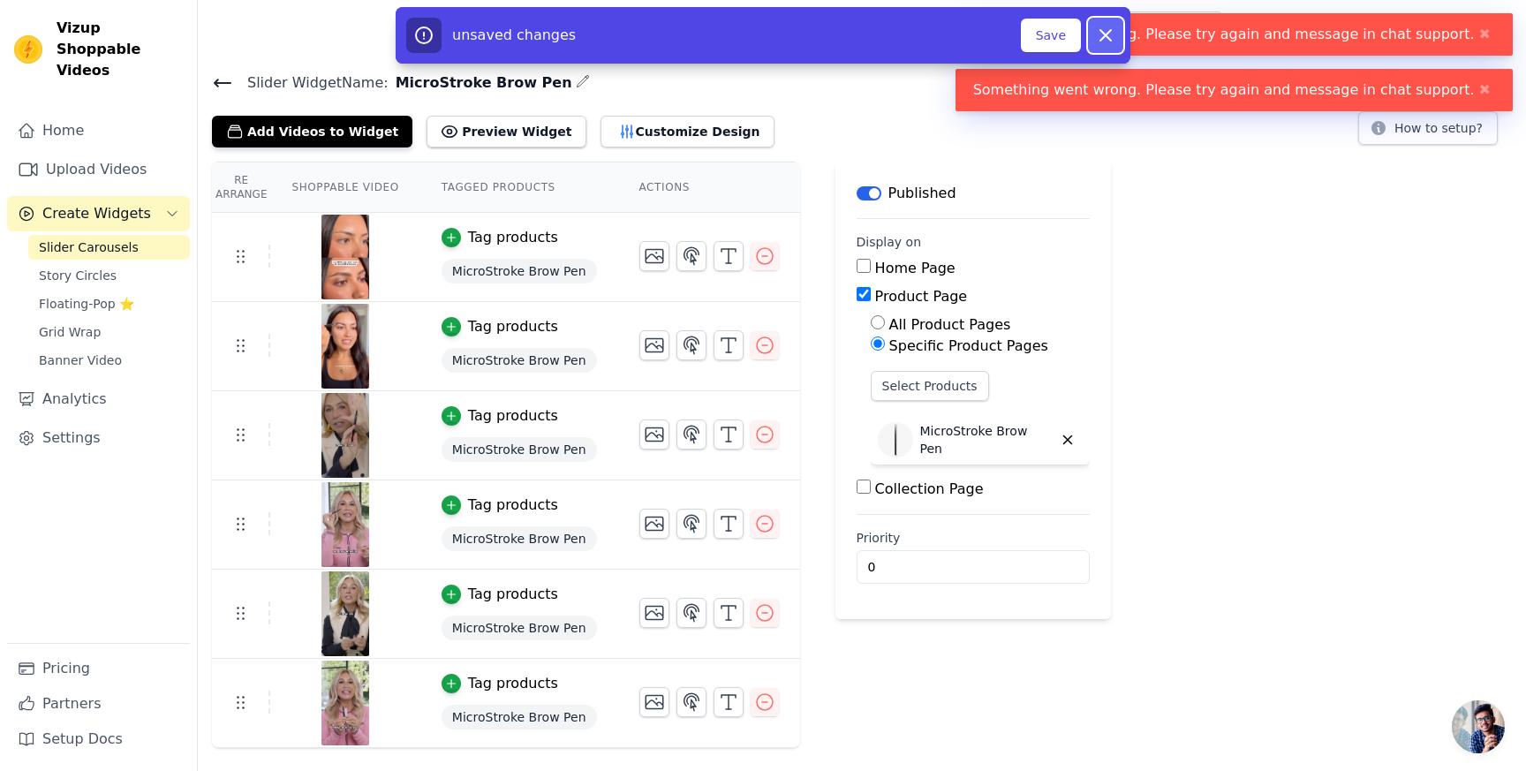
click at [1112, 30] on icon "button" at bounding box center [1105, 35] width 21 height 21
radio input "true"
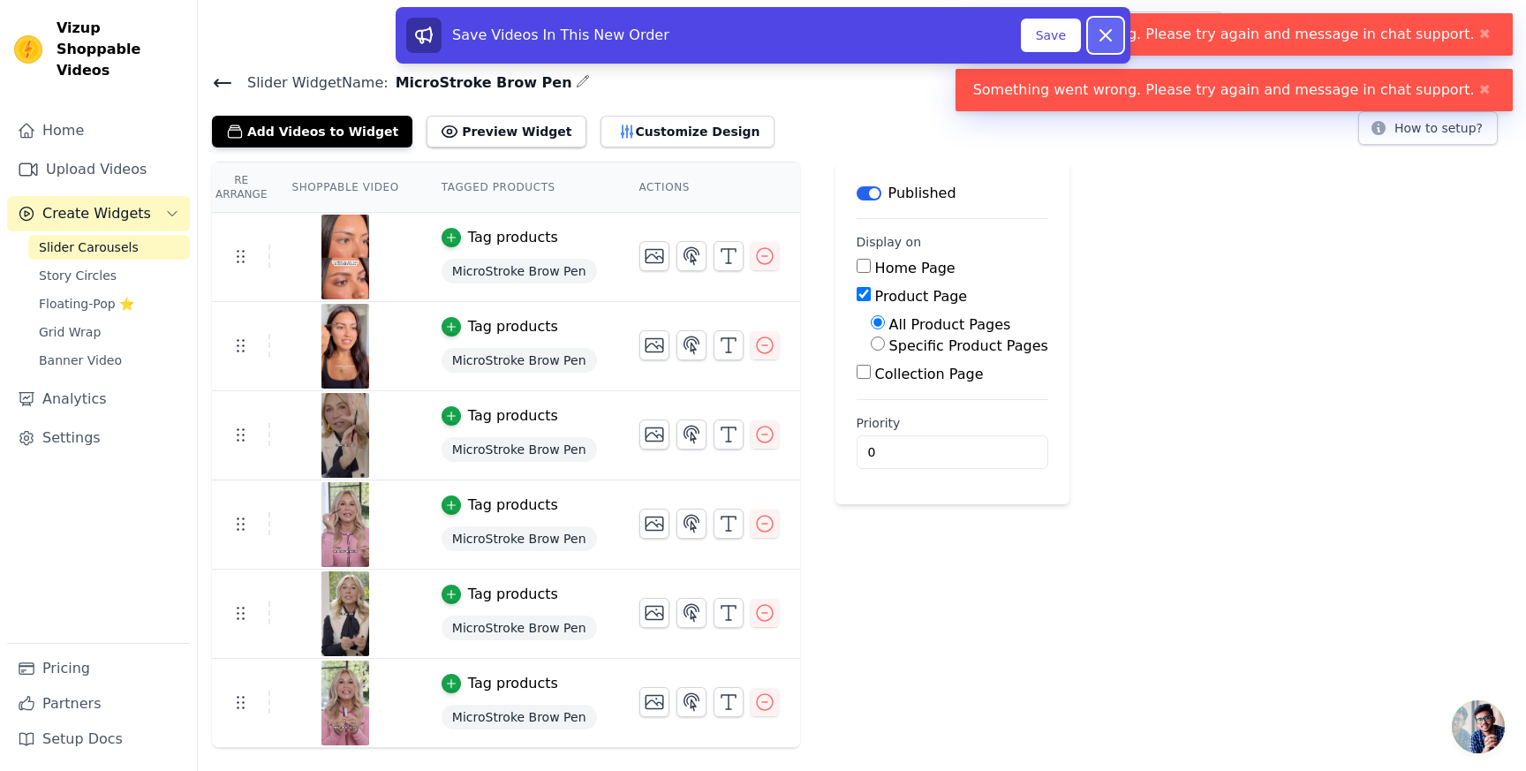
click at [1091, 36] on button "Dismiss" at bounding box center [1105, 35] width 35 height 35
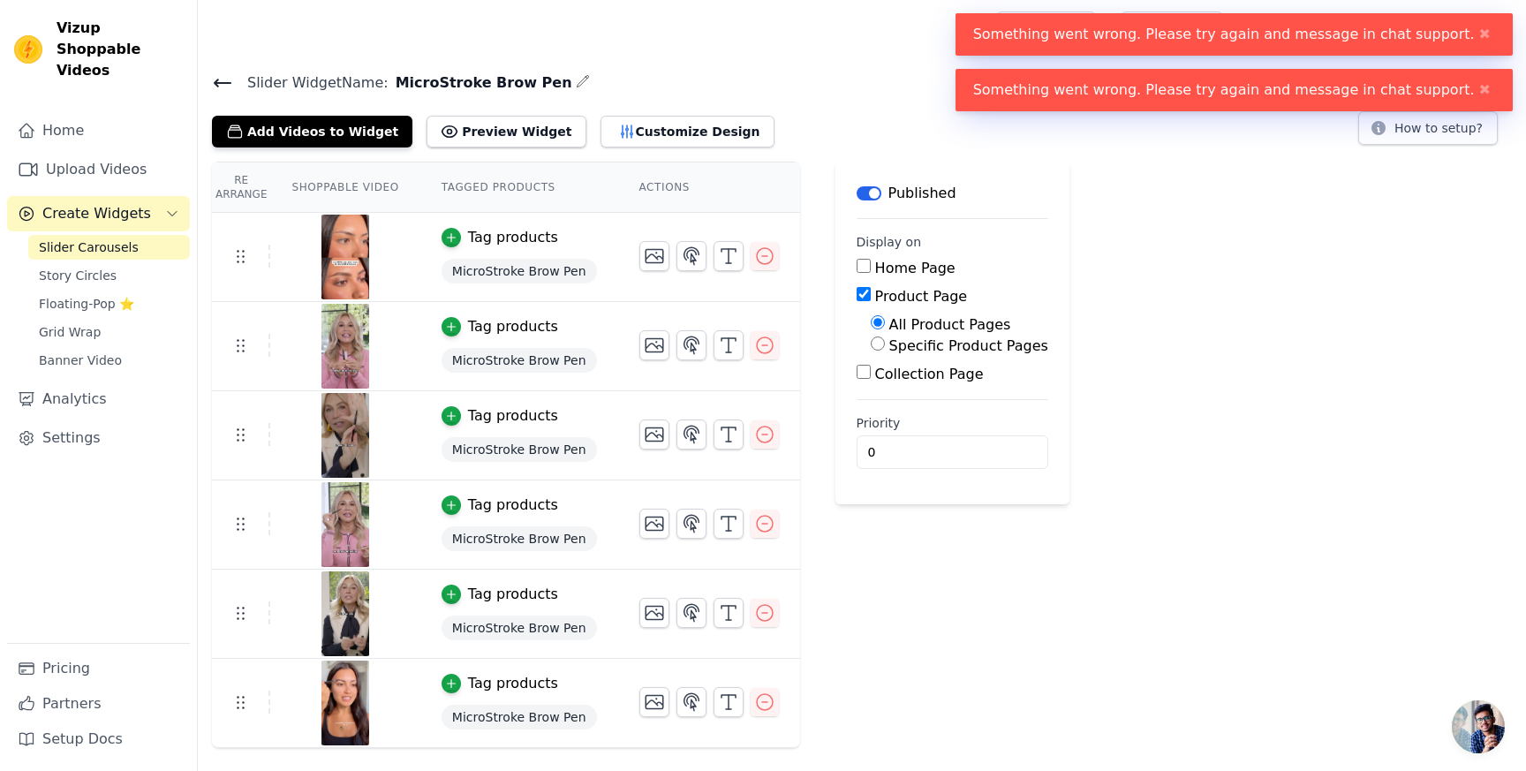
click at [963, 345] on label "Specific Product Pages" at bounding box center [968, 345] width 159 height 17
click at [885, 345] on input "Specific Product Pages" at bounding box center [878, 343] width 14 height 14
radio input "true"
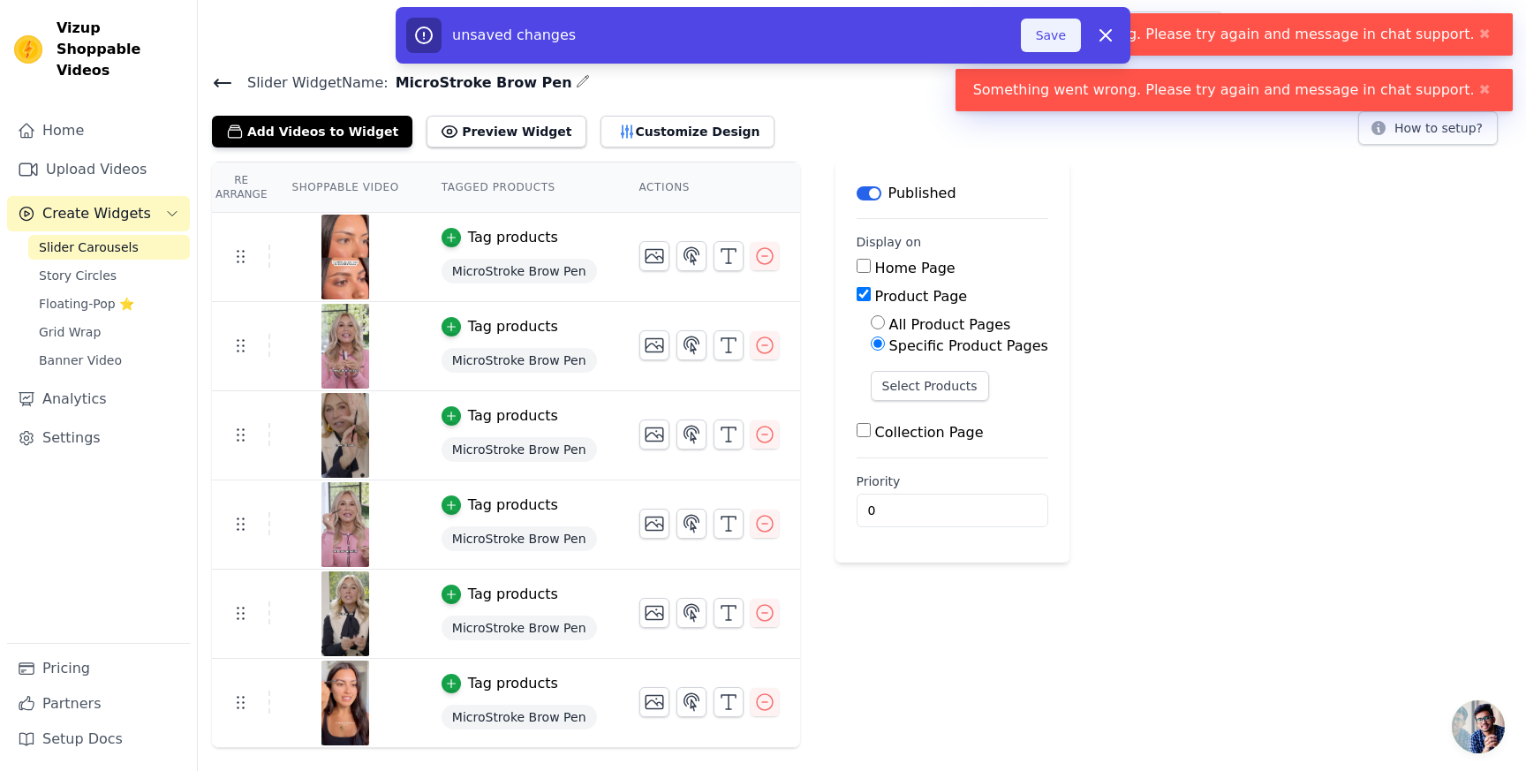
click at [1032, 41] on button "Save" at bounding box center [1051, 36] width 60 height 34
click at [958, 384] on button "Select Products" at bounding box center [930, 386] width 118 height 30
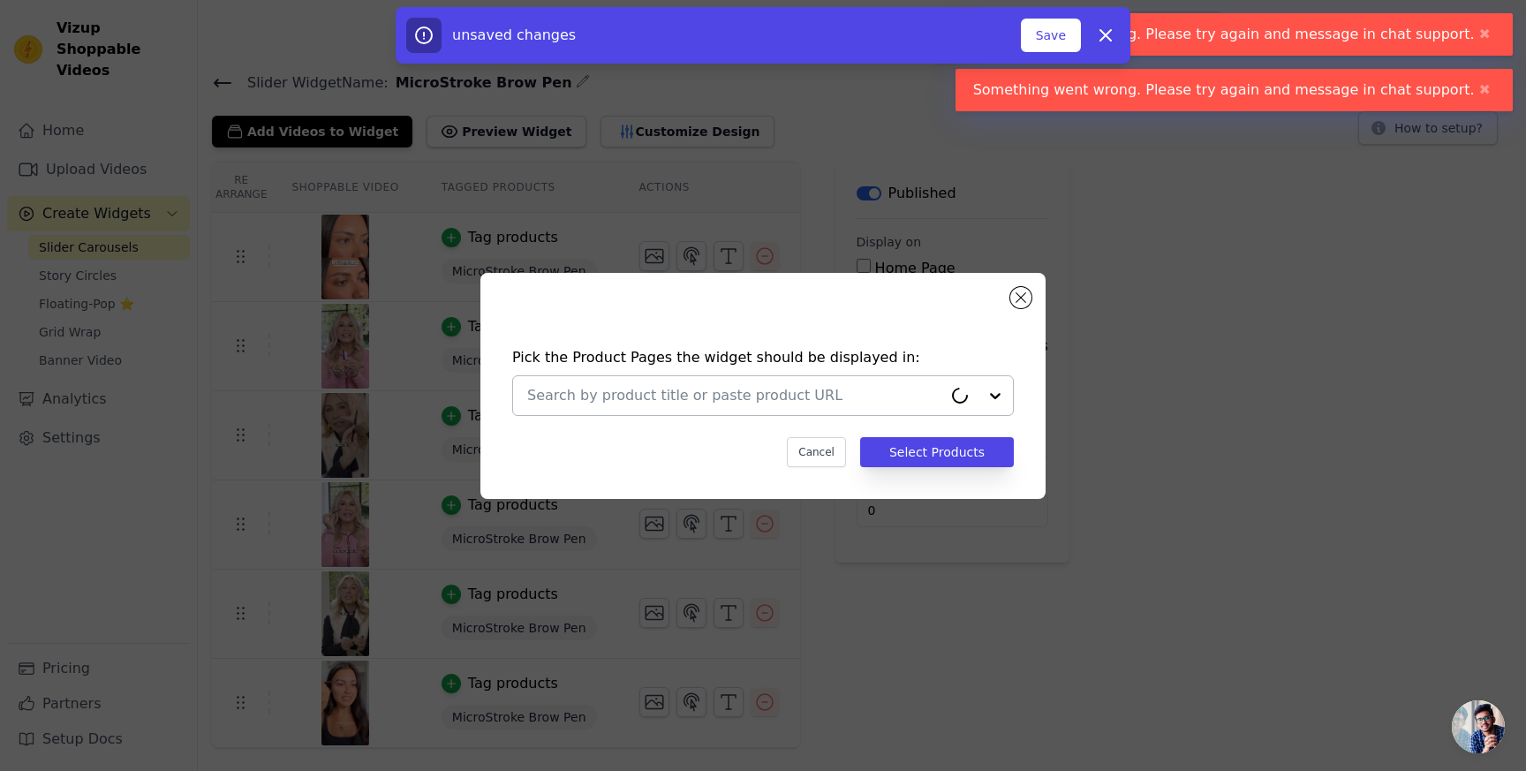
click at [760, 391] on input "text" at bounding box center [734, 395] width 415 height 21
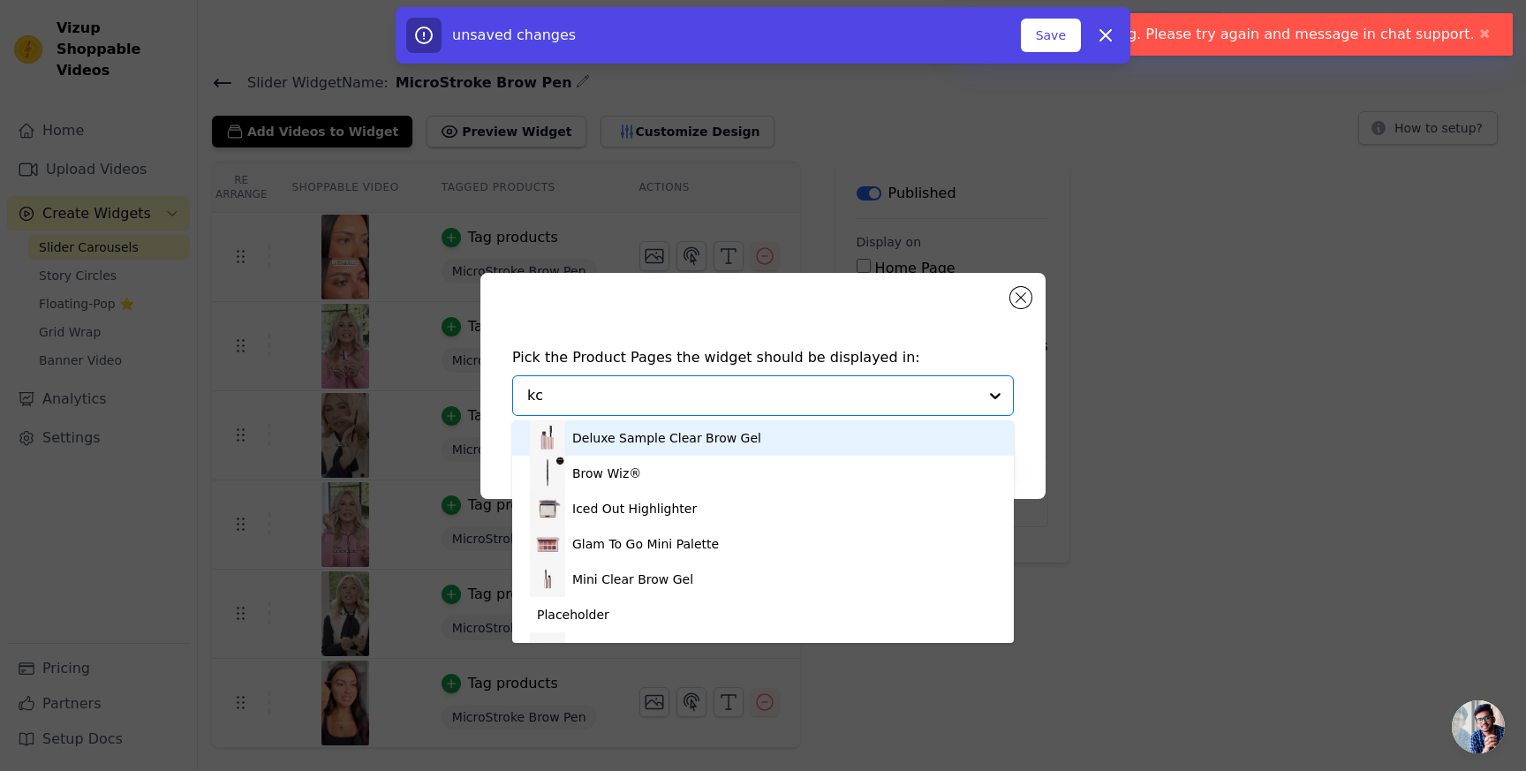
type input "k"
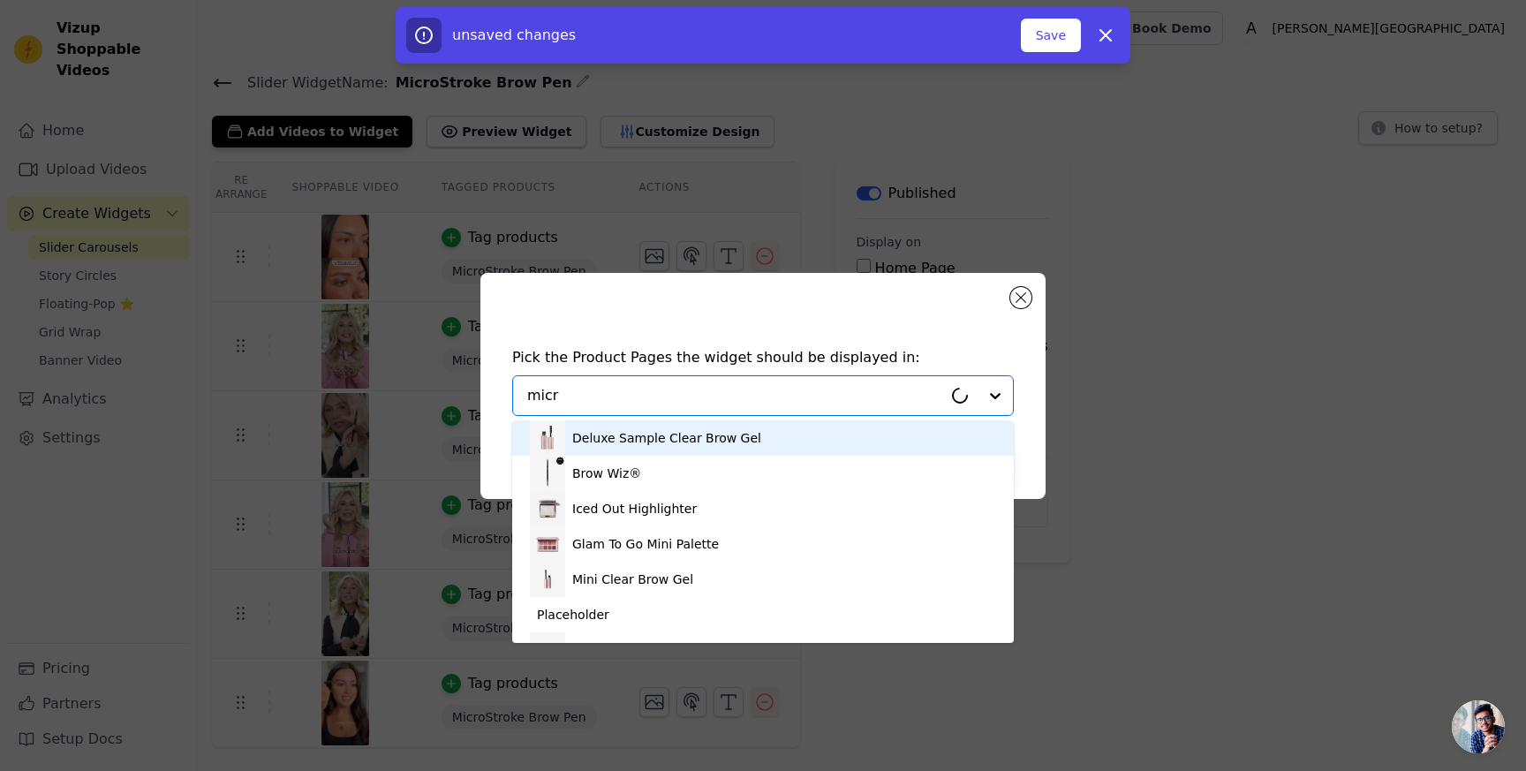
type input "micro"
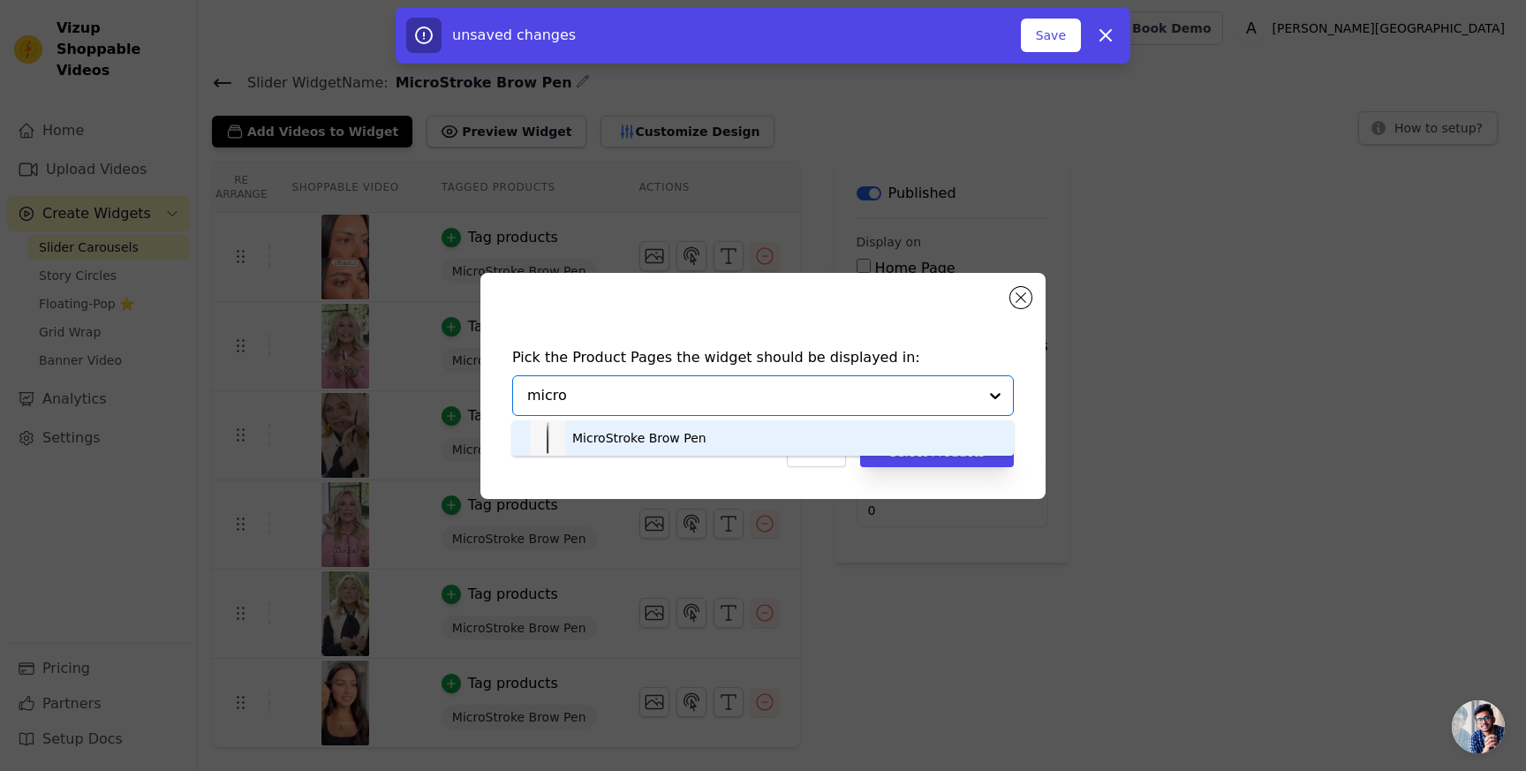
drag, startPoint x: 707, startPoint y: 438, endPoint x: 767, endPoint y: 444, distance: 60.4
click at [707, 437] on div "MicroStroke Brow Pen" at bounding box center [763, 437] width 466 height 35
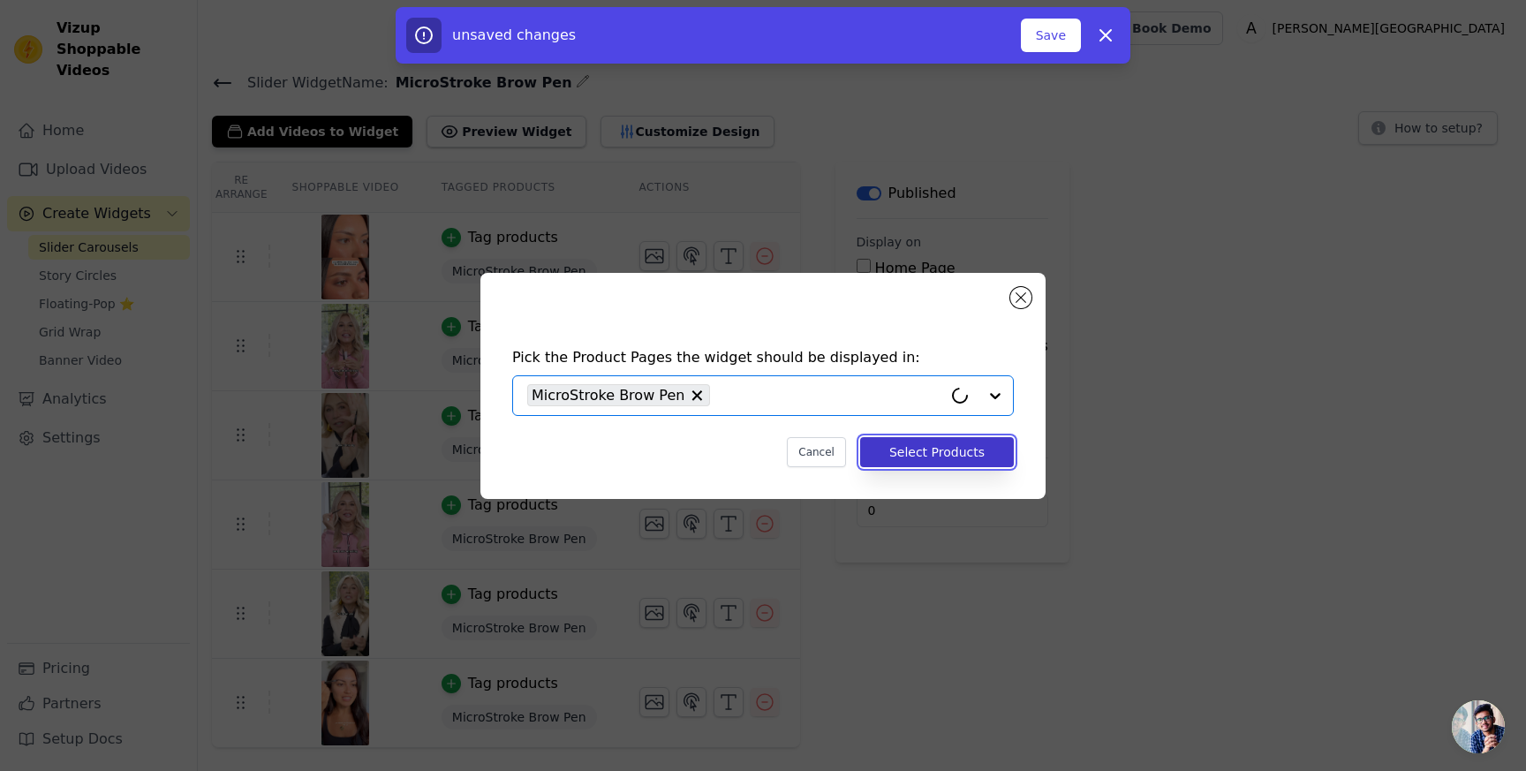
click at [979, 453] on button "Select Products" at bounding box center [937, 452] width 154 height 30
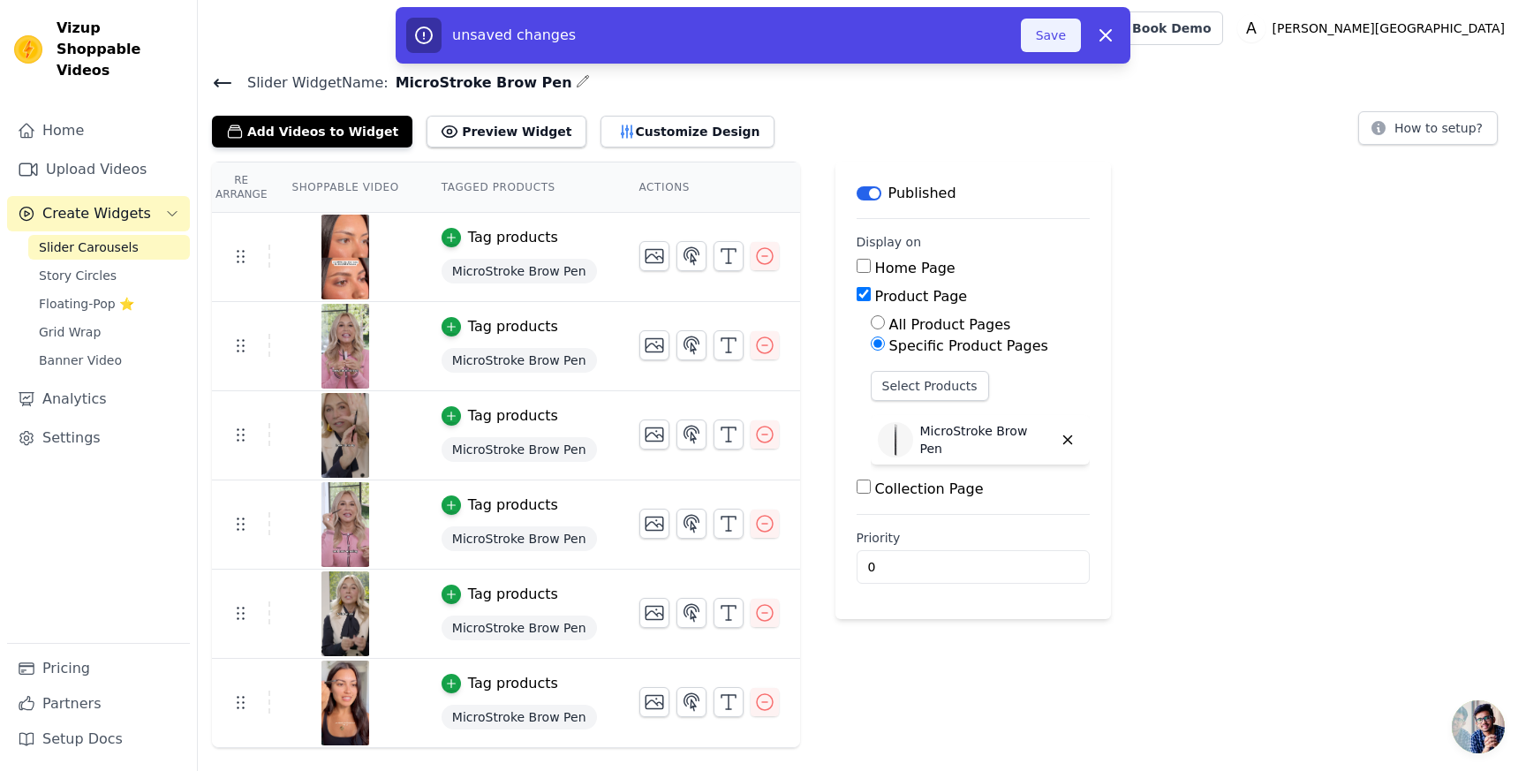
click at [1066, 41] on button "Save" at bounding box center [1051, 36] width 60 height 34
click at [225, 79] on icon at bounding box center [222, 82] width 21 height 21
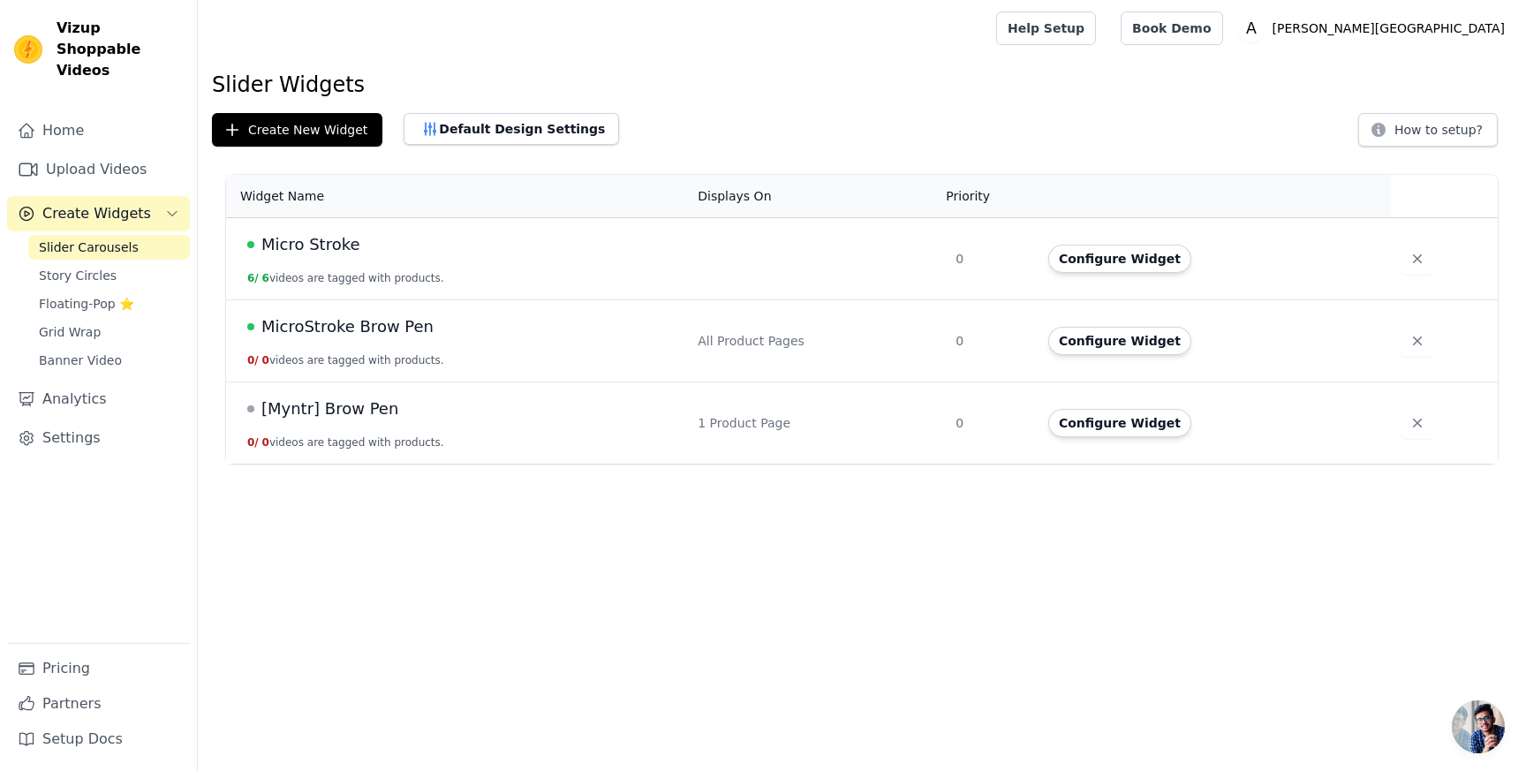
click at [532, 332] on div "MicroStroke Brow Pen" at bounding box center [461, 326] width 429 height 25
click at [1412, 344] on icon "button" at bounding box center [1418, 341] width 18 height 18
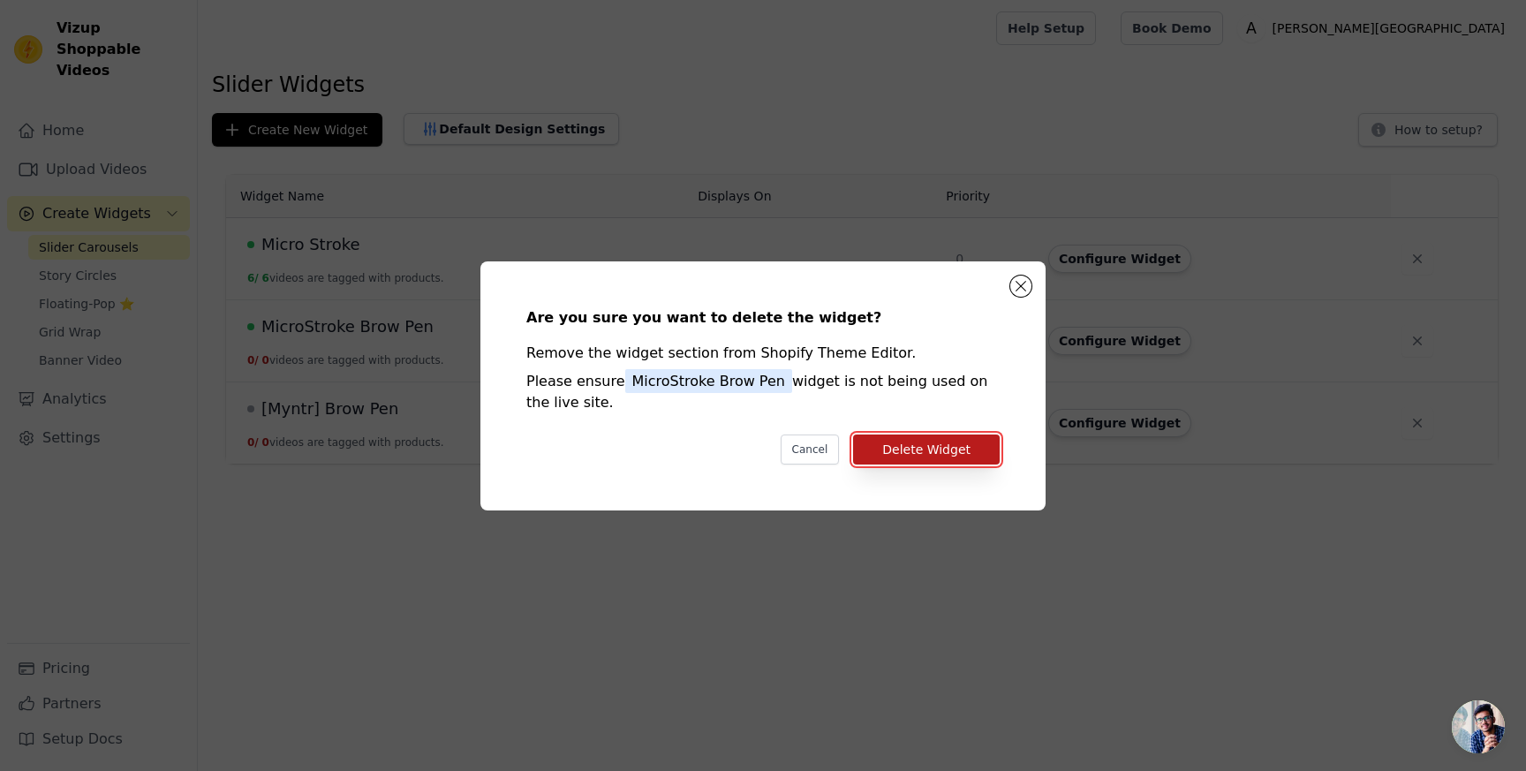
click at [959, 455] on button "Delete Widget" at bounding box center [926, 450] width 147 height 30
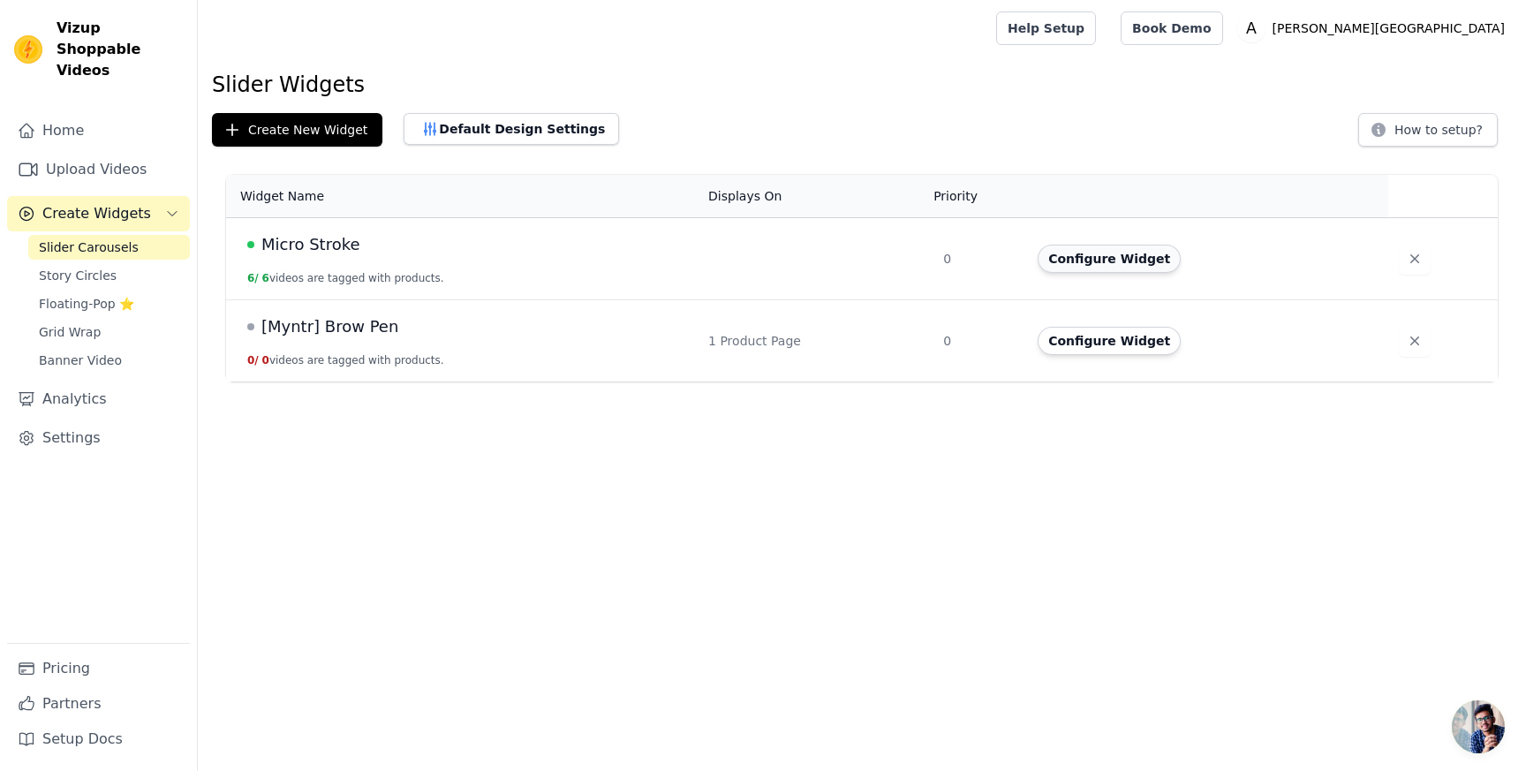
click at [1079, 255] on button "Configure Widget" at bounding box center [1109, 259] width 143 height 28
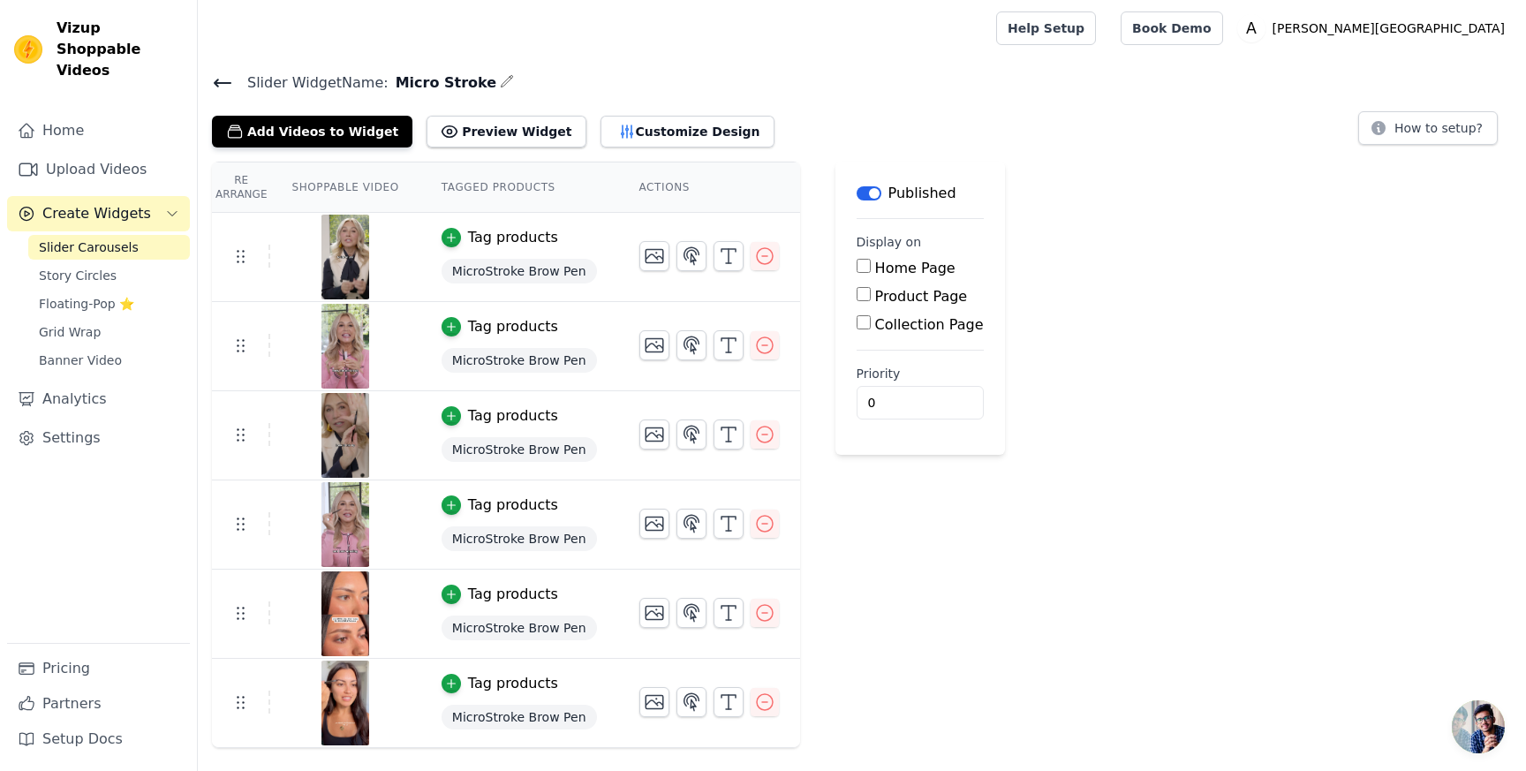
click at [875, 293] on label "Product Page" at bounding box center [921, 296] width 93 height 17
click at [869, 293] on input "Product Page" at bounding box center [864, 294] width 14 height 14
checkbox input "true"
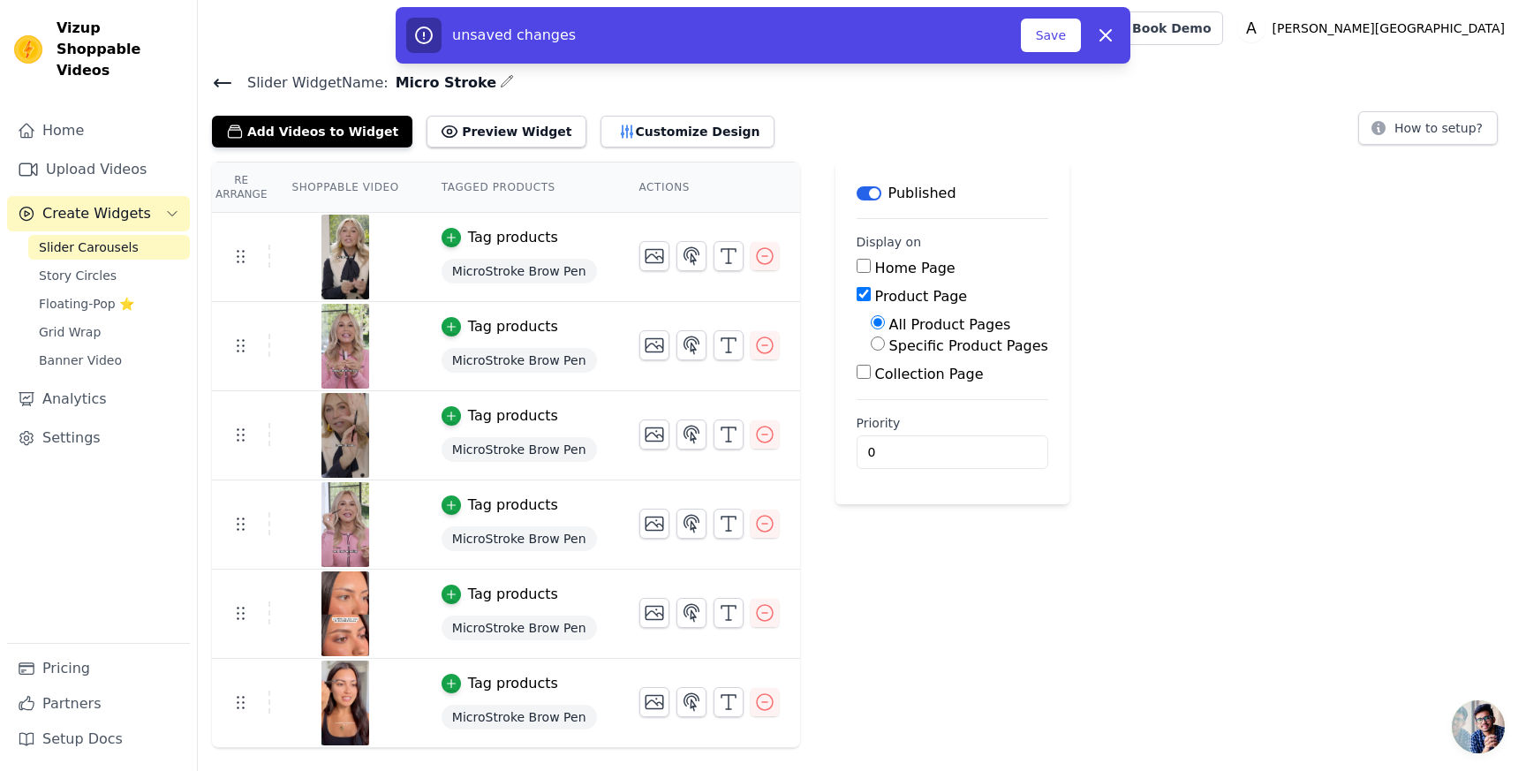
click at [921, 344] on label "Specific Product Pages" at bounding box center [968, 345] width 159 height 17
click at [885, 344] on input "Specific Product Pages" at bounding box center [878, 343] width 14 height 14
radio input "true"
click at [911, 382] on button "Select Products" at bounding box center [930, 386] width 118 height 30
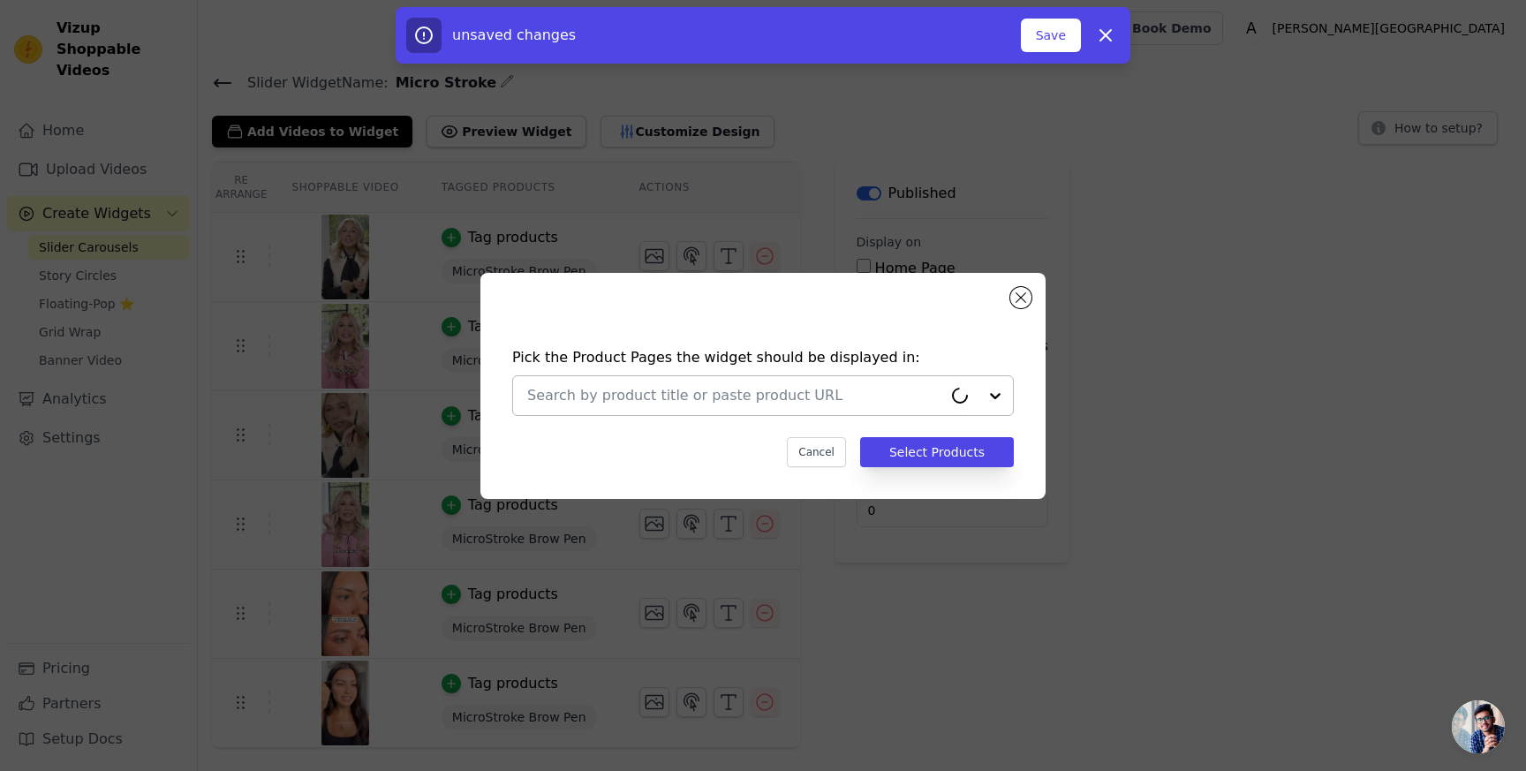
click at [841, 389] on input "text" at bounding box center [734, 395] width 415 height 21
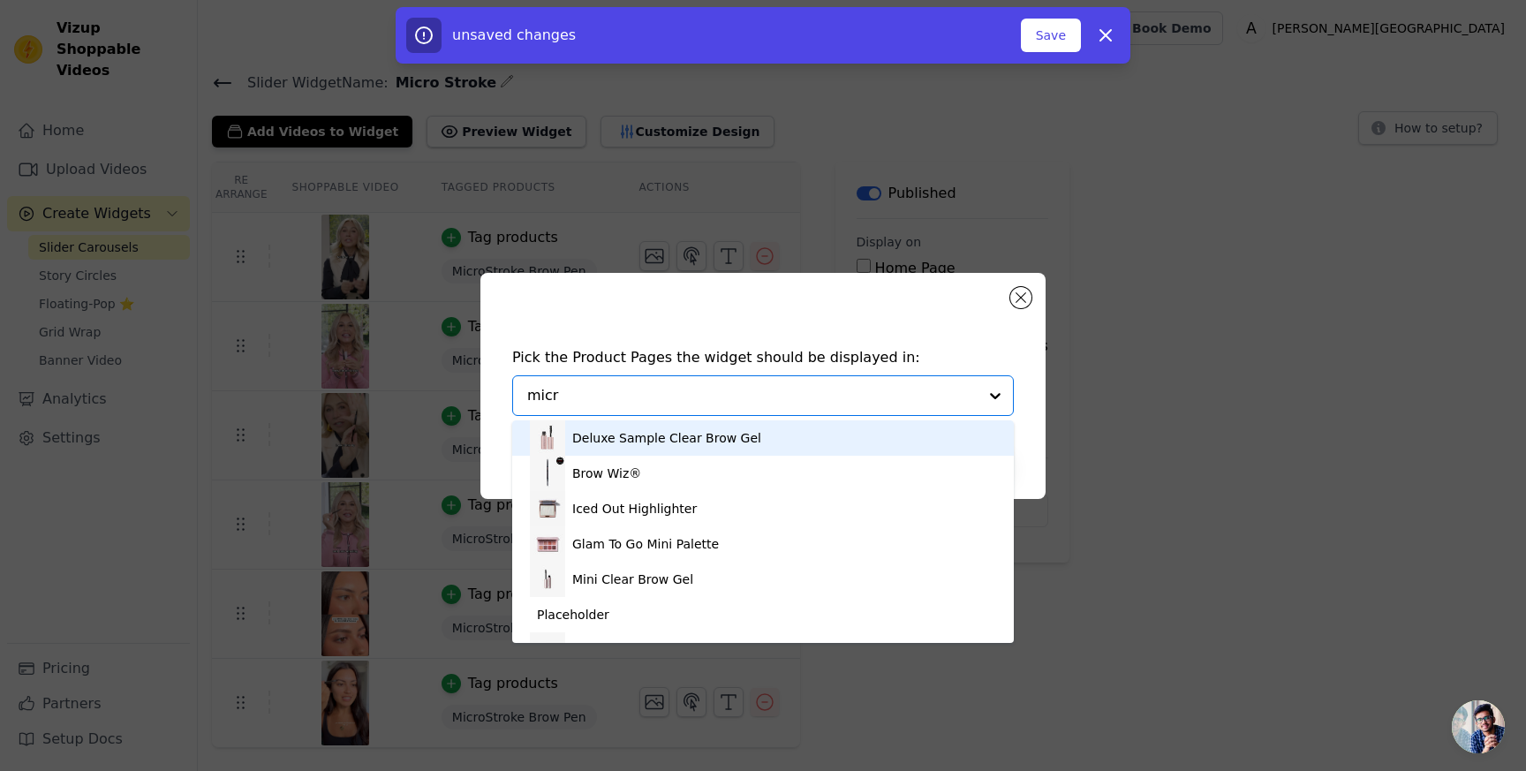
type input "micro"
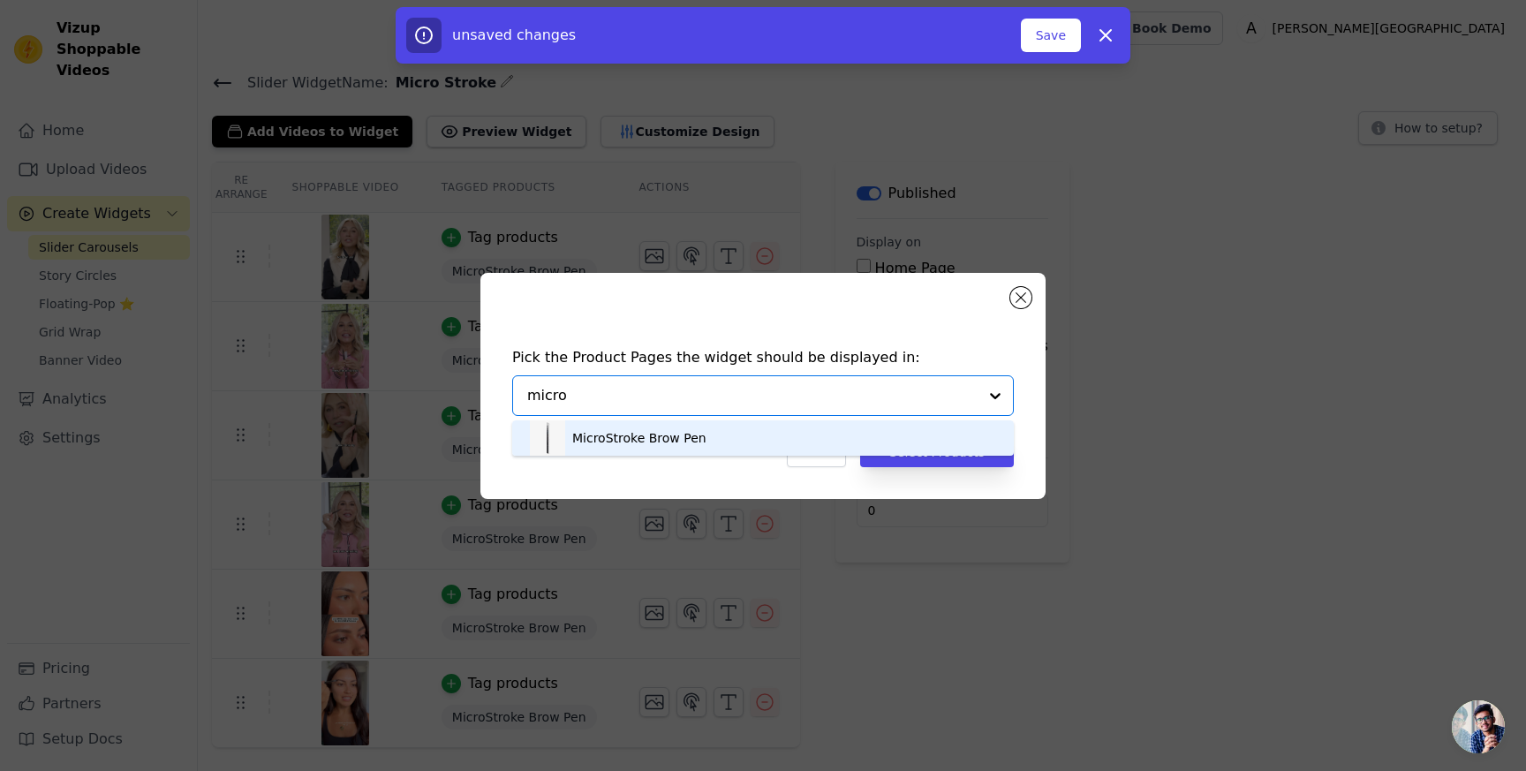
click at [692, 439] on div "MicroStroke Brow Pen" at bounding box center [639, 438] width 134 height 18
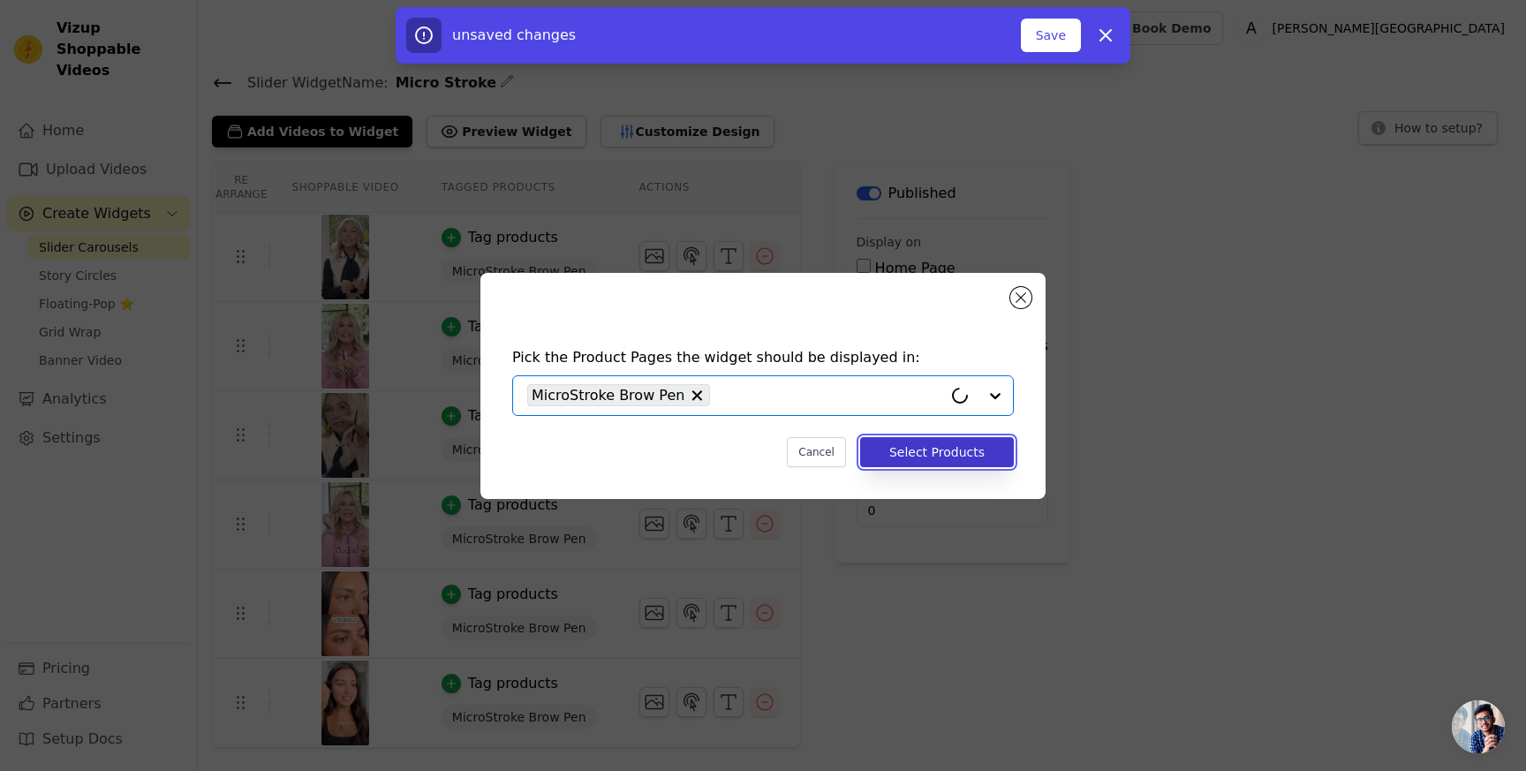
click at [980, 465] on button "Select Products" at bounding box center [937, 452] width 154 height 30
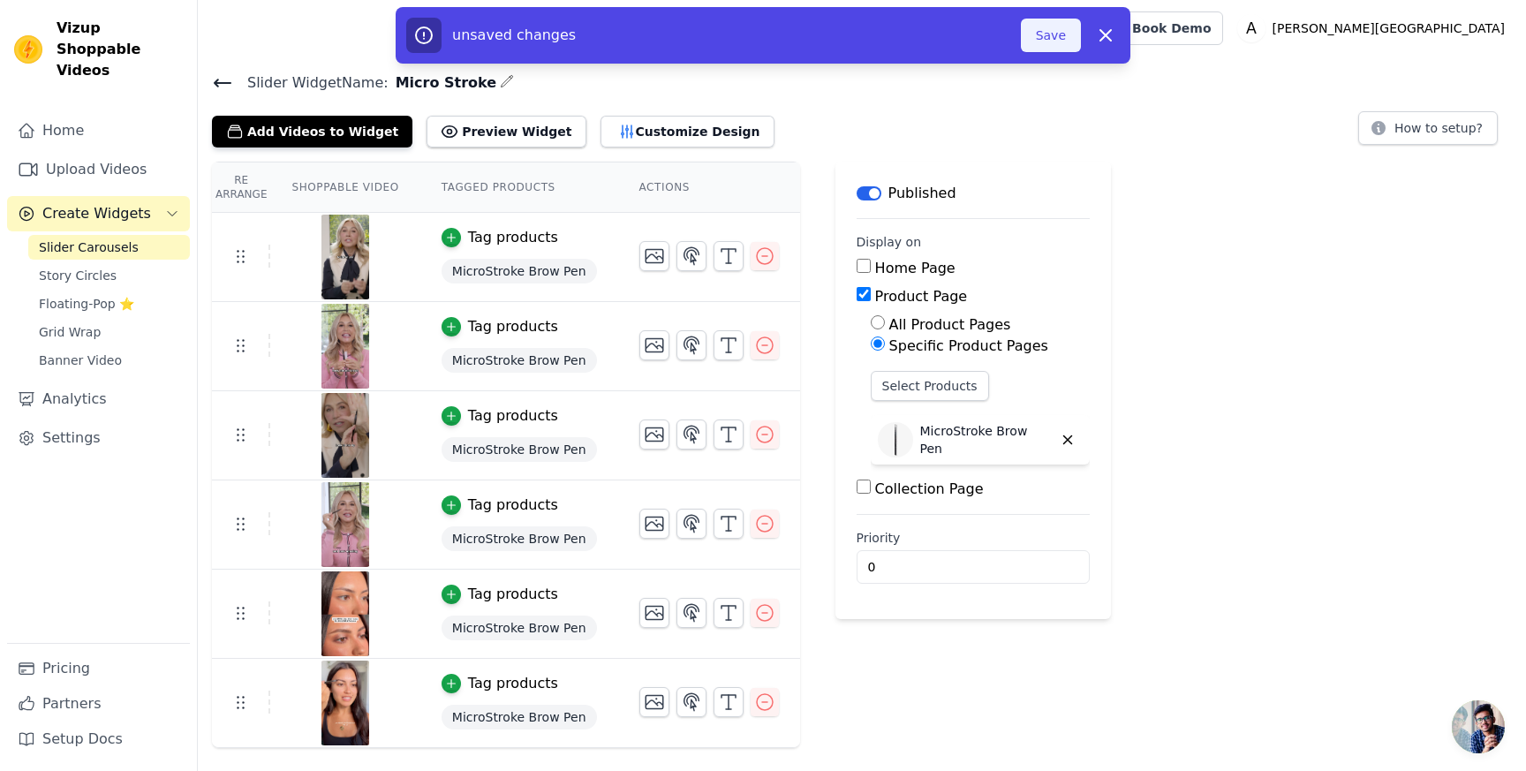
click at [1050, 47] on button "Save" at bounding box center [1051, 36] width 60 height 34
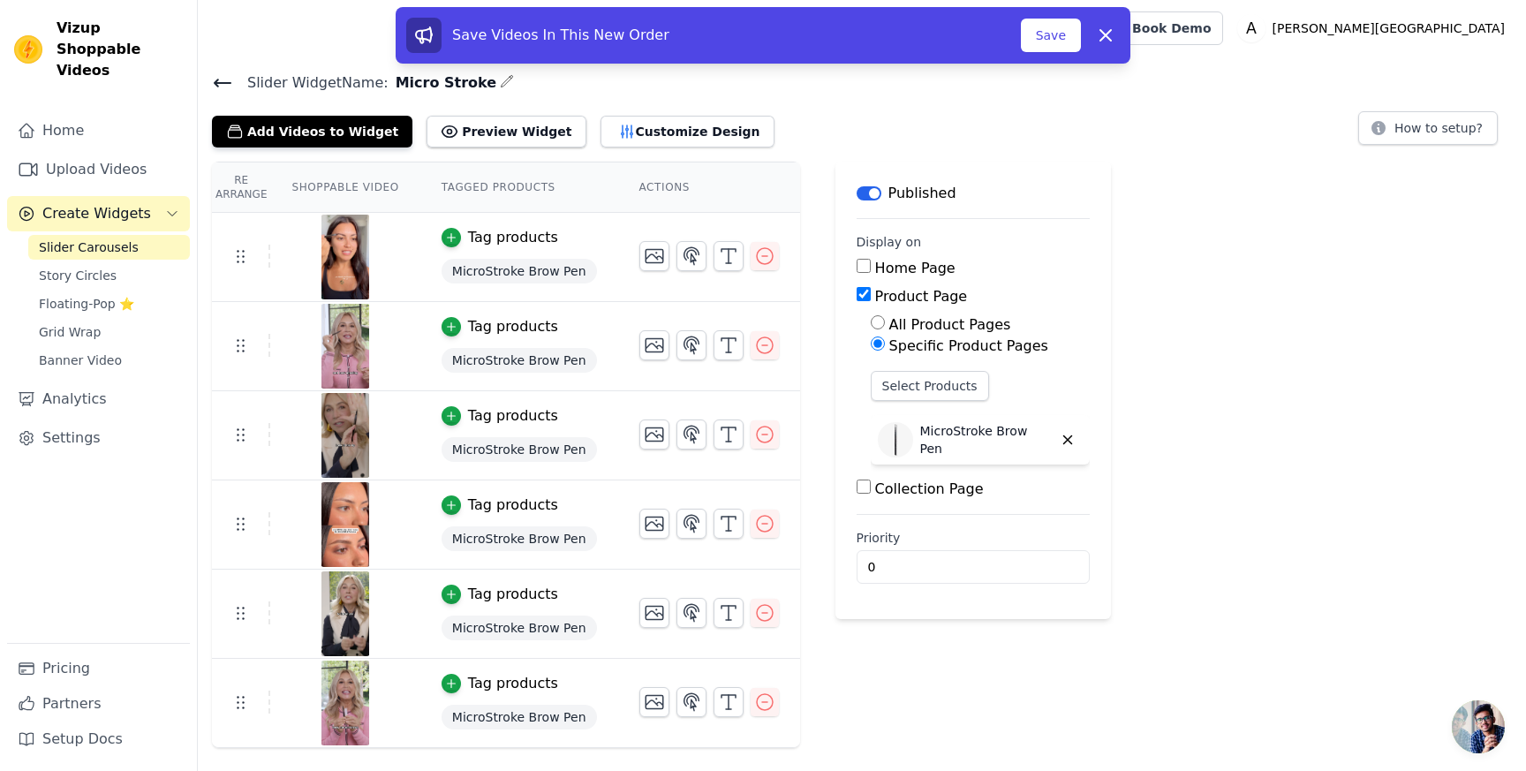
drag, startPoint x: 234, startPoint y: 429, endPoint x: 691, endPoint y: 7, distance: 621.9
click at [225, 77] on icon at bounding box center [222, 82] width 21 height 21
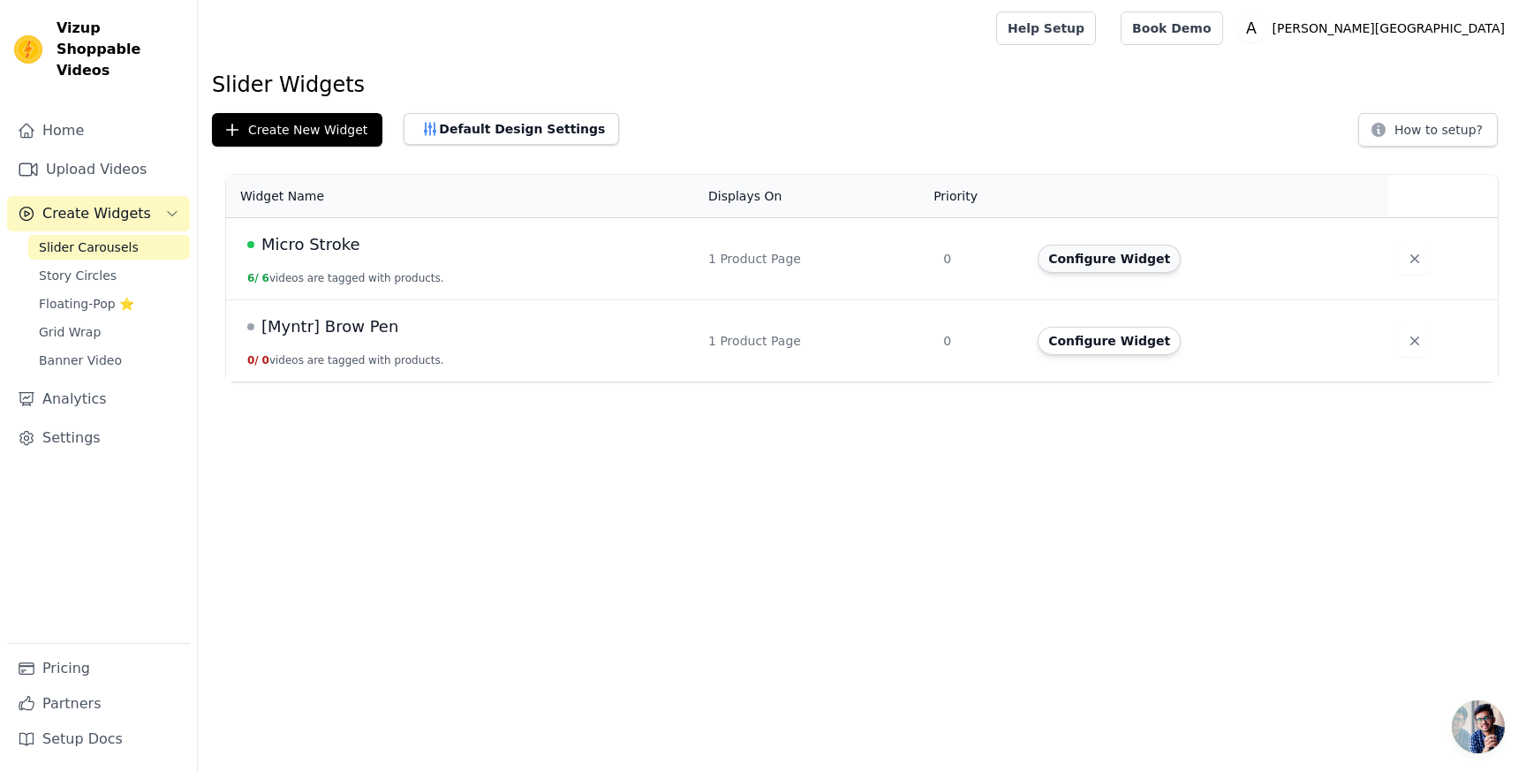
click at [1170, 267] on button "Configure Widget" at bounding box center [1109, 259] width 143 height 28
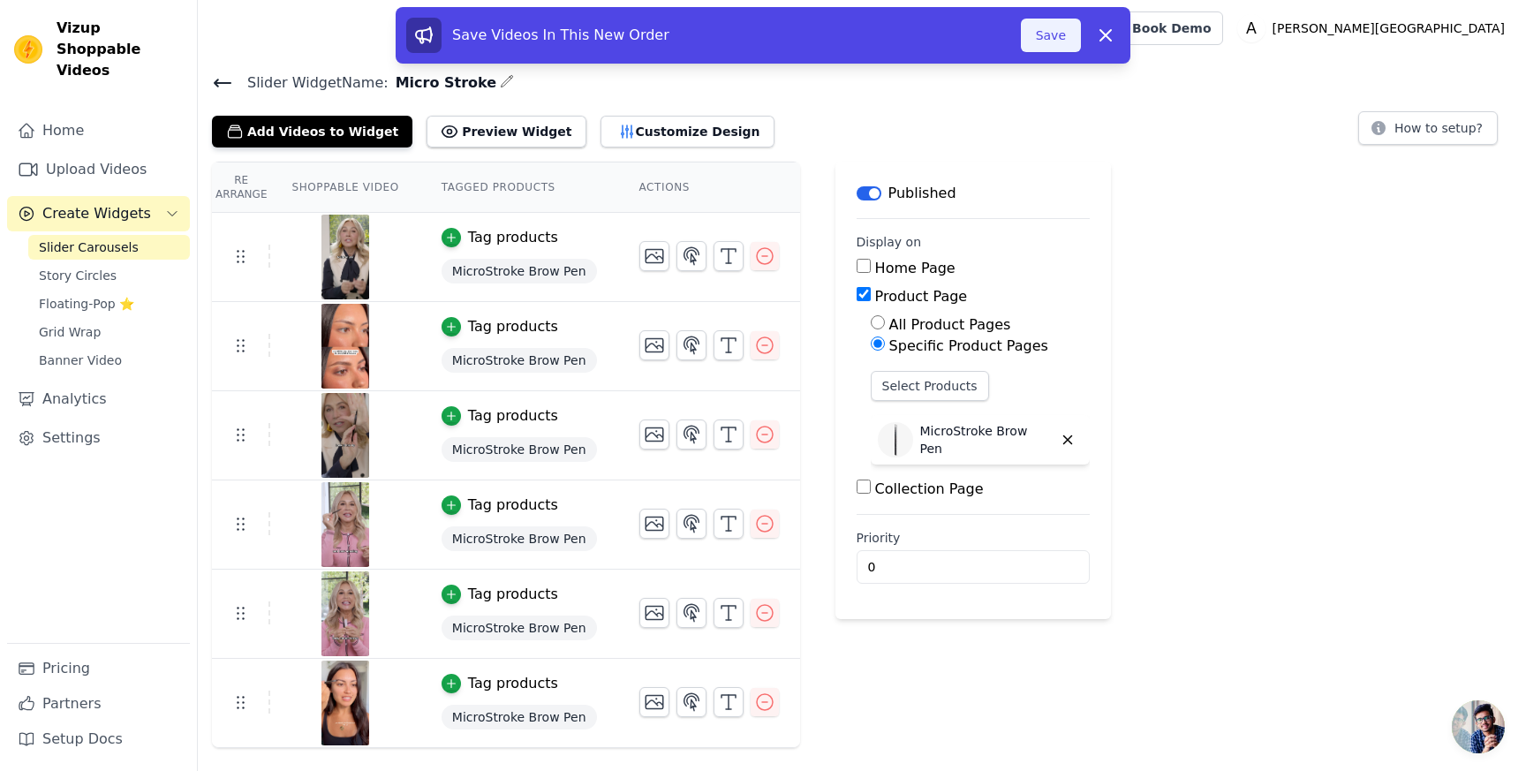
click at [1041, 44] on button "Save" at bounding box center [1051, 36] width 60 height 34
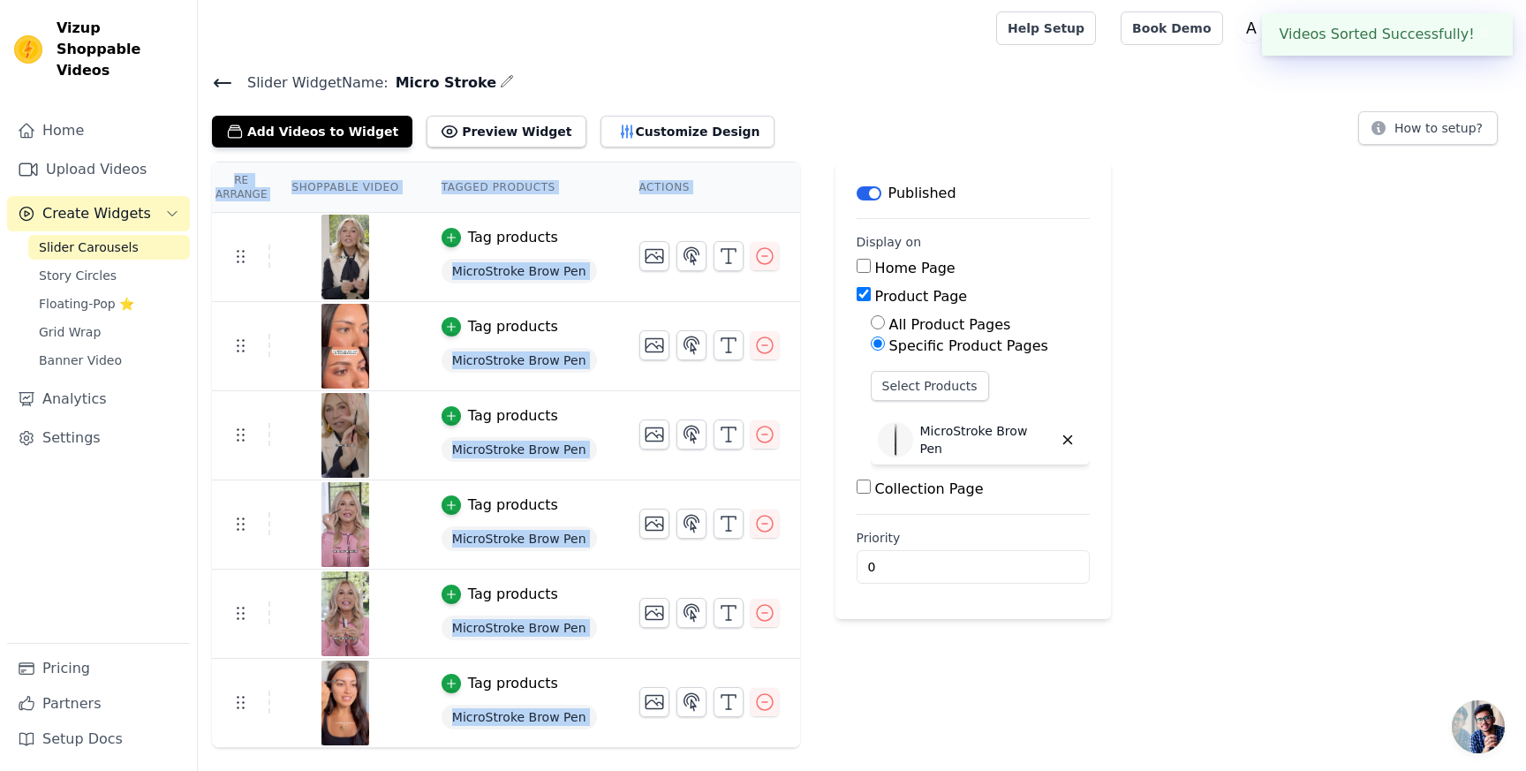
drag, startPoint x: 239, startPoint y: 655, endPoint x: 280, endPoint y: 321, distance: 337.2
click at [280, 318] on html "Videos Sorted Successfully! ✖ Vizup Shoppable Videos Home Upload Videos Create …" at bounding box center [763, 374] width 1526 height 748
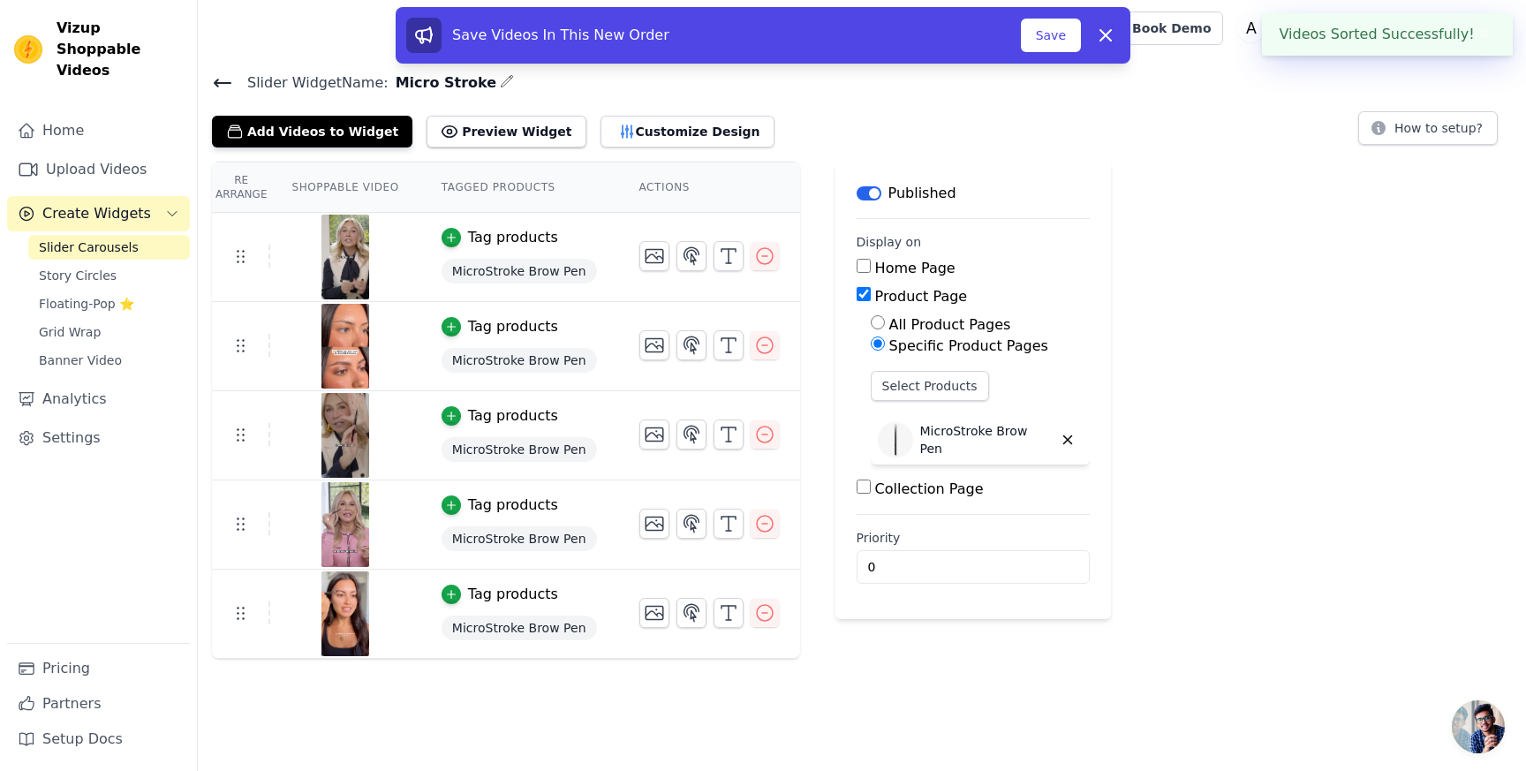
click at [345, 659] on html "Videos Sorted Successfully! ✖ Vizup Shoppable Videos Home Upload Videos Create …" at bounding box center [763, 329] width 1526 height 659
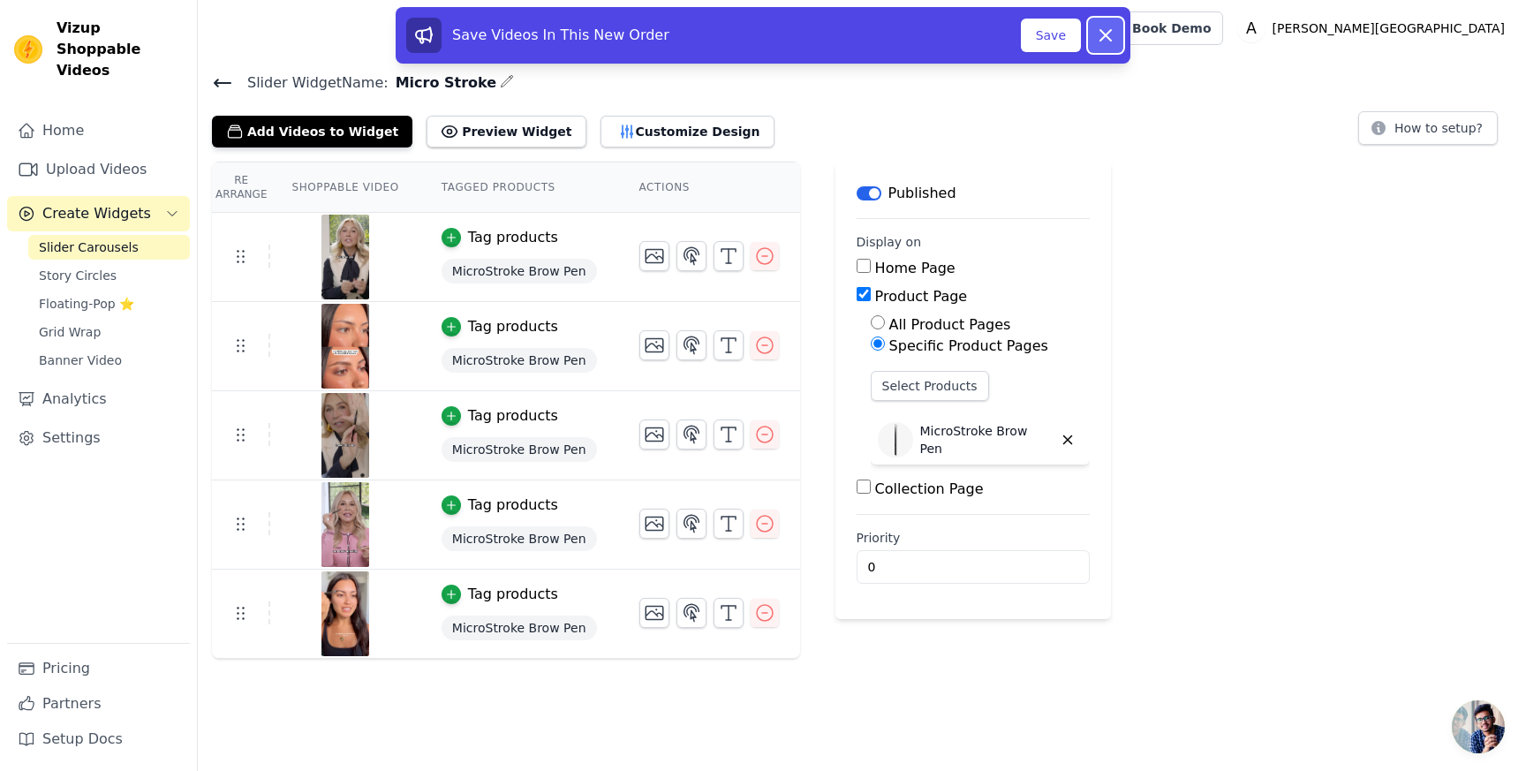
click at [1103, 48] on button "Dismiss" at bounding box center [1105, 35] width 35 height 35
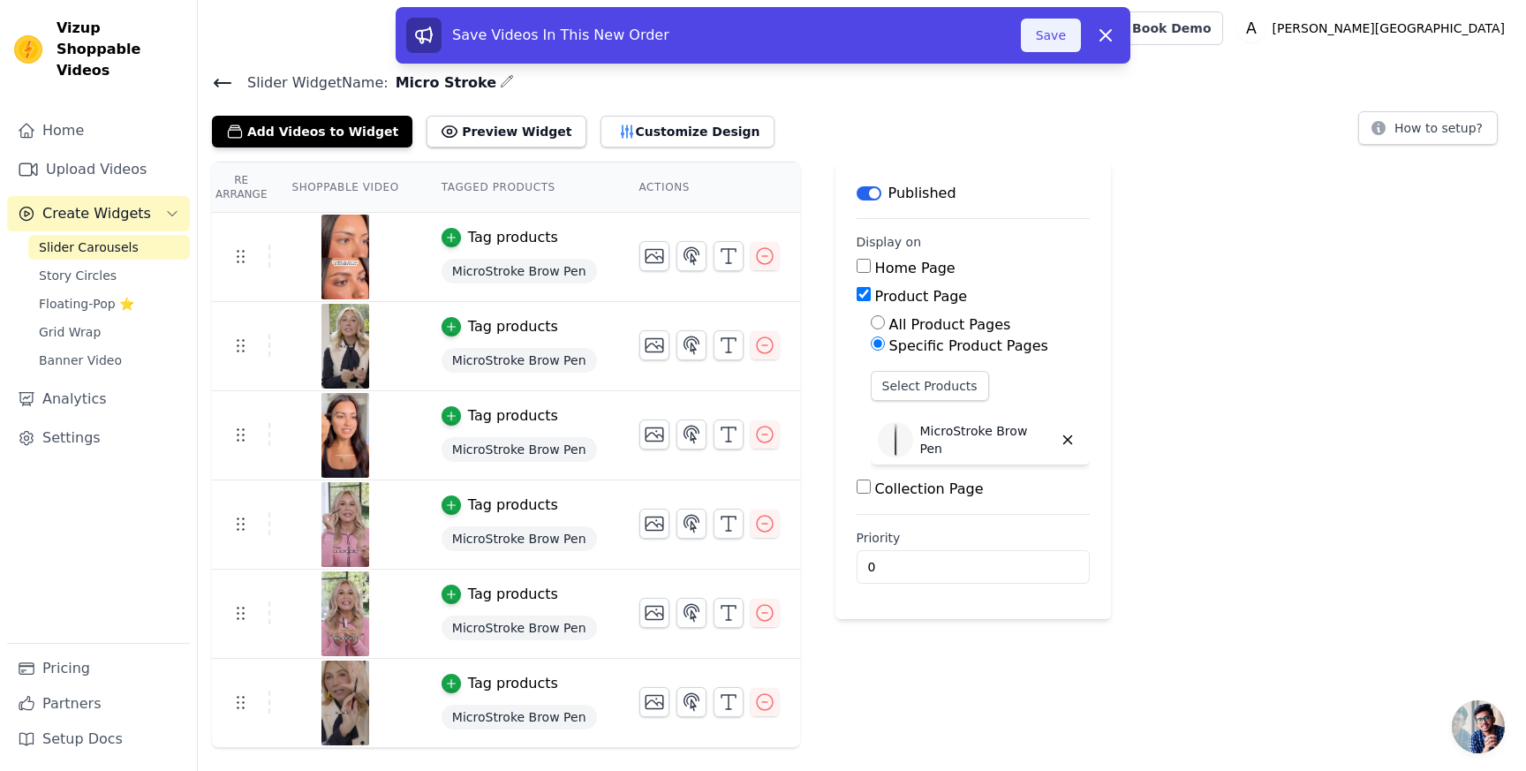
click at [1044, 37] on button "Save" at bounding box center [1051, 36] width 60 height 34
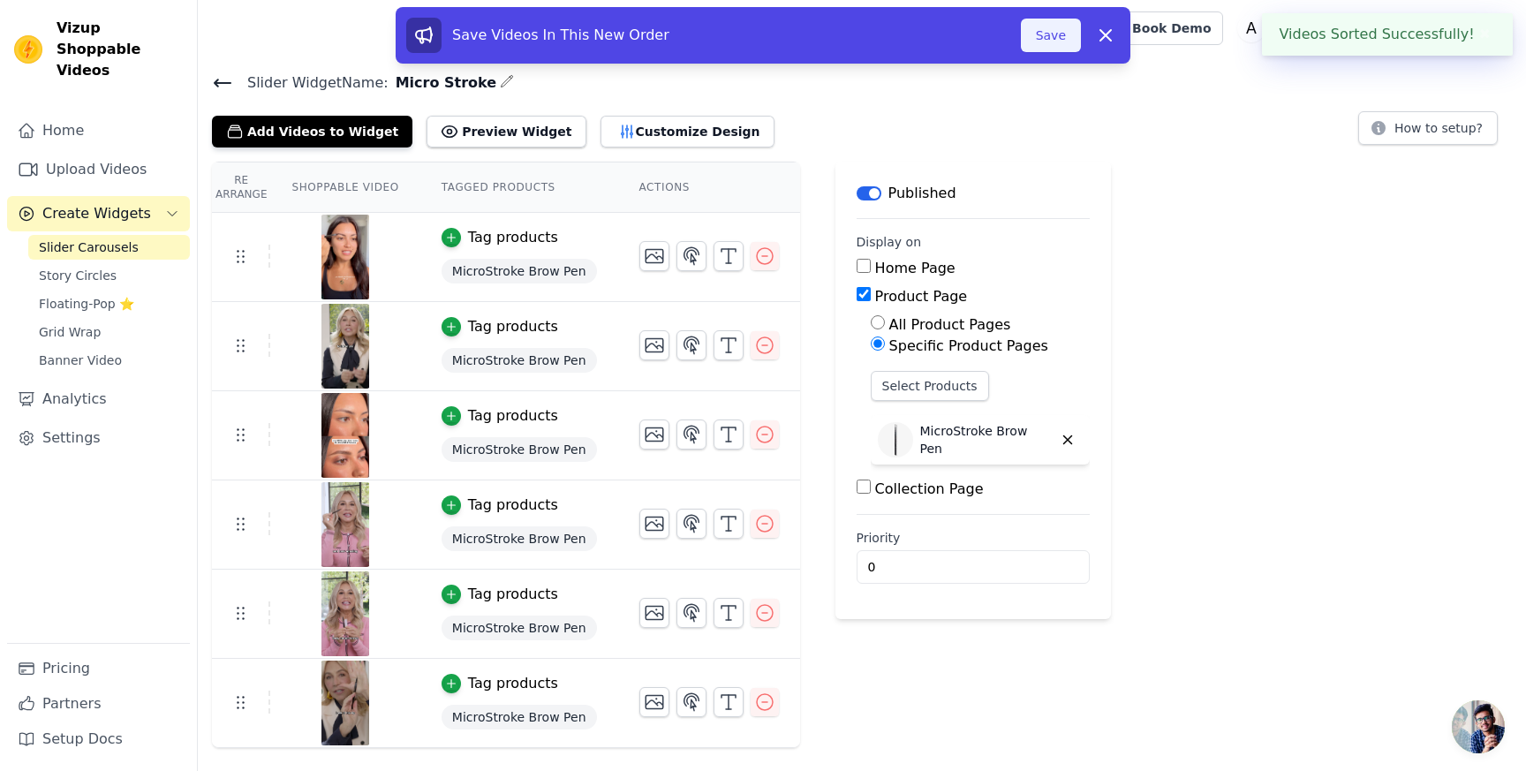
click at [1069, 34] on button "Save" at bounding box center [1051, 36] width 60 height 34
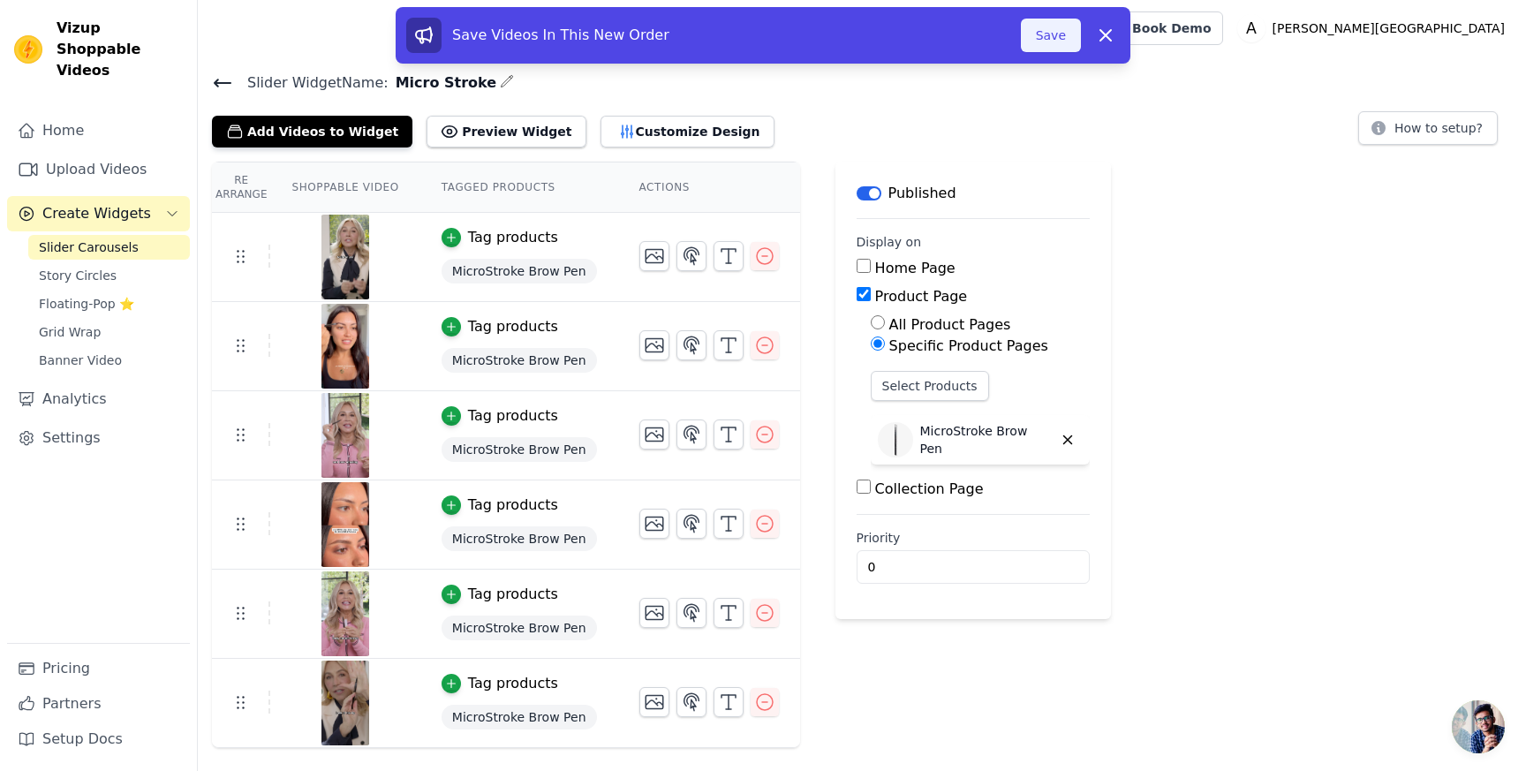
click at [1066, 26] on button "Save" at bounding box center [1051, 36] width 60 height 34
click at [1037, 45] on button "Save" at bounding box center [1051, 36] width 60 height 34
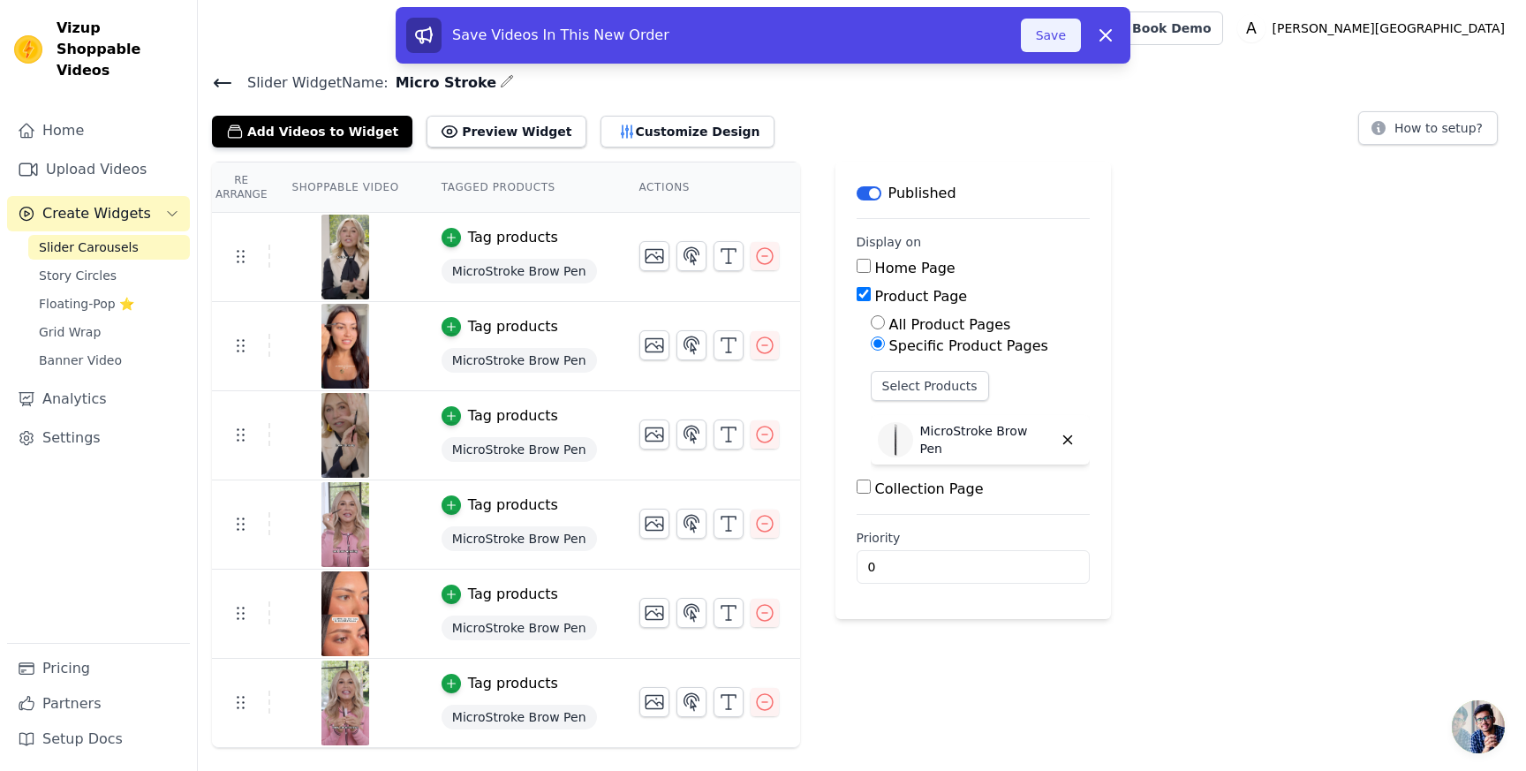
click at [1043, 47] on button "Save" at bounding box center [1051, 36] width 60 height 34
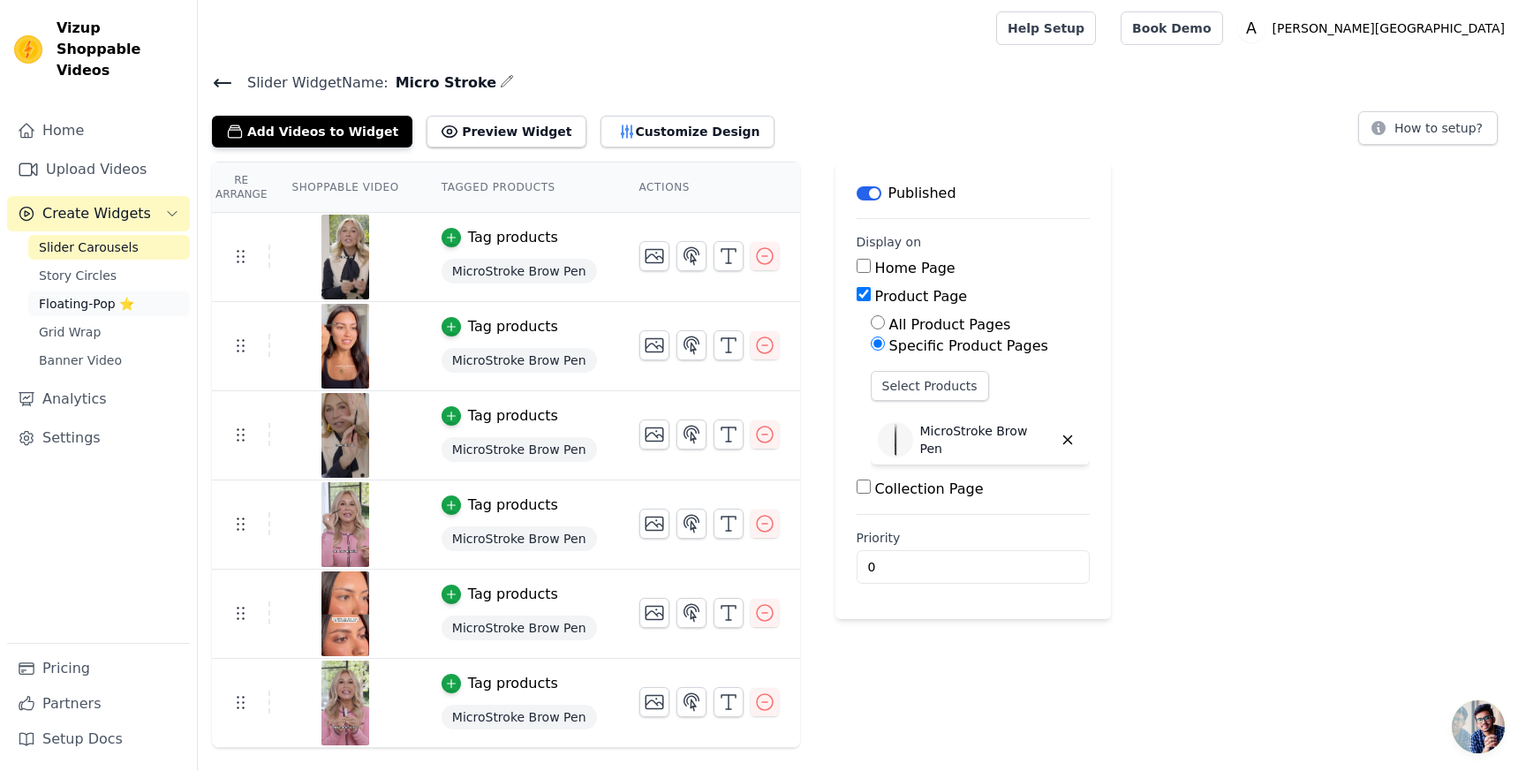
click at [102, 295] on span "Floating-Pop ⭐" at bounding box center [86, 304] width 95 height 18
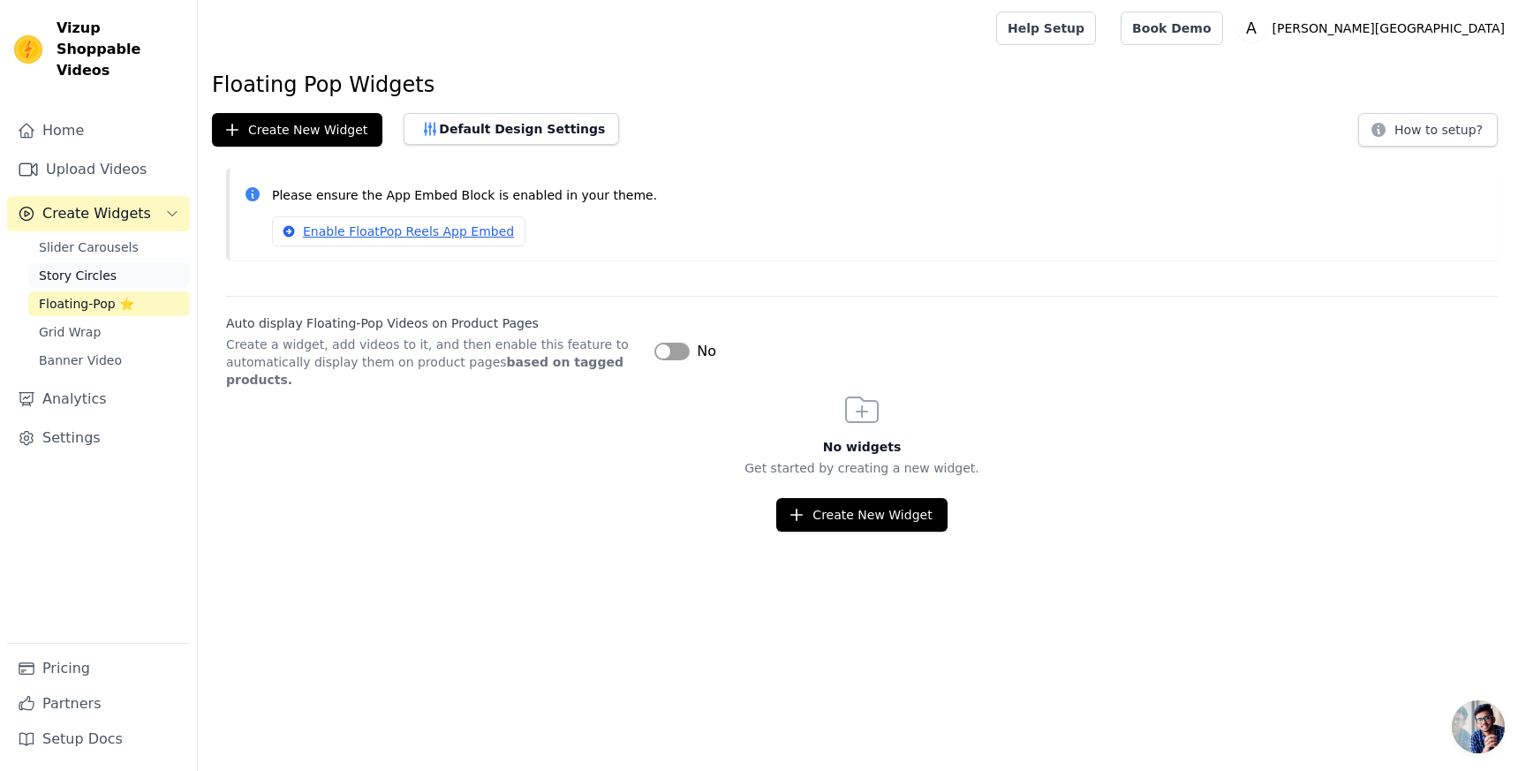
click at [103, 267] on span "Story Circles" at bounding box center [78, 276] width 78 height 18
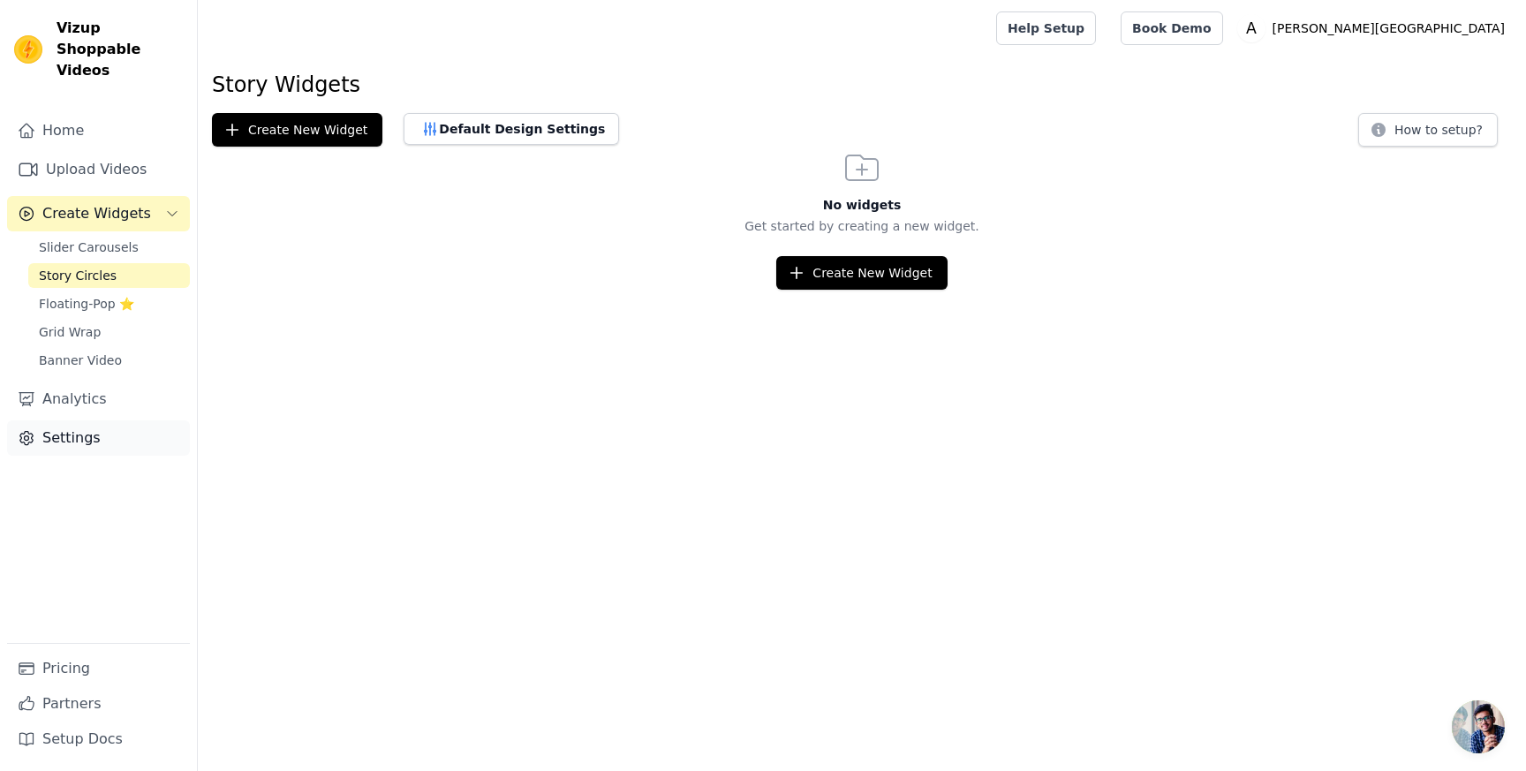
click at [82, 420] on link "Settings" at bounding box center [98, 437] width 183 height 35
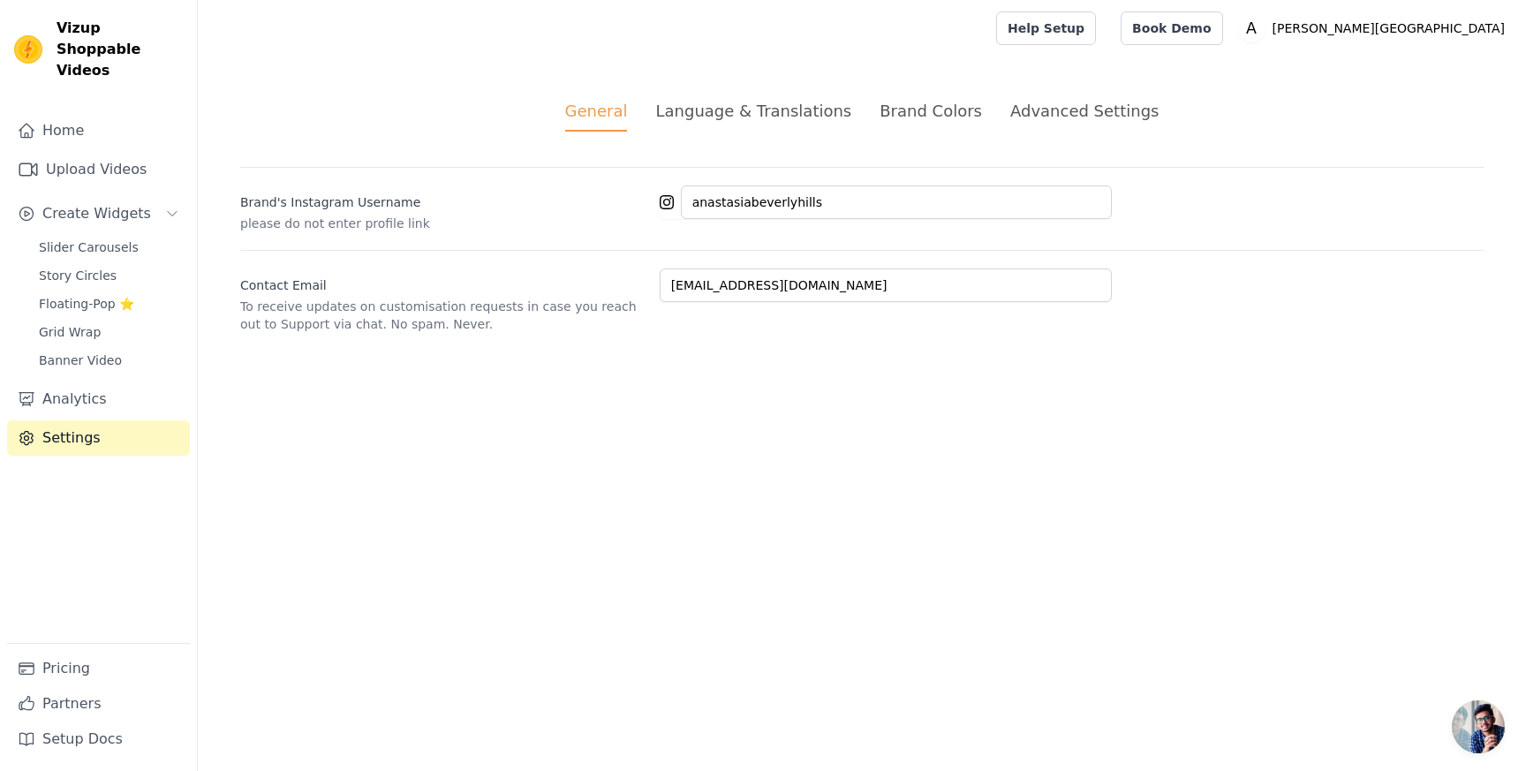
click at [1046, 102] on div "Advanced Settings" at bounding box center [1084, 111] width 148 height 24
